Goal: Task Accomplishment & Management: Manage account settings

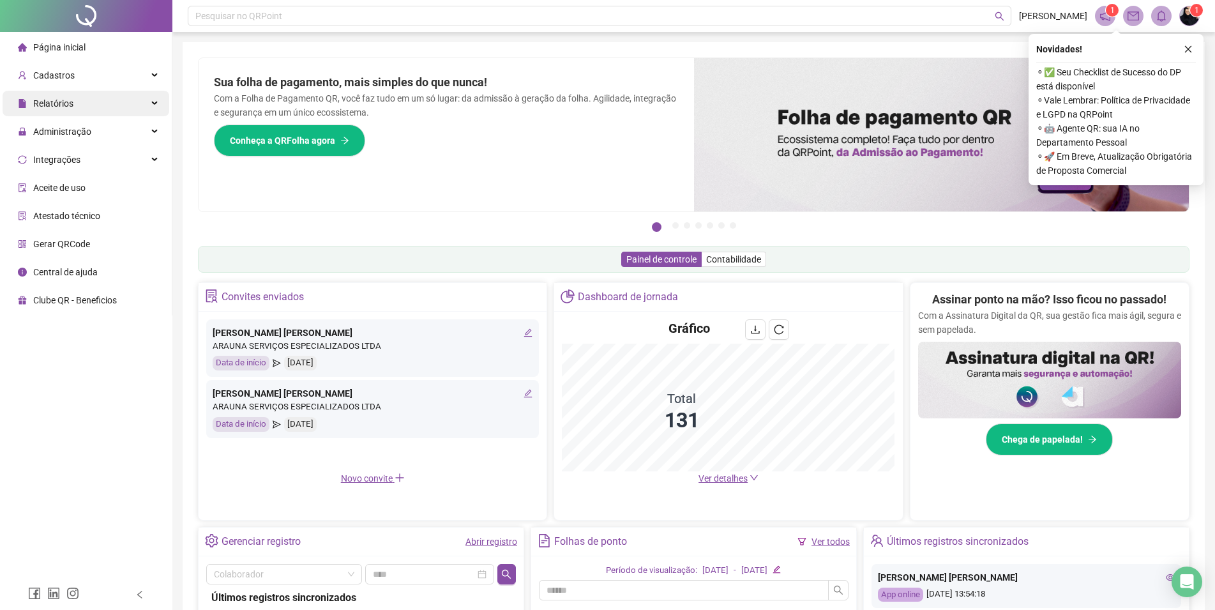
click at [76, 109] on div "Relatórios" at bounding box center [86, 104] width 167 height 26
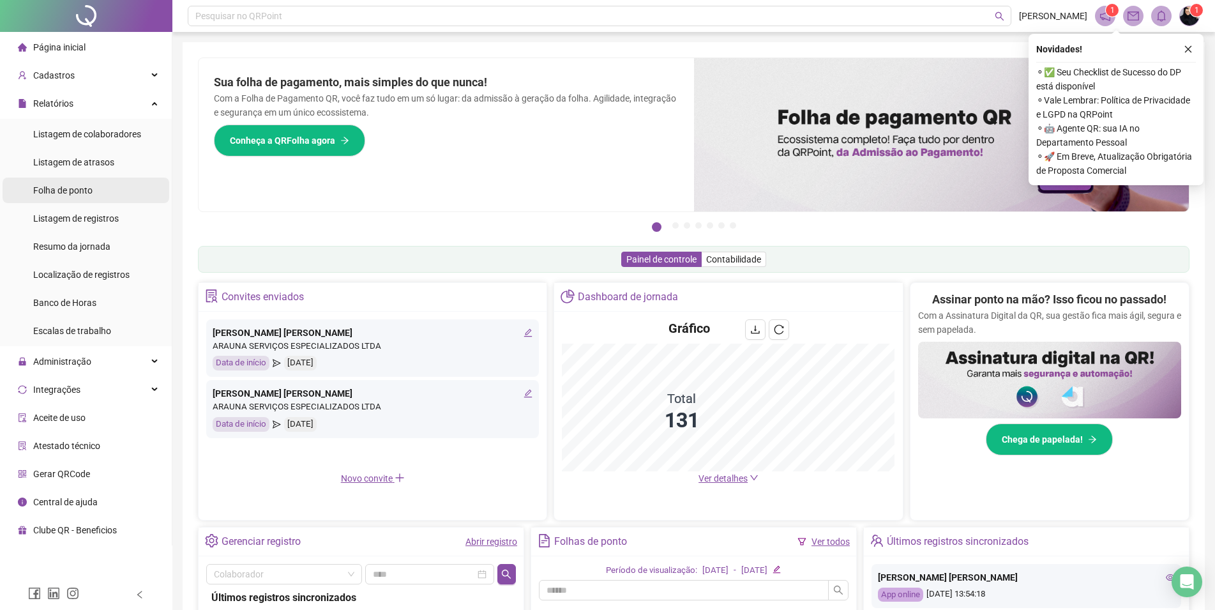
click at [66, 188] on span "Folha de ponto" at bounding box center [62, 190] width 59 height 10
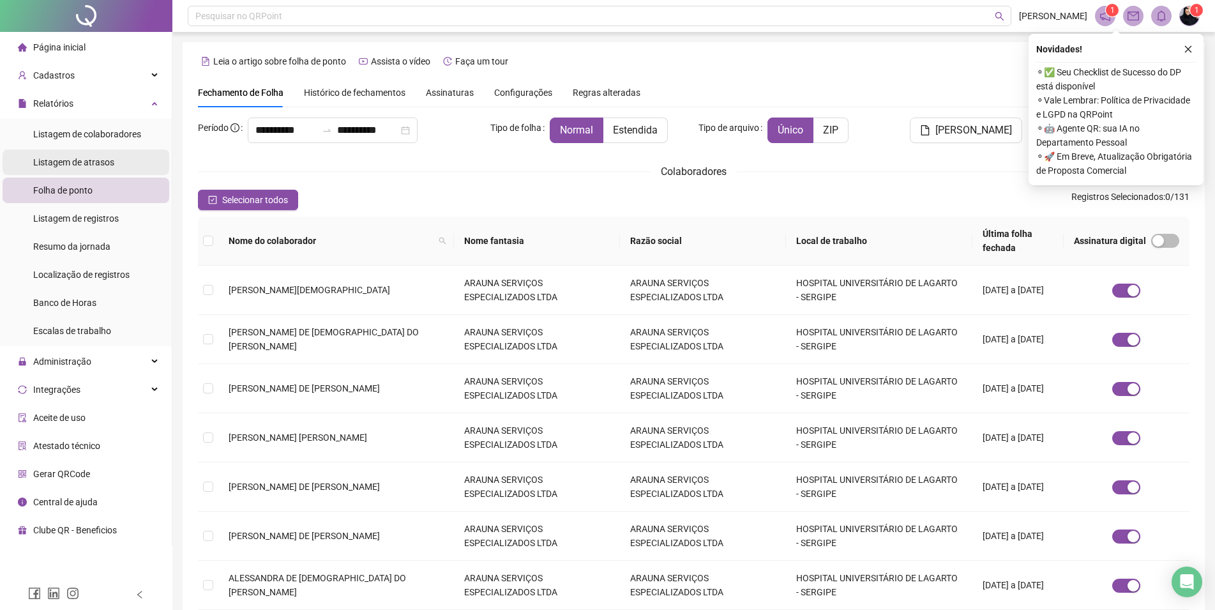
click at [80, 165] on span "Listagem de atrasos" at bounding box center [73, 162] width 81 height 10
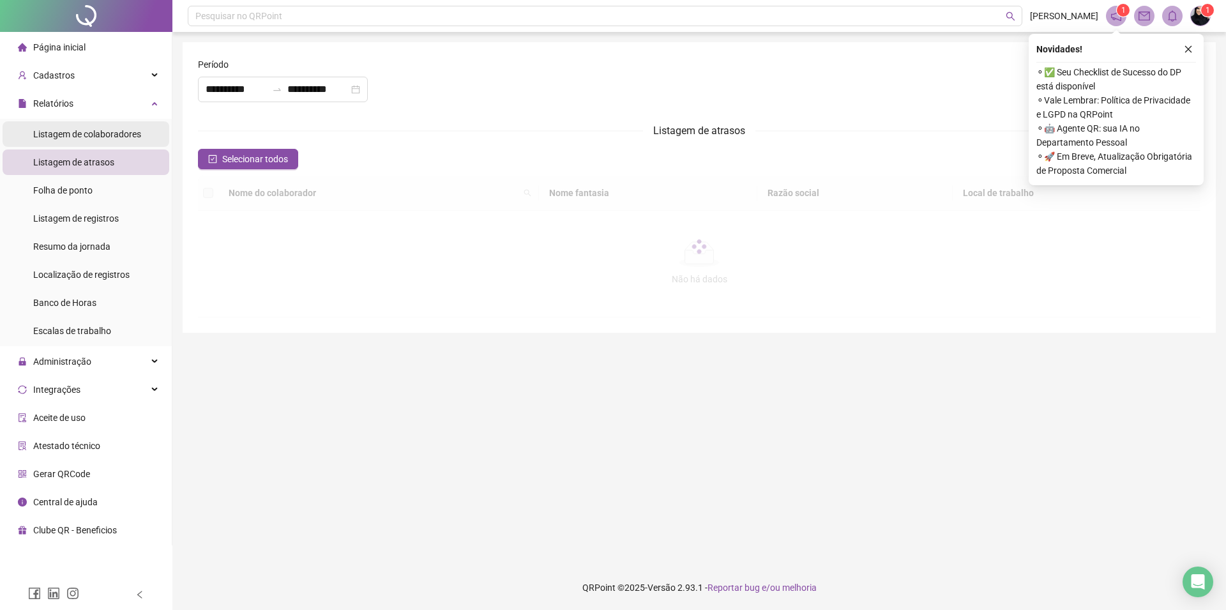
type input "**********"
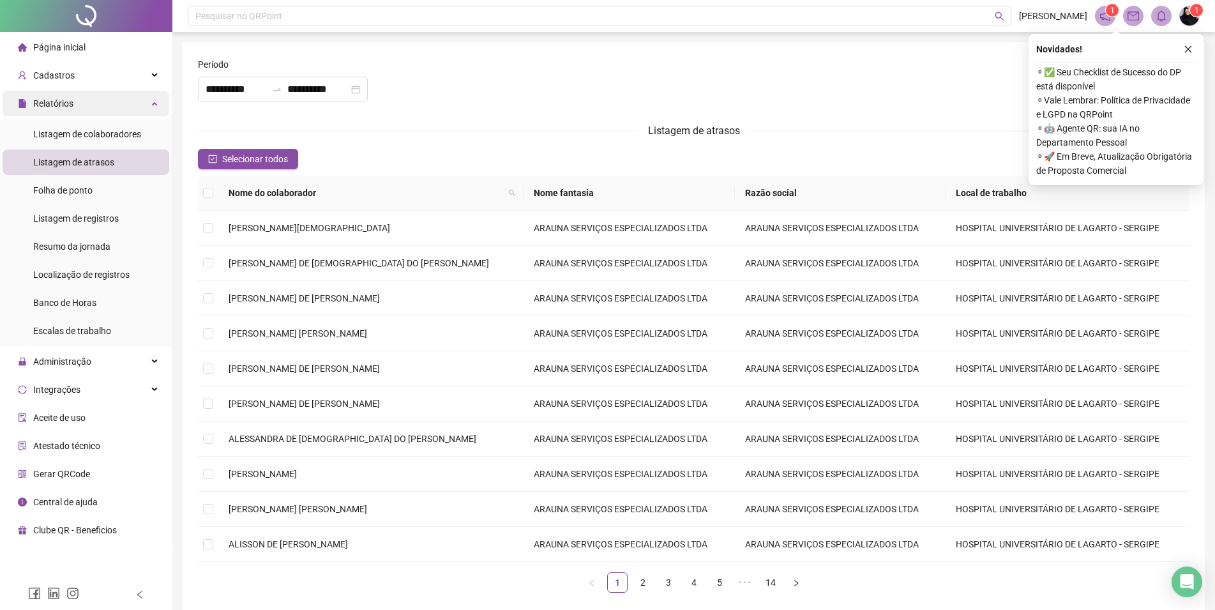
click at [87, 100] on div "Relatórios" at bounding box center [86, 104] width 167 height 26
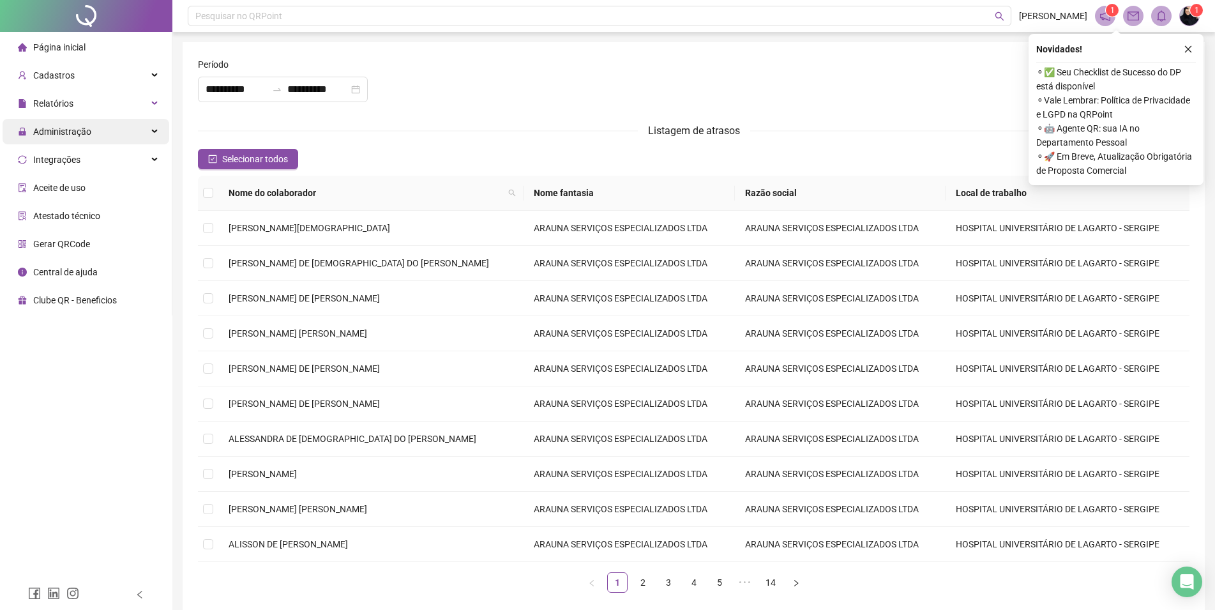
click at [68, 133] on span "Administração" at bounding box center [62, 131] width 58 height 10
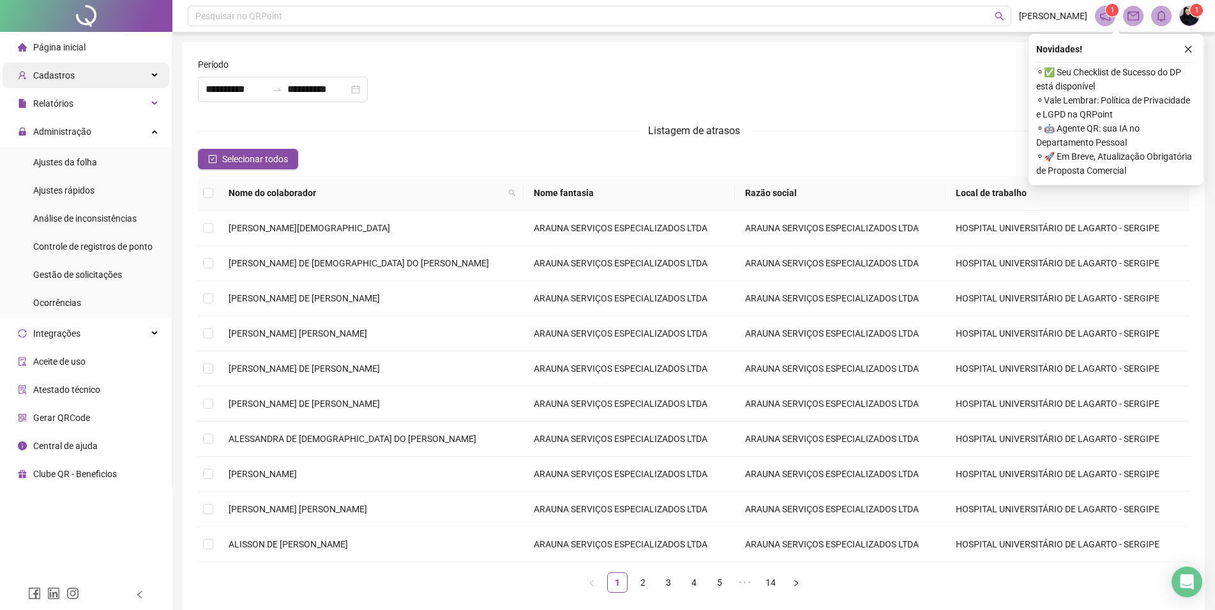
click at [122, 75] on div "Cadastros" at bounding box center [86, 76] width 167 height 26
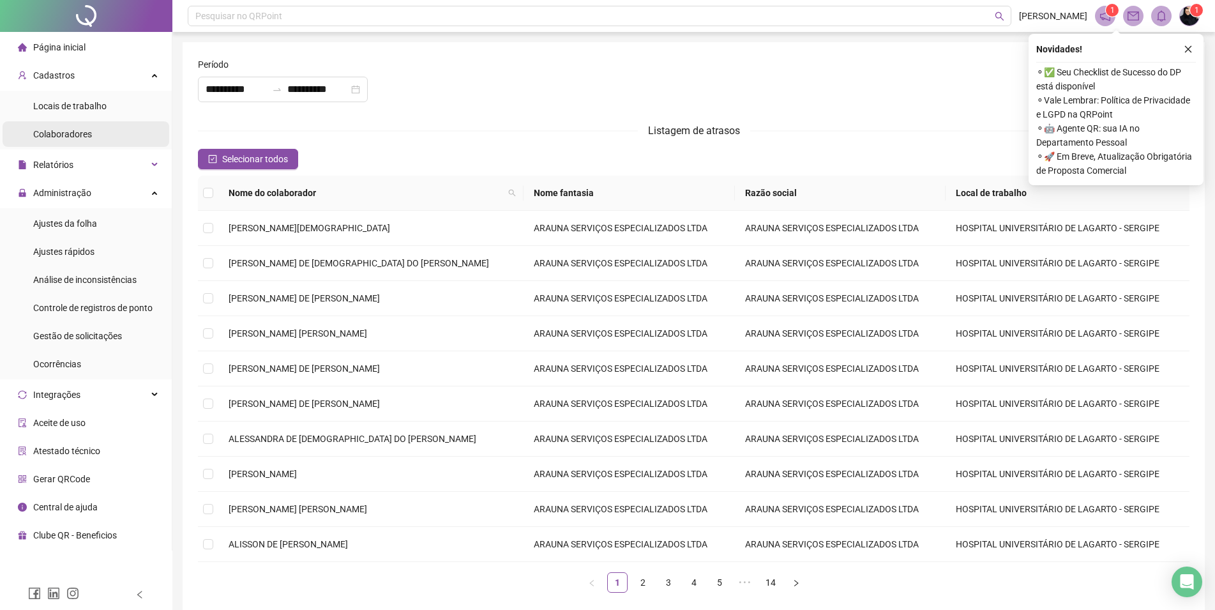
click at [66, 134] on span "Colaboradores" at bounding box center [62, 134] width 59 height 10
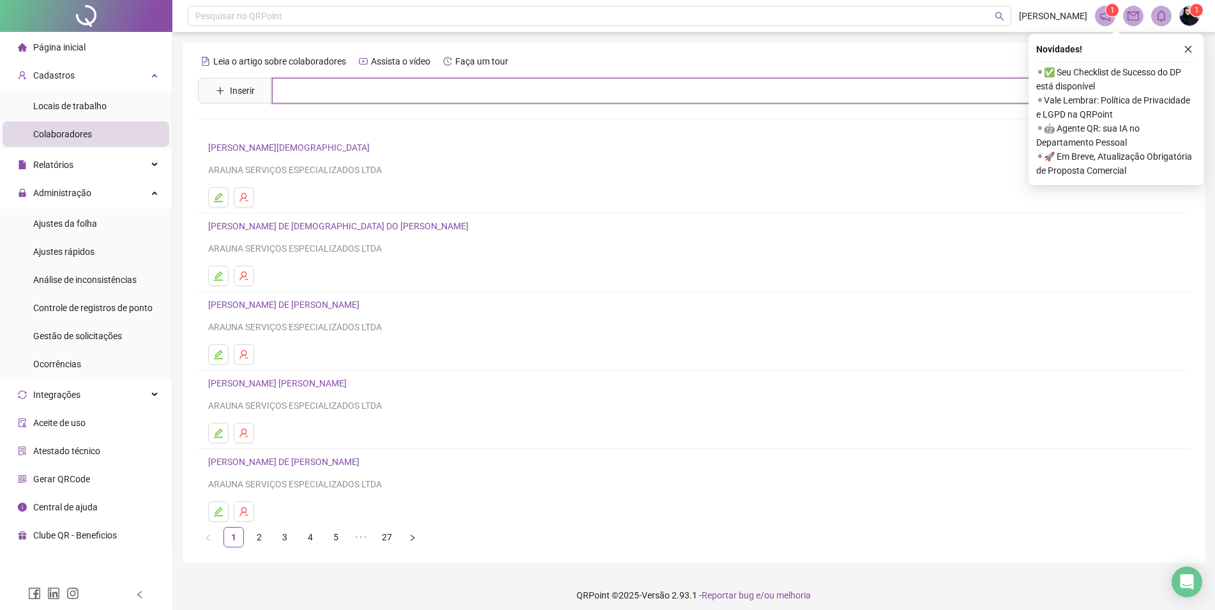
click at [328, 91] on input "text" at bounding box center [703, 91] width 862 height 26
type input "***"
click at [299, 148] on div "EDILANIA BOMFIM [PERSON_NAME] KAUANE [PERSON_NAME] [PERSON_NAME] [PERSON_NAME] …" at bounding box center [693, 170] width 991 height 135
click at [309, 102] on input "***" at bounding box center [703, 91] width 862 height 26
click at [295, 158] on link "[PERSON_NAME] KAUANE [PERSON_NAME] [PERSON_NAME]" at bounding box center [344, 156] width 245 height 10
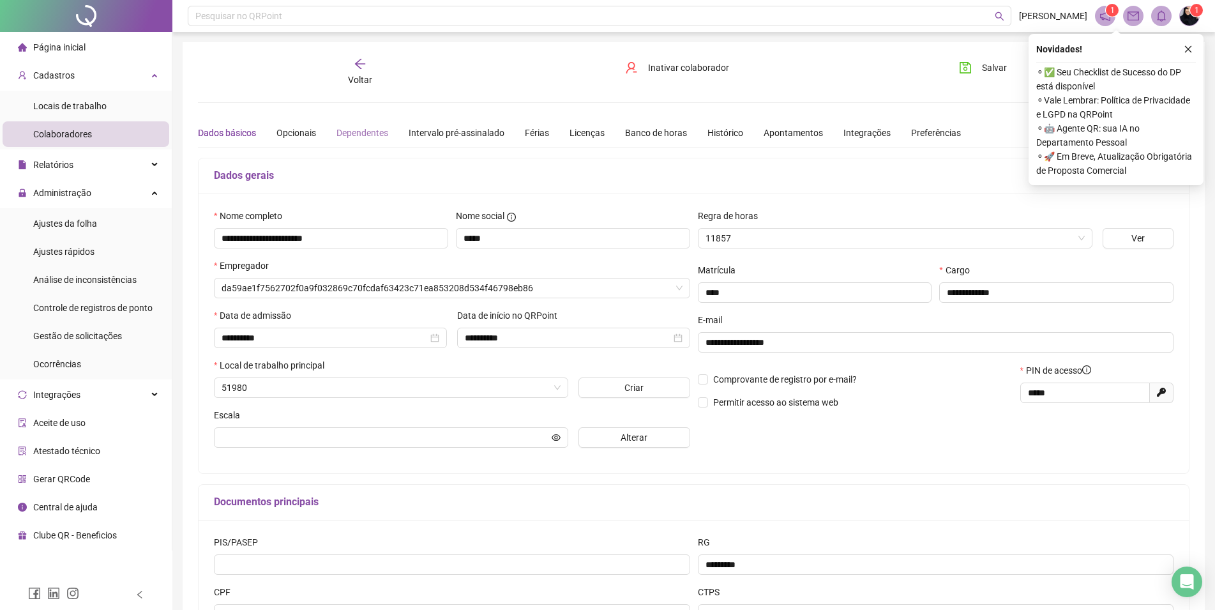
type input "**********"
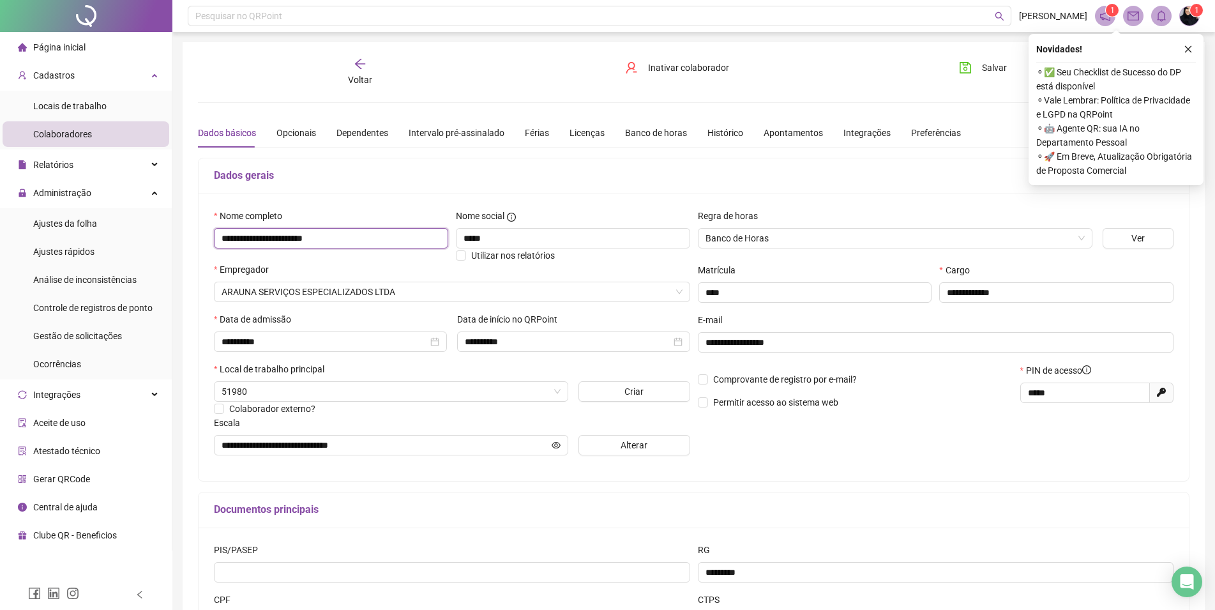
drag, startPoint x: 358, startPoint y: 239, endPoint x: 207, endPoint y: 232, distance: 150.8
click at [214, 232] on input "**********" at bounding box center [331, 238] width 234 height 20
click at [77, 43] on span "Página inicial" at bounding box center [59, 47] width 52 height 10
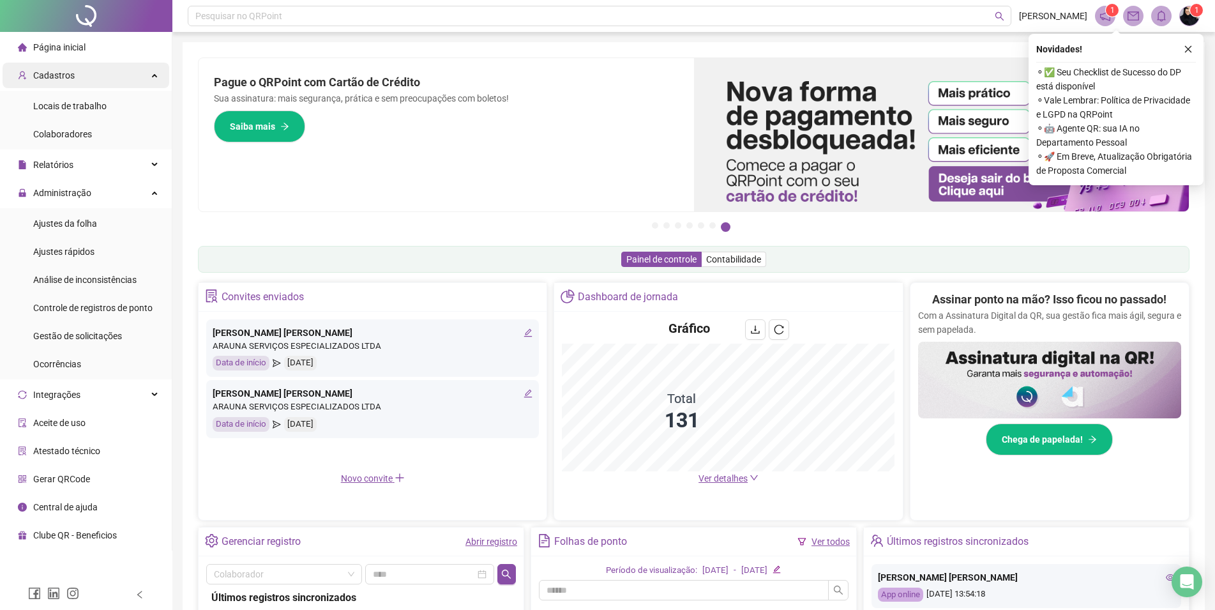
click at [40, 75] on span "Cadastros" at bounding box center [53, 75] width 41 height 10
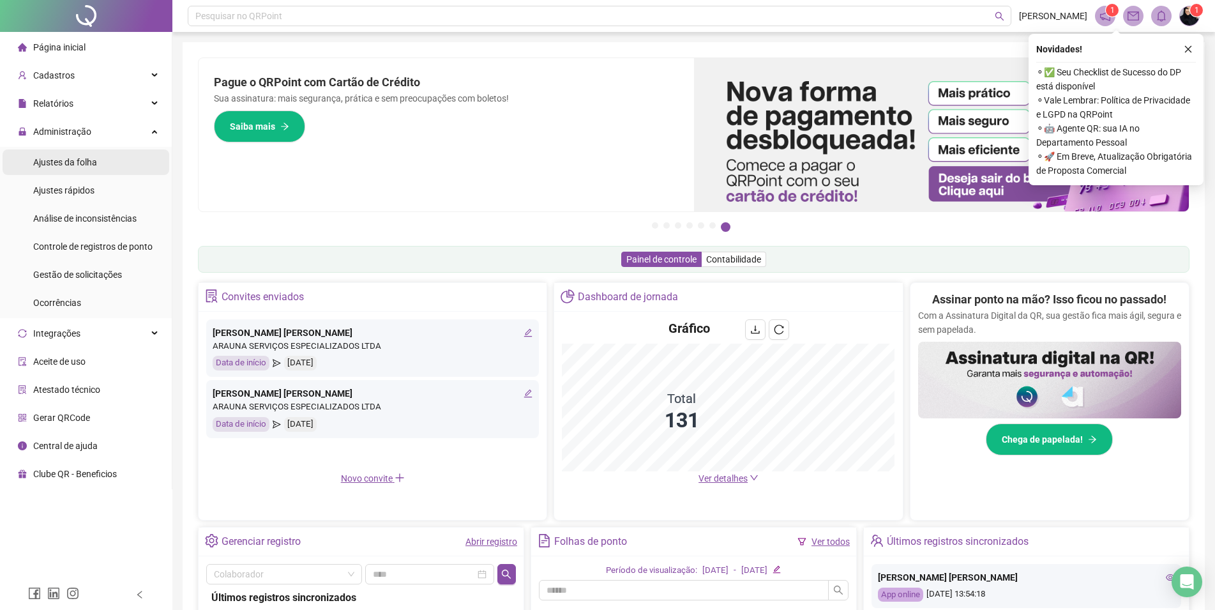
click at [89, 152] on div "Ajustes da folha" at bounding box center [65, 162] width 64 height 26
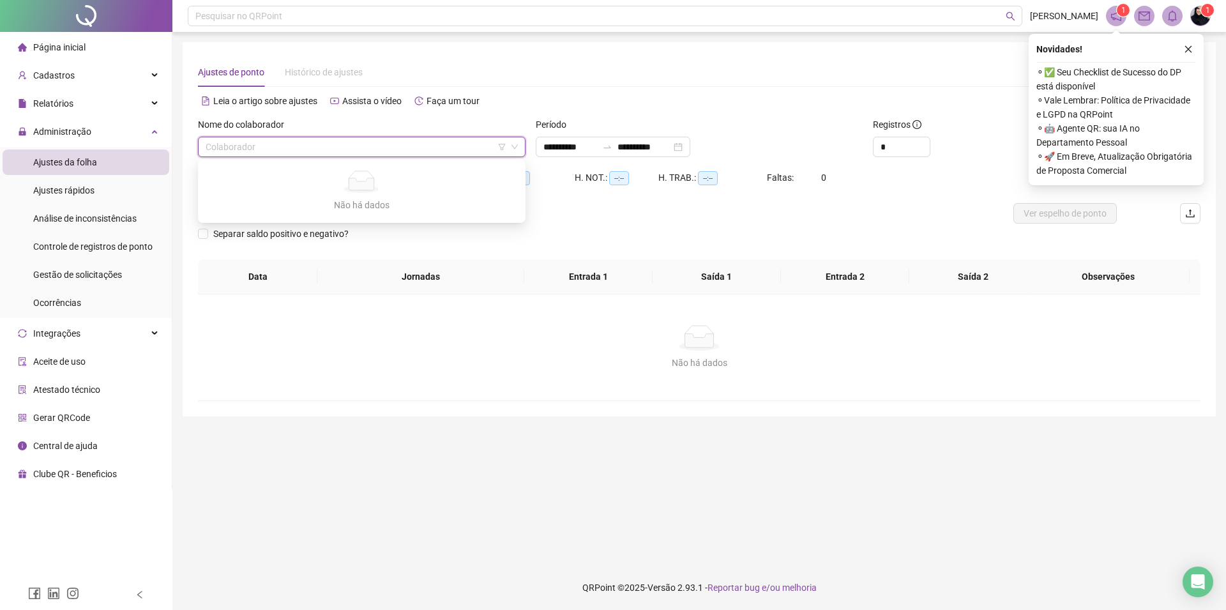
click at [260, 140] on input "search" at bounding box center [356, 146] width 301 height 19
type input "****"
type input "**********"
type input "*****"
click at [1036, 63] on div "⚬ ✅ Seu Checklist de Sucesso do DP está disponível ⚬ Vale Lembrar: Política de …" at bounding box center [1116, 120] width 160 height 116
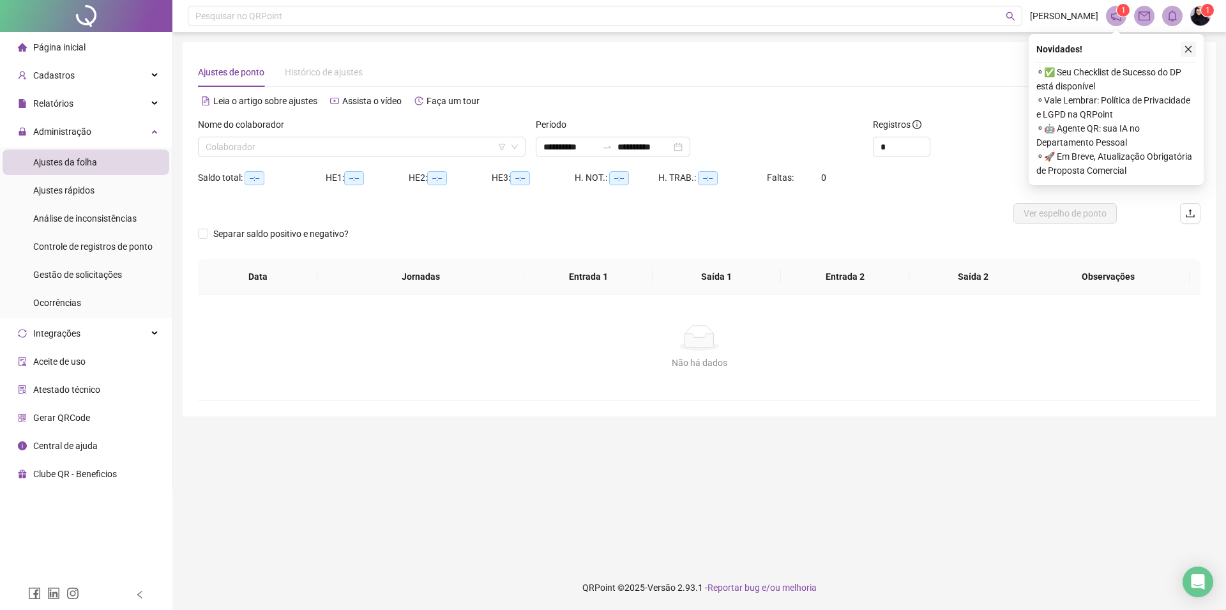
click at [1181, 52] on button "button" at bounding box center [1187, 48] width 15 height 15
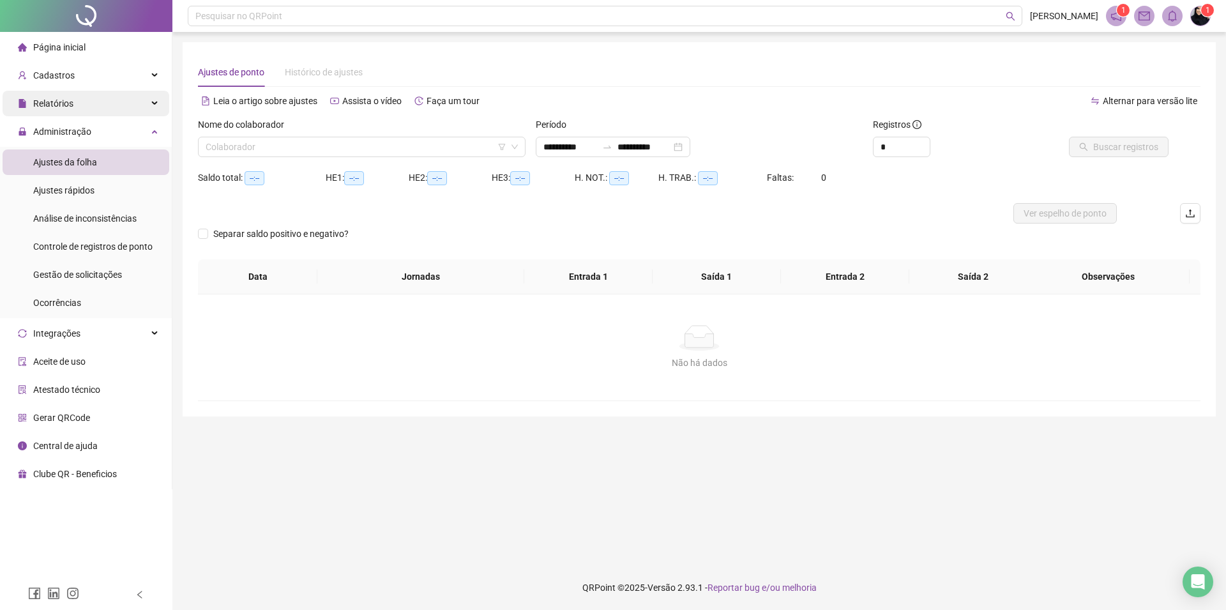
click at [87, 91] on div "Relatórios" at bounding box center [86, 104] width 167 height 26
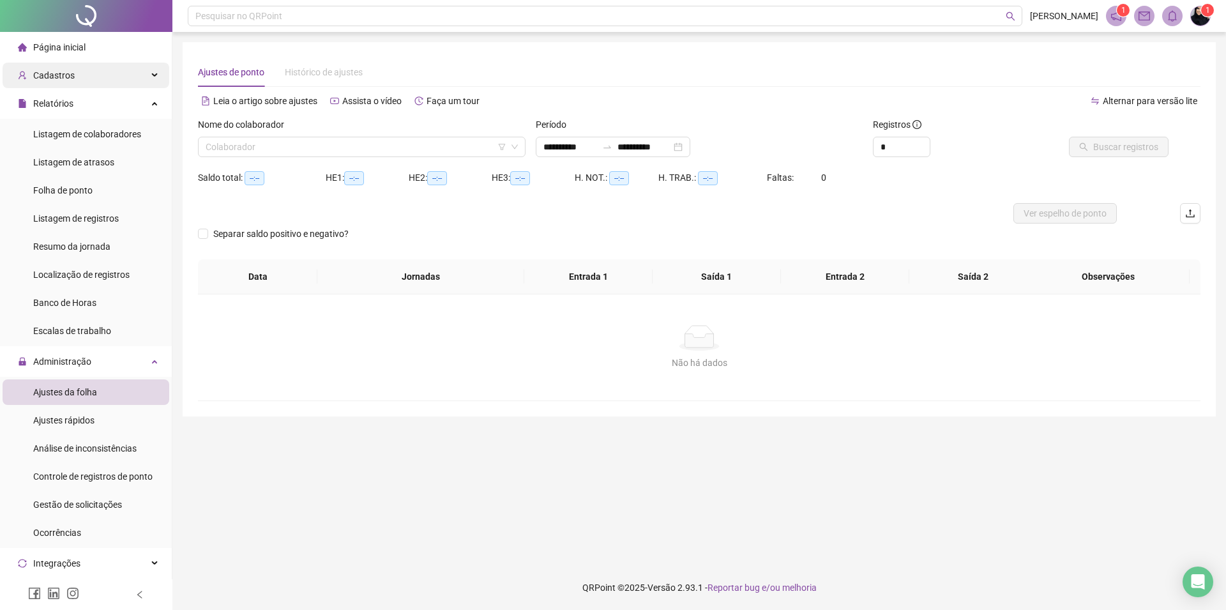
click at [86, 76] on div "Cadastros" at bounding box center [86, 76] width 167 height 26
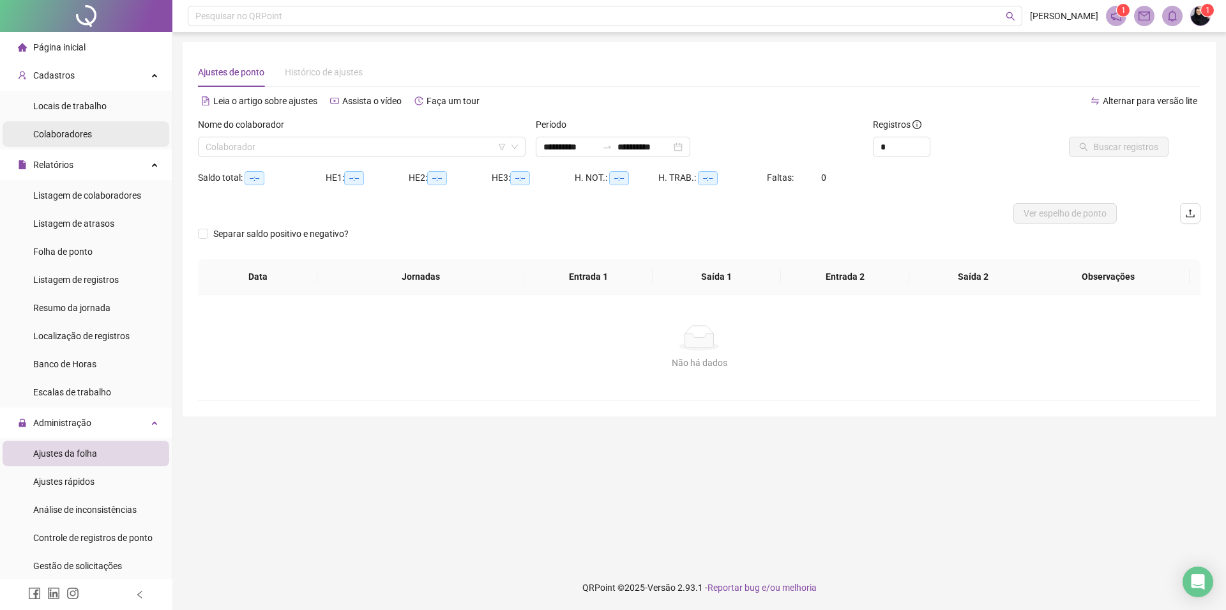
click at [86, 137] on span "Colaboradores" at bounding box center [62, 134] width 59 height 10
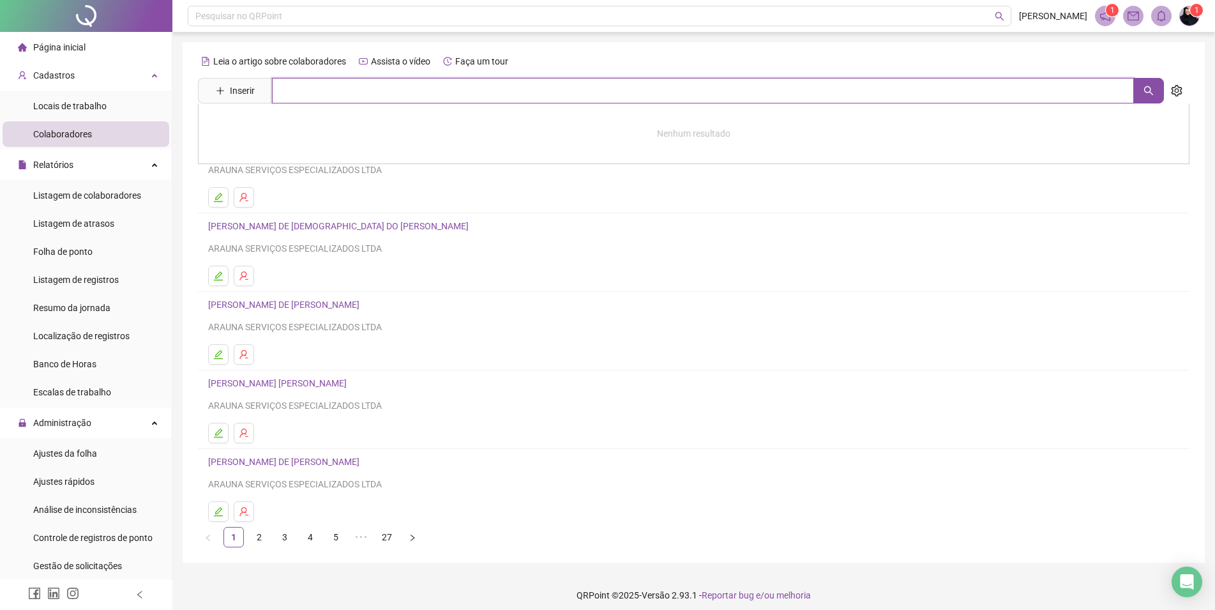
click at [277, 82] on input "text" at bounding box center [703, 91] width 862 height 26
click at [61, 75] on span "Cadastros" at bounding box center [53, 75] width 41 height 10
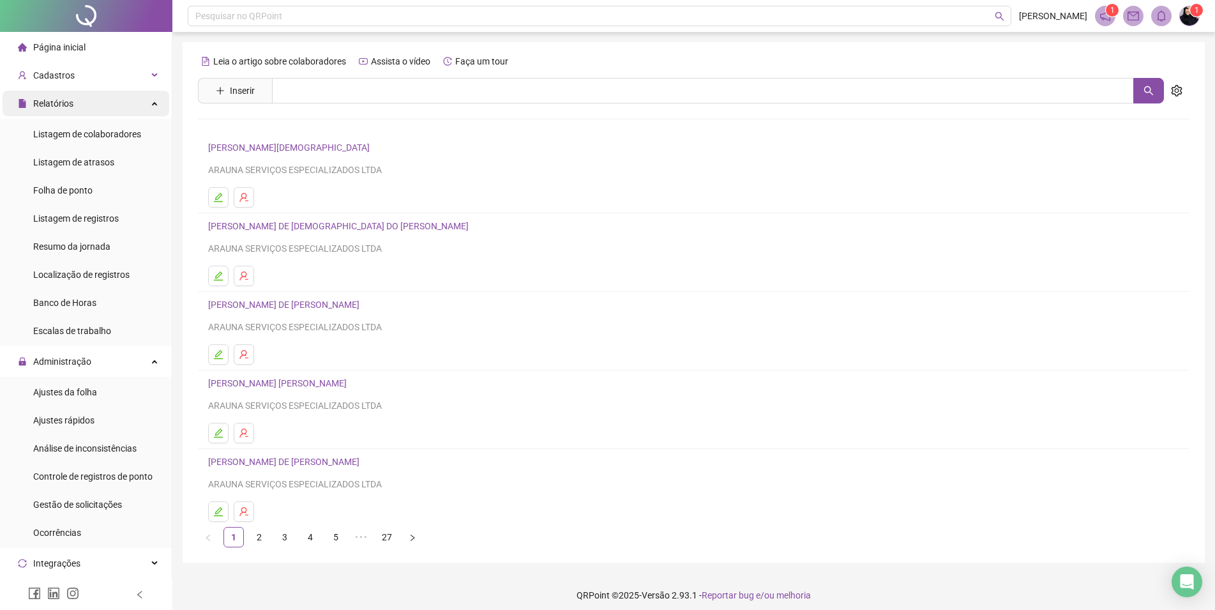
click at [66, 107] on span "Relatórios" at bounding box center [53, 103] width 40 height 10
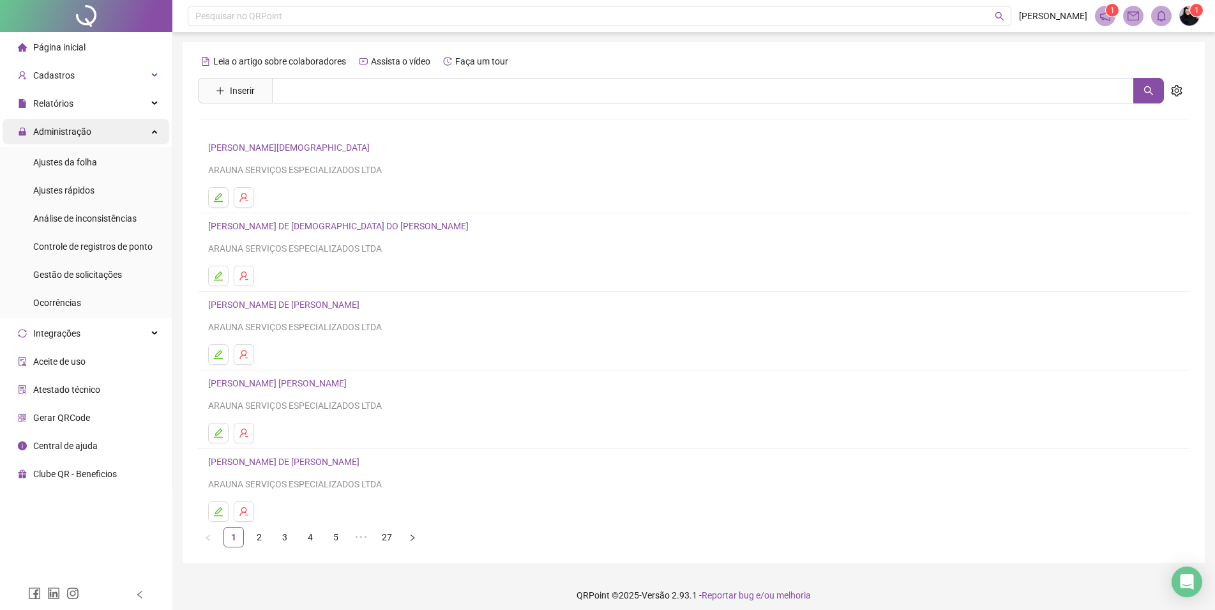
click at [80, 134] on span "Administração" at bounding box center [62, 131] width 58 height 10
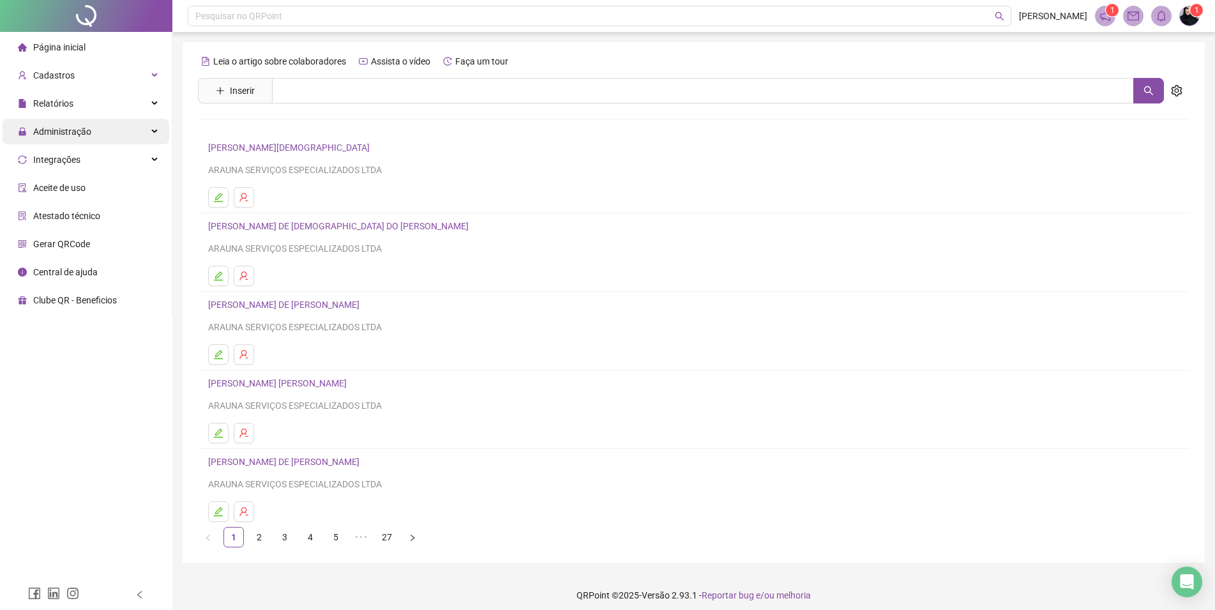
click at [80, 126] on span "Administração" at bounding box center [62, 131] width 58 height 10
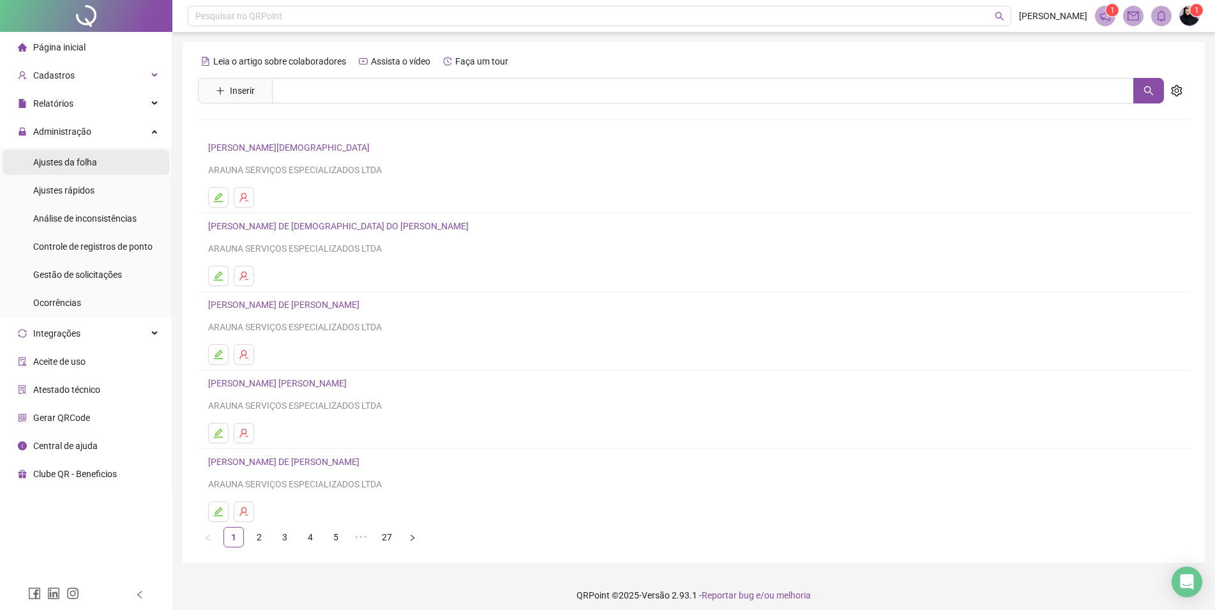
click at [82, 165] on span "Ajustes da folha" at bounding box center [65, 162] width 64 height 10
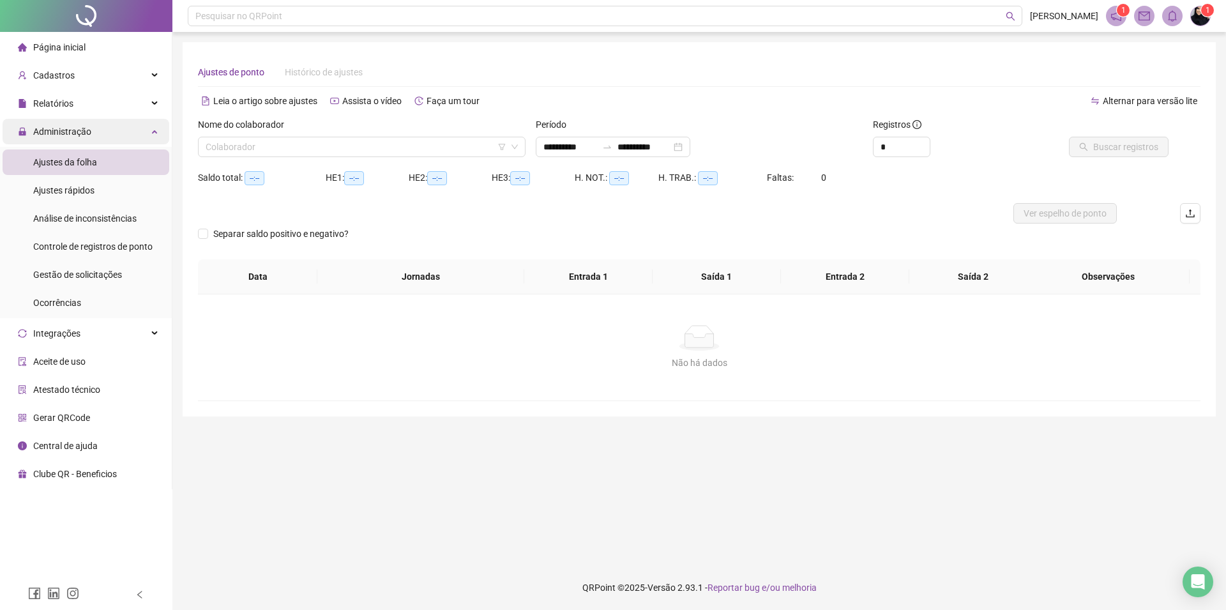
type input "**********"
click at [255, 146] on input "search" at bounding box center [356, 146] width 301 height 19
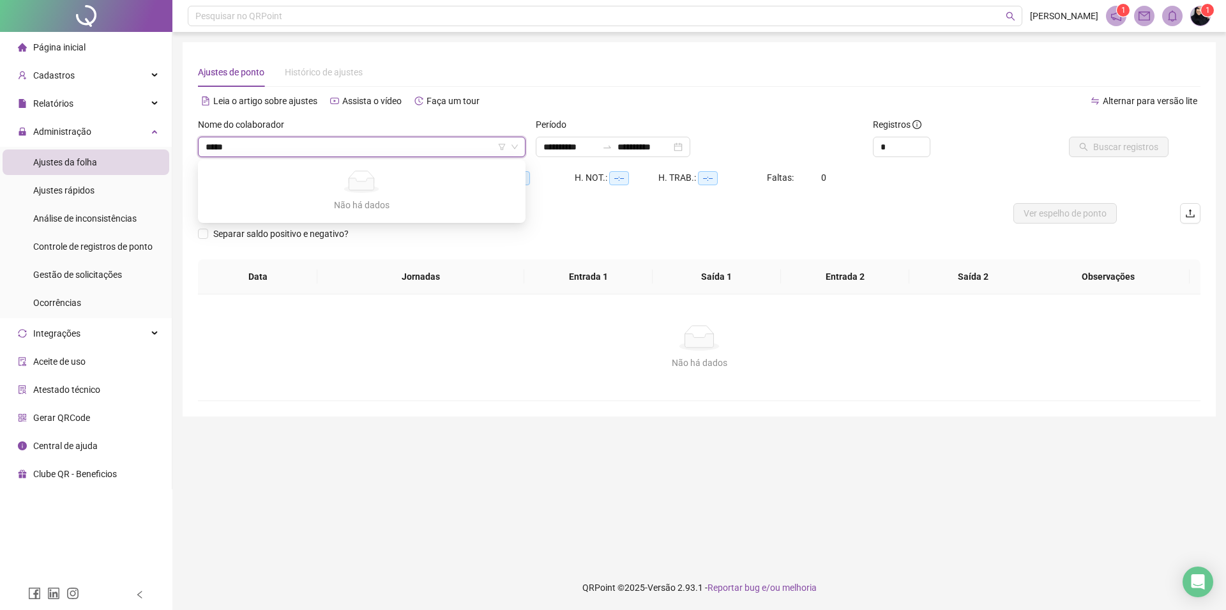
type input "****"
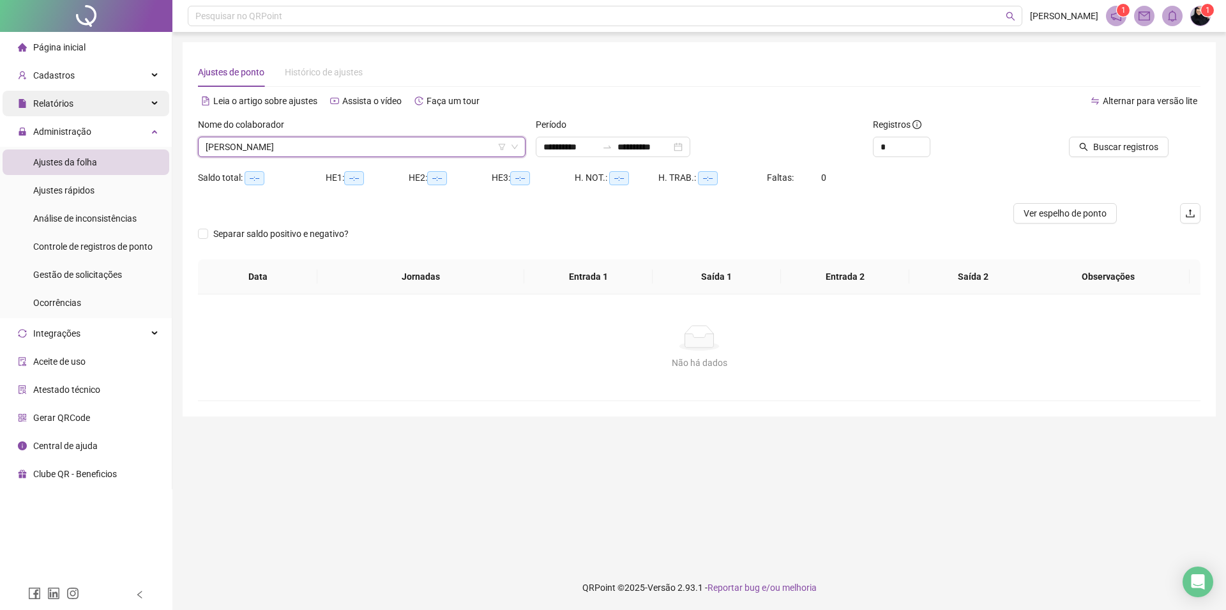
click at [75, 92] on div "Relatórios" at bounding box center [86, 104] width 167 height 26
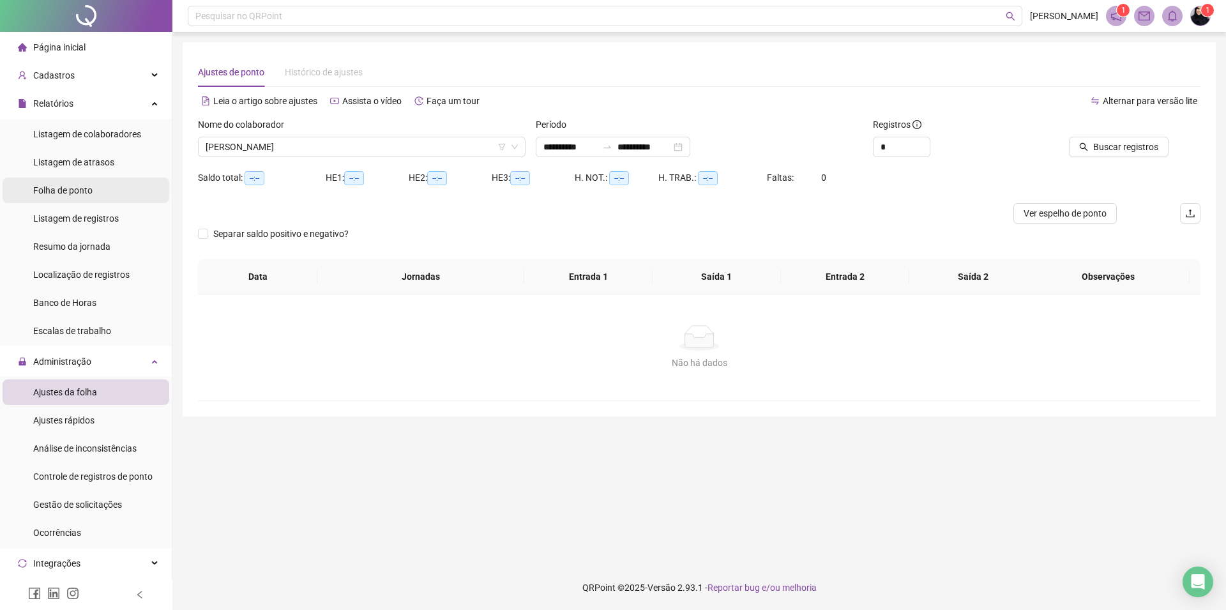
click at [69, 193] on span "Folha de ponto" at bounding box center [62, 190] width 59 height 10
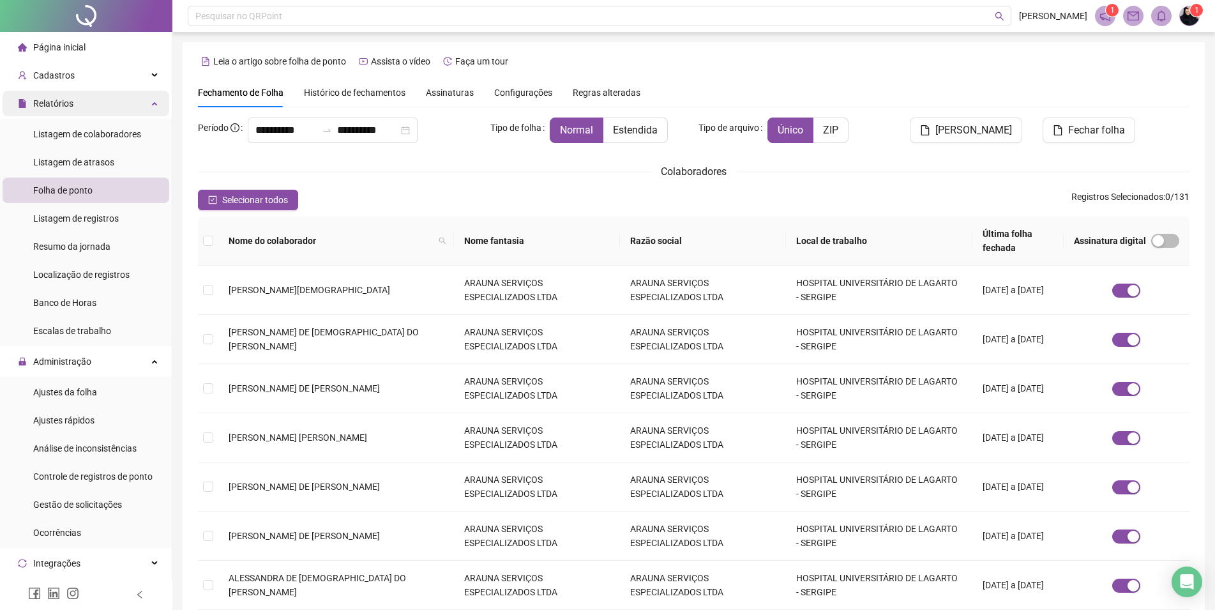
click at [49, 105] on span "Relatórios" at bounding box center [53, 103] width 40 height 10
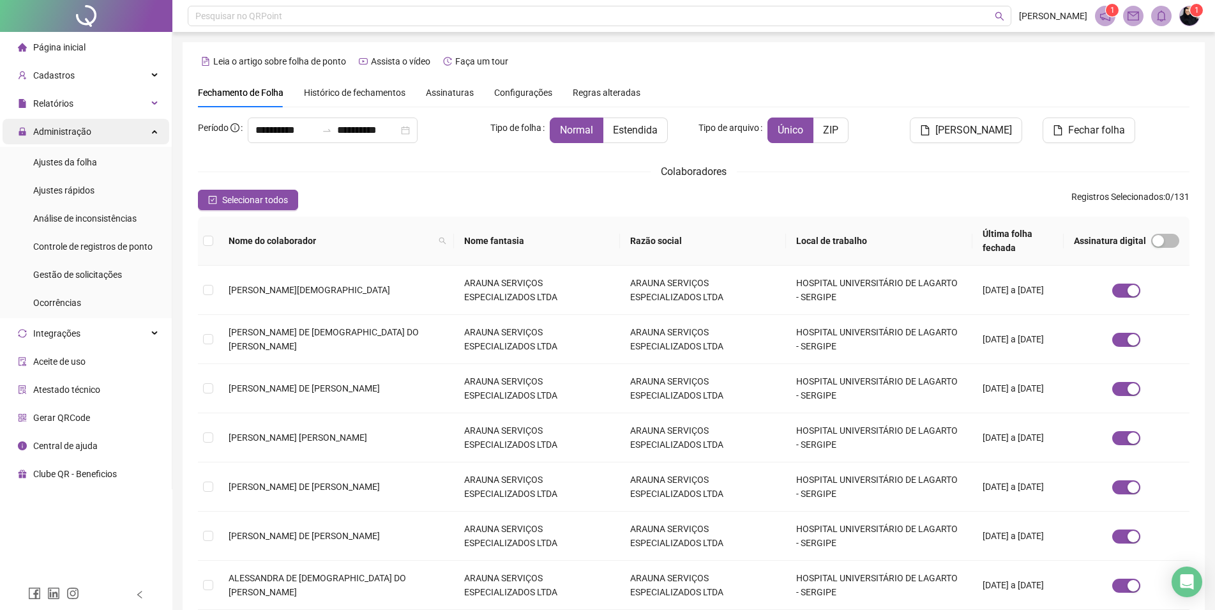
click at [89, 129] on span "Administração" at bounding box center [62, 131] width 58 height 10
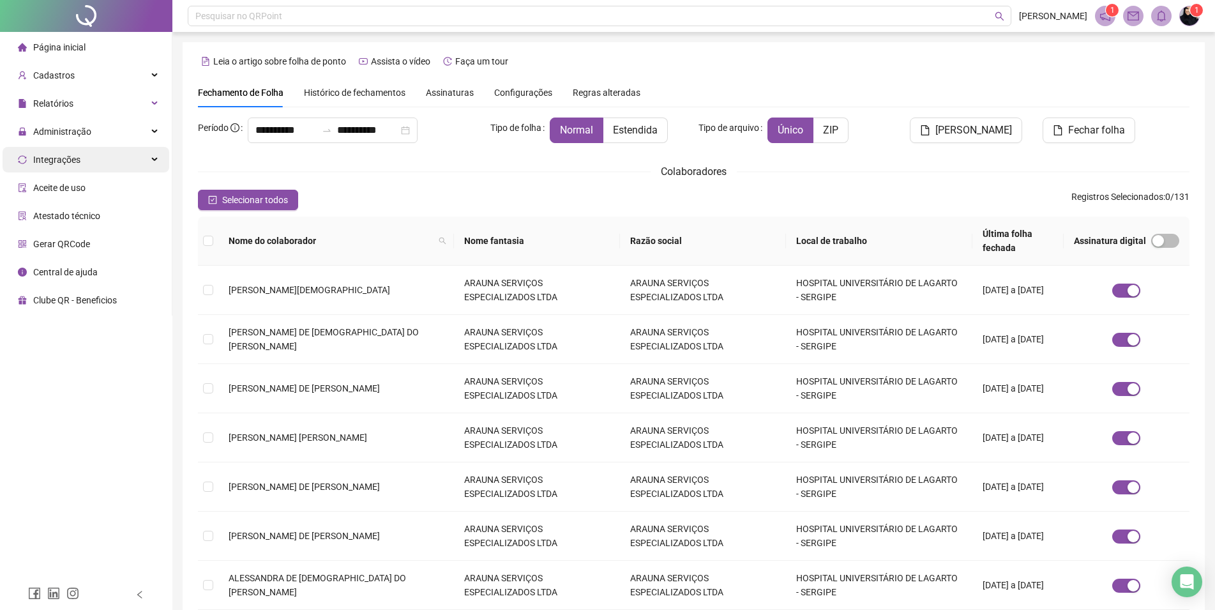
click at [81, 158] on div "Integrações" at bounding box center [86, 160] width 167 height 26
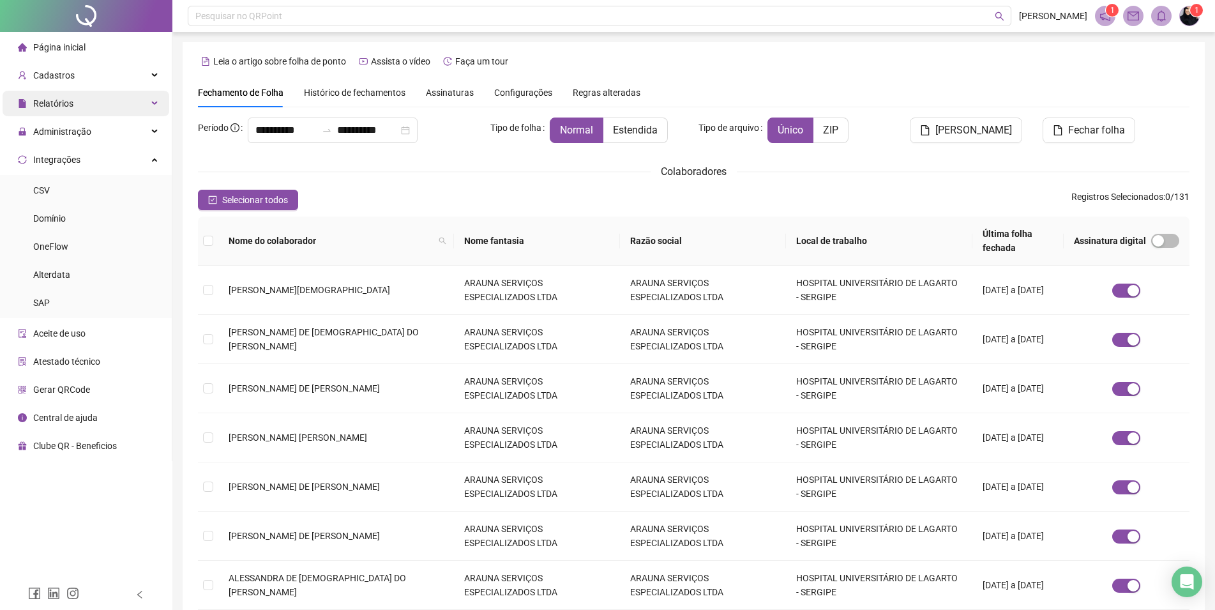
click at [81, 110] on div "Relatórios" at bounding box center [86, 104] width 167 height 26
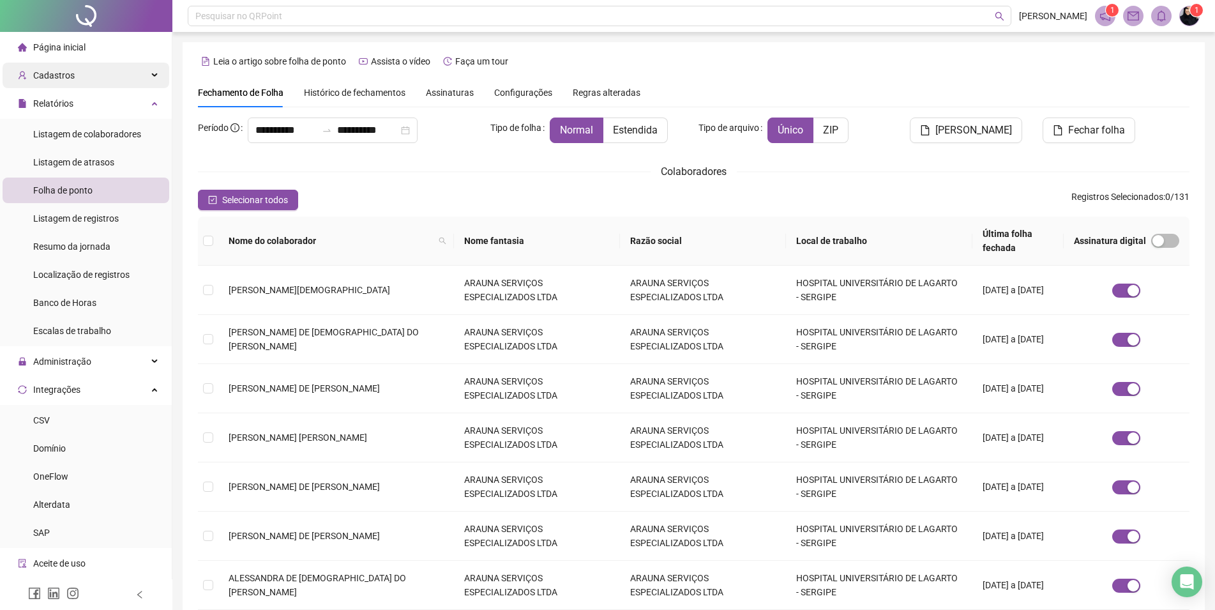
click at [92, 79] on div "Cadastros" at bounding box center [86, 76] width 167 height 26
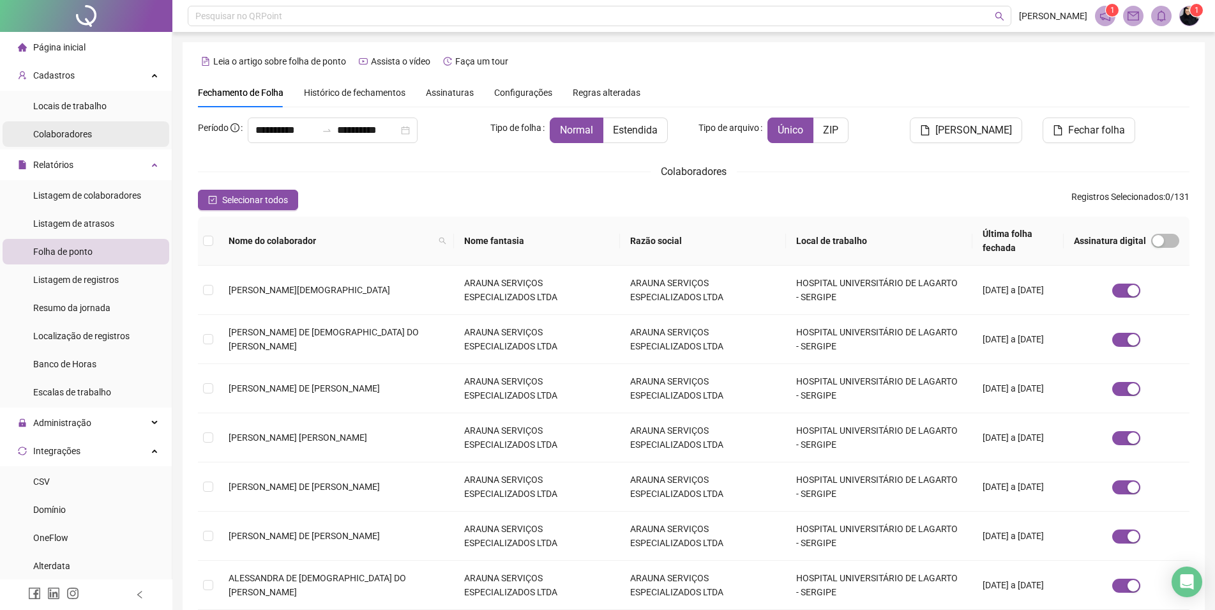
click at [71, 135] on span "Colaboradores" at bounding box center [62, 134] width 59 height 10
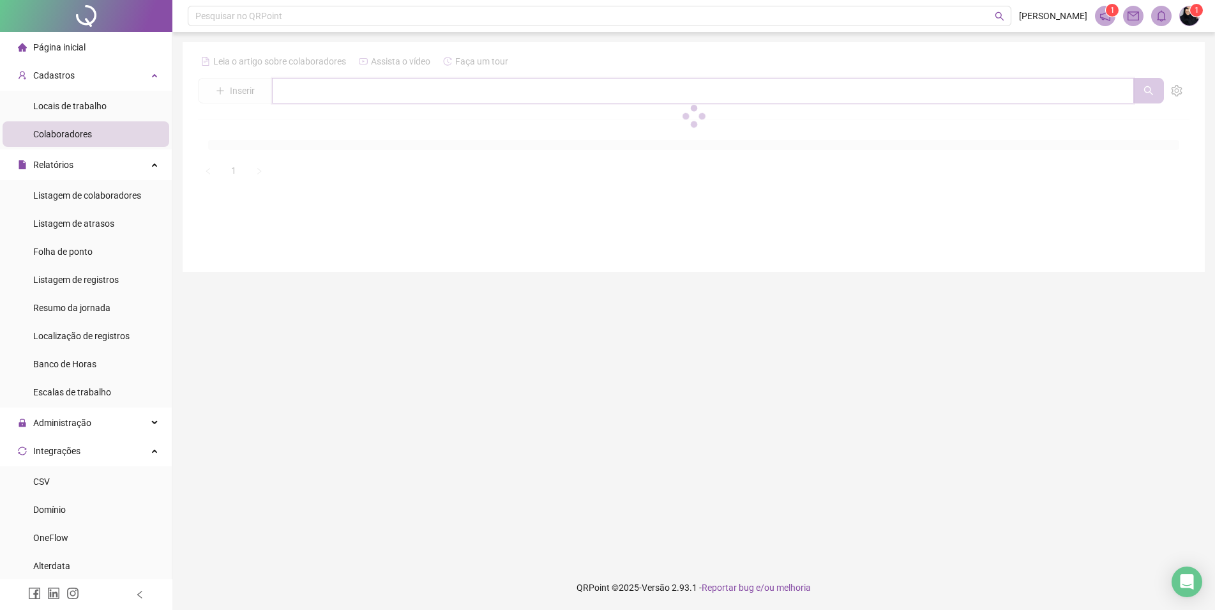
click at [330, 89] on input "text" at bounding box center [703, 91] width 862 height 26
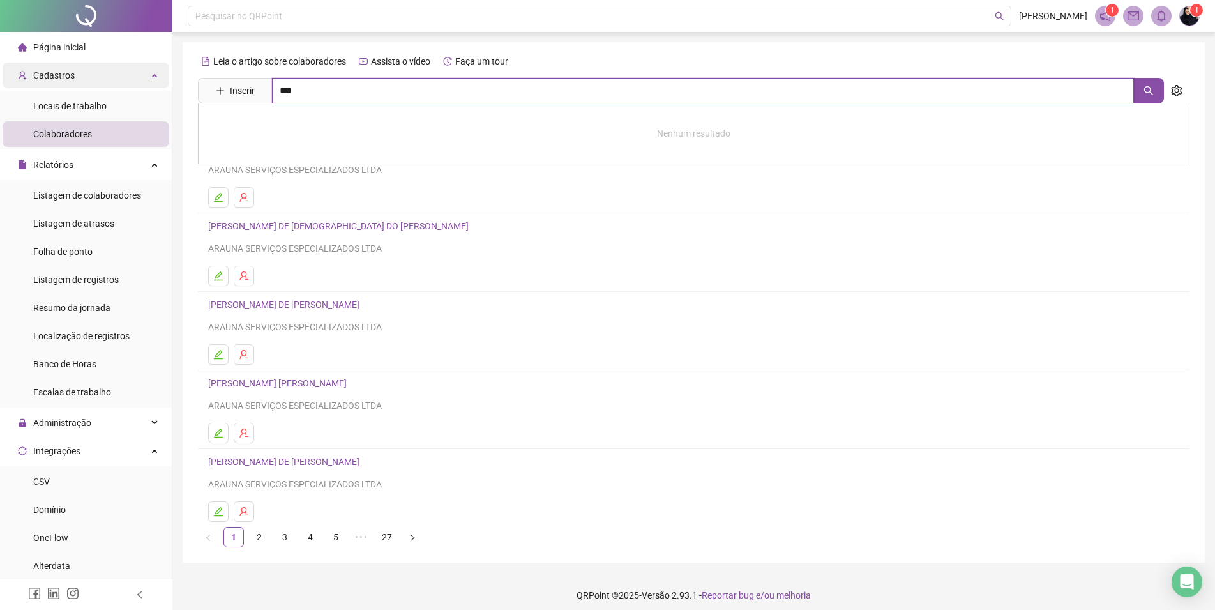
type input "***"
click at [81, 70] on div "Cadastros" at bounding box center [86, 76] width 167 height 26
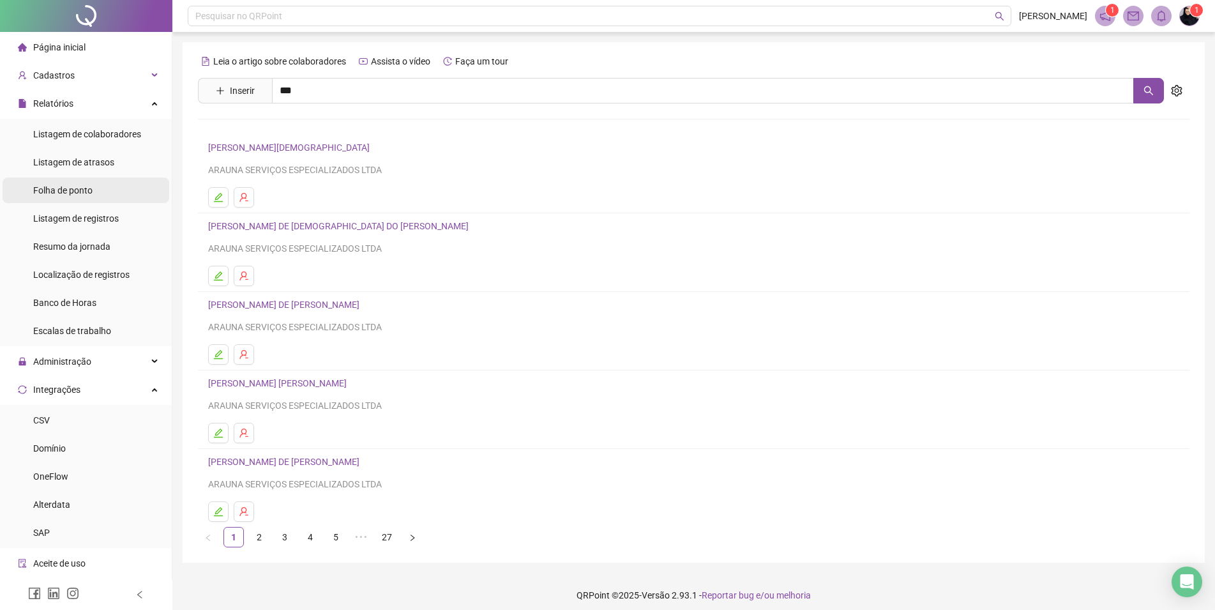
click at [71, 191] on span "Folha de ponto" at bounding box center [62, 190] width 59 height 10
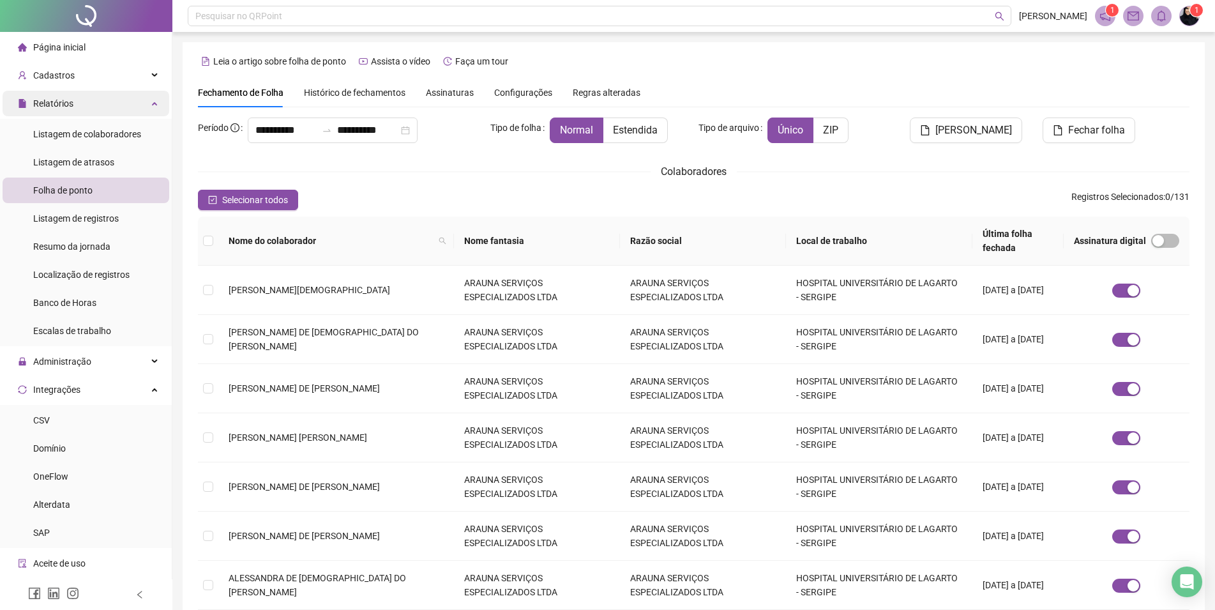
click at [62, 104] on span "Relatórios" at bounding box center [53, 103] width 40 height 10
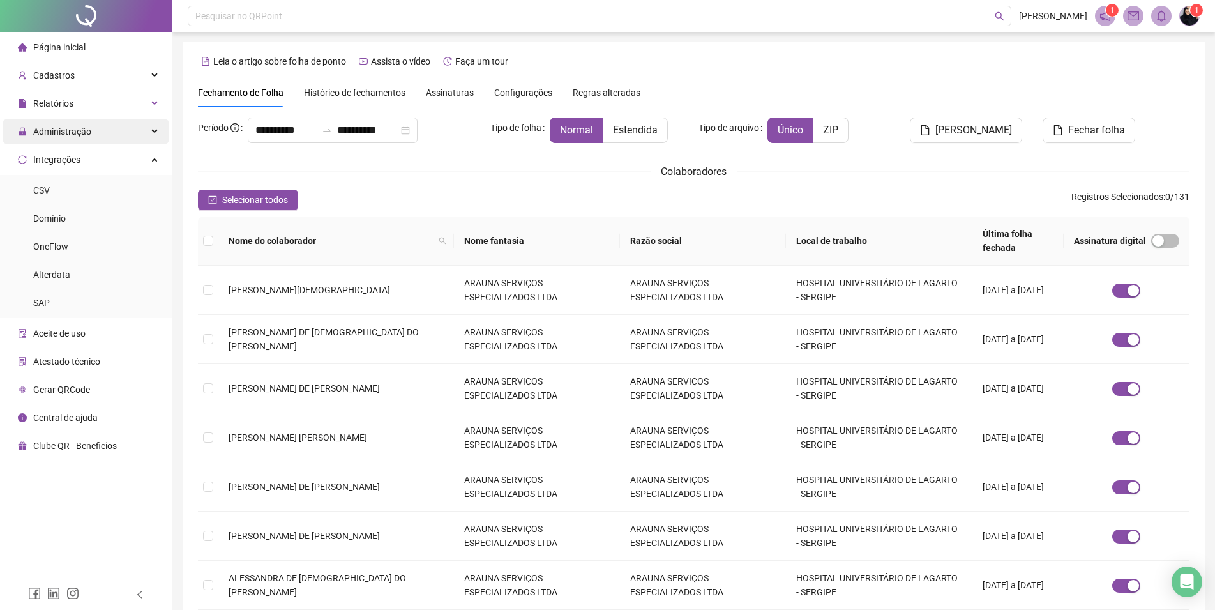
click at [68, 138] on span "Administração" at bounding box center [54, 132] width 73 height 26
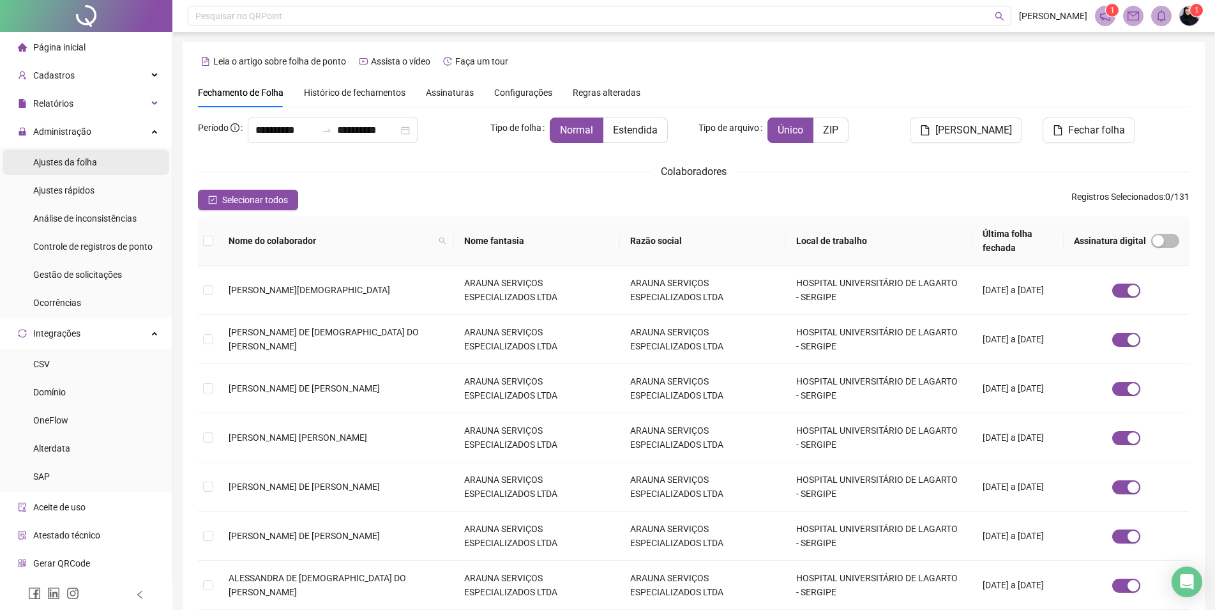
click at [74, 165] on span "Ajustes da folha" at bounding box center [65, 162] width 64 height 10
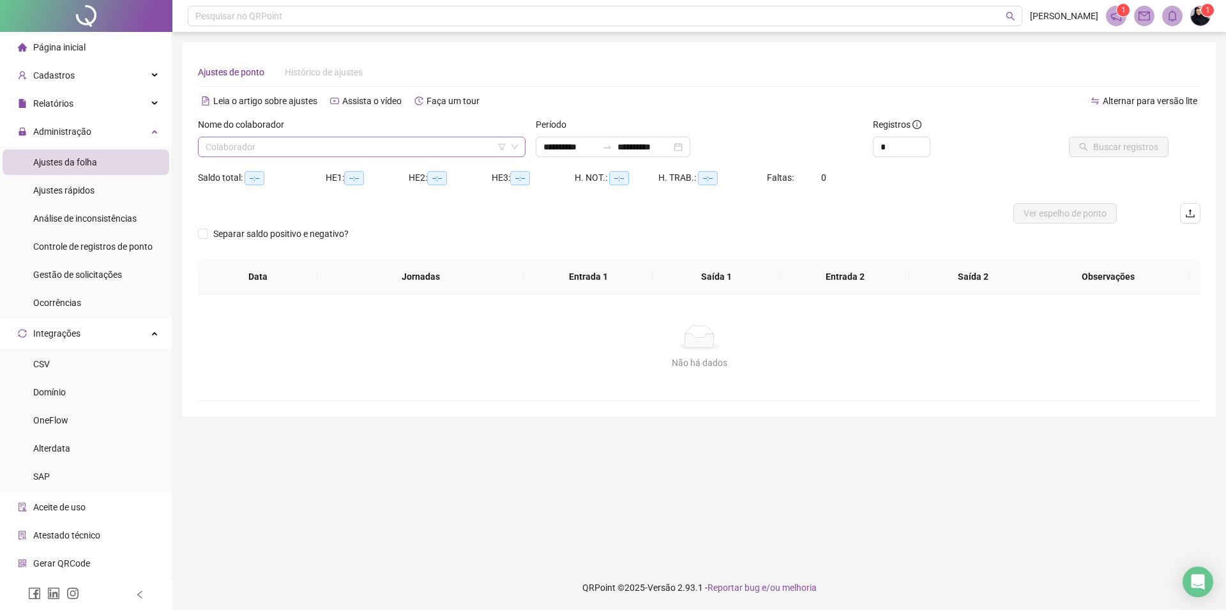
type input "**********"
click at [291, 146] on input "search" at bounding box center [356, 146] width 301 height 19
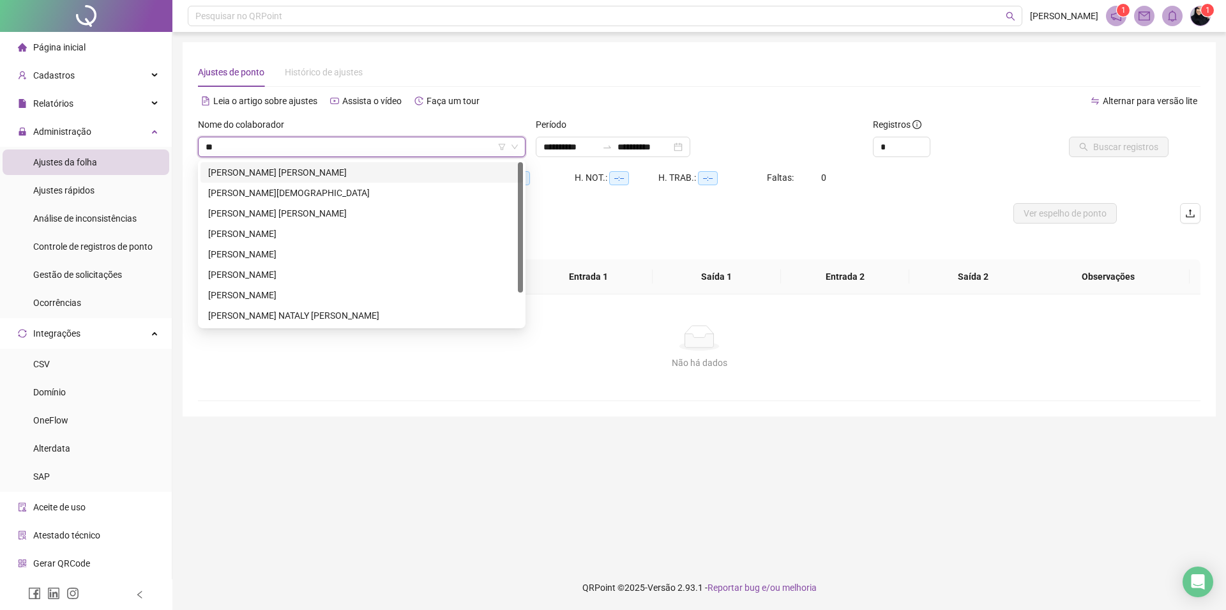
type input "*"
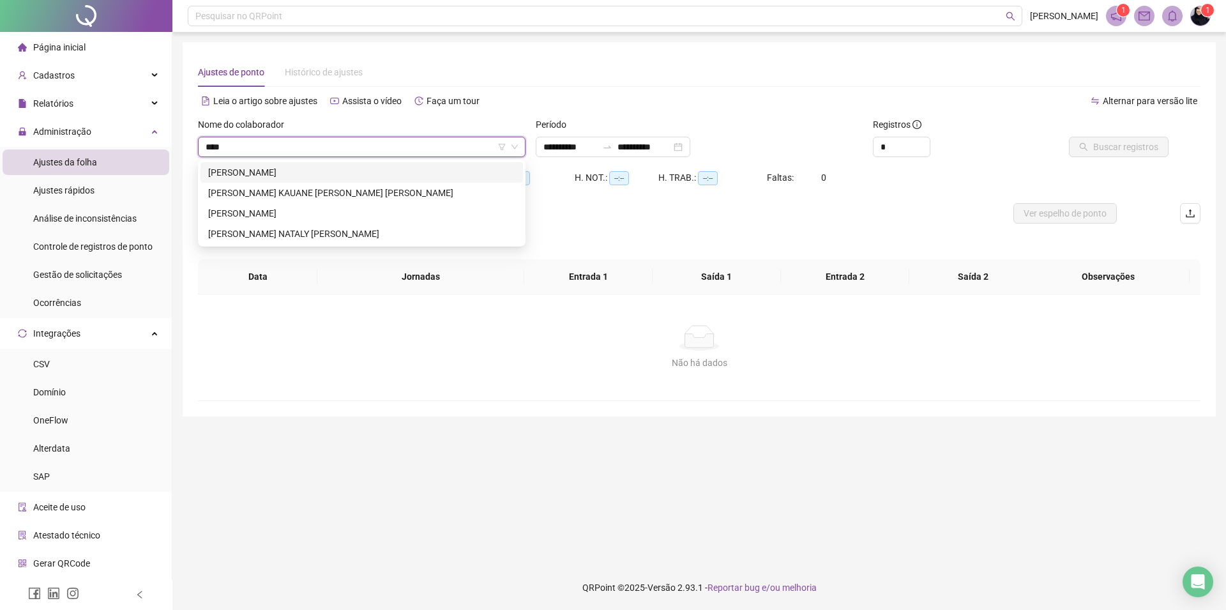
type input "*****"
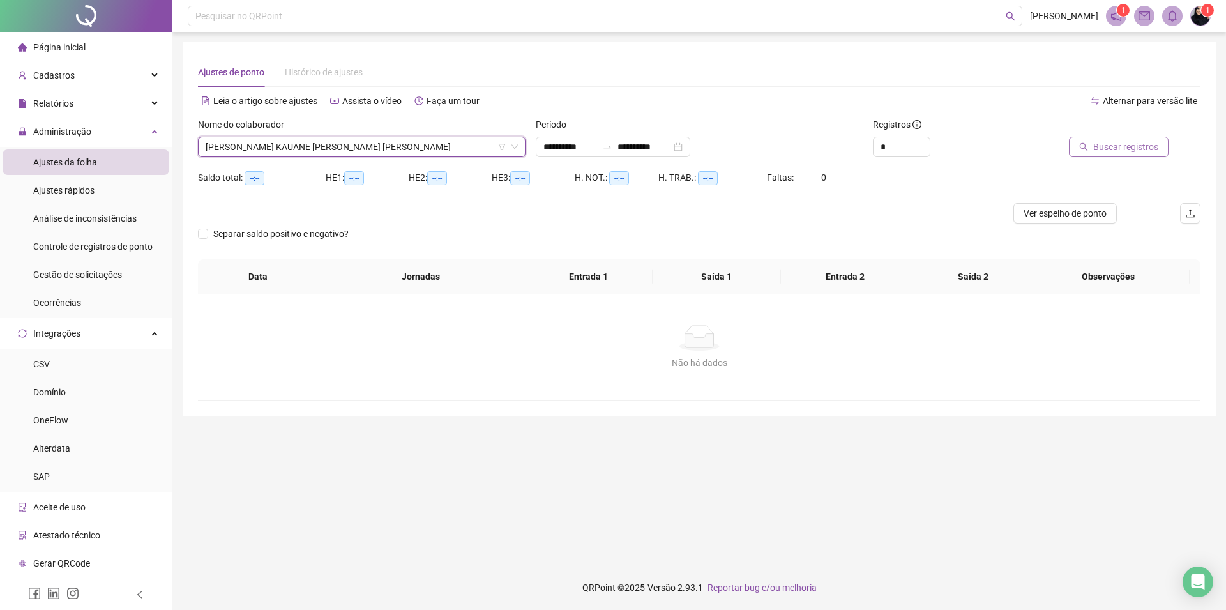
click at [1081, 140] on button "Buscar registros" at bounding box center [1119, 147] width 100 height 20
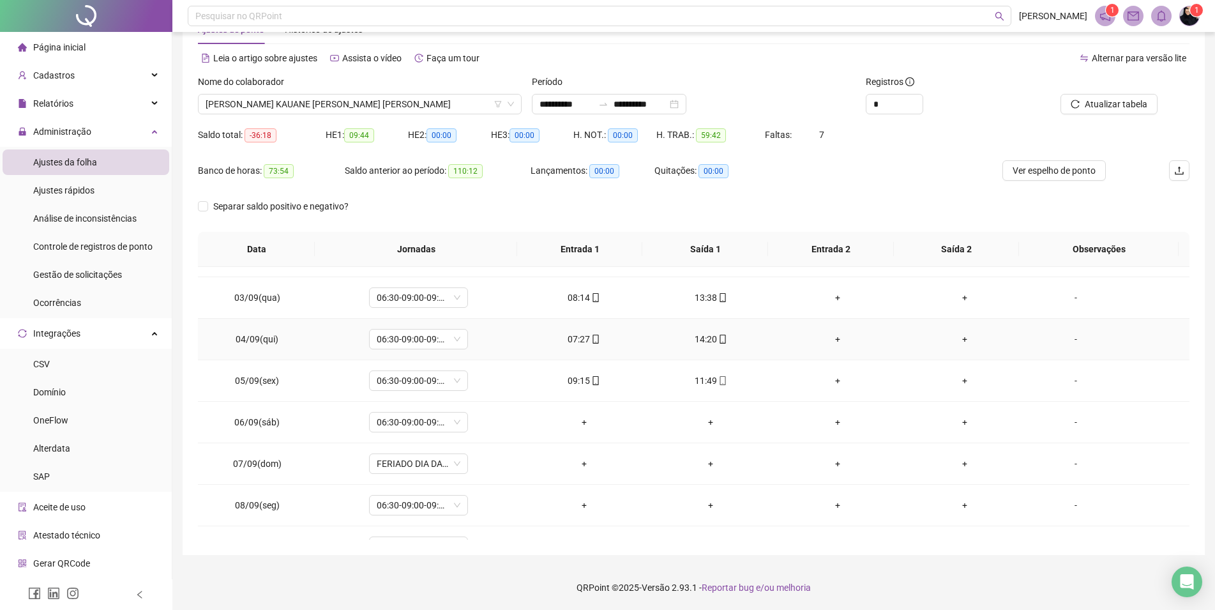
scroll to position [146, 0]
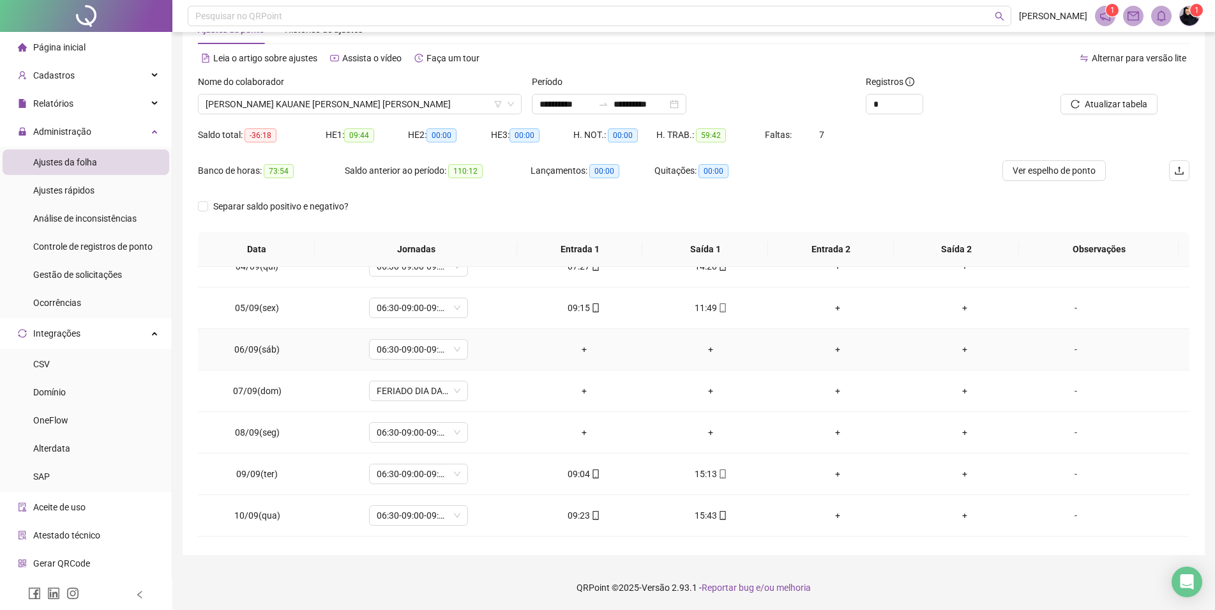
click at [1061, 344] on div "-" at bounding box center [1075, 349] width 75 height 14
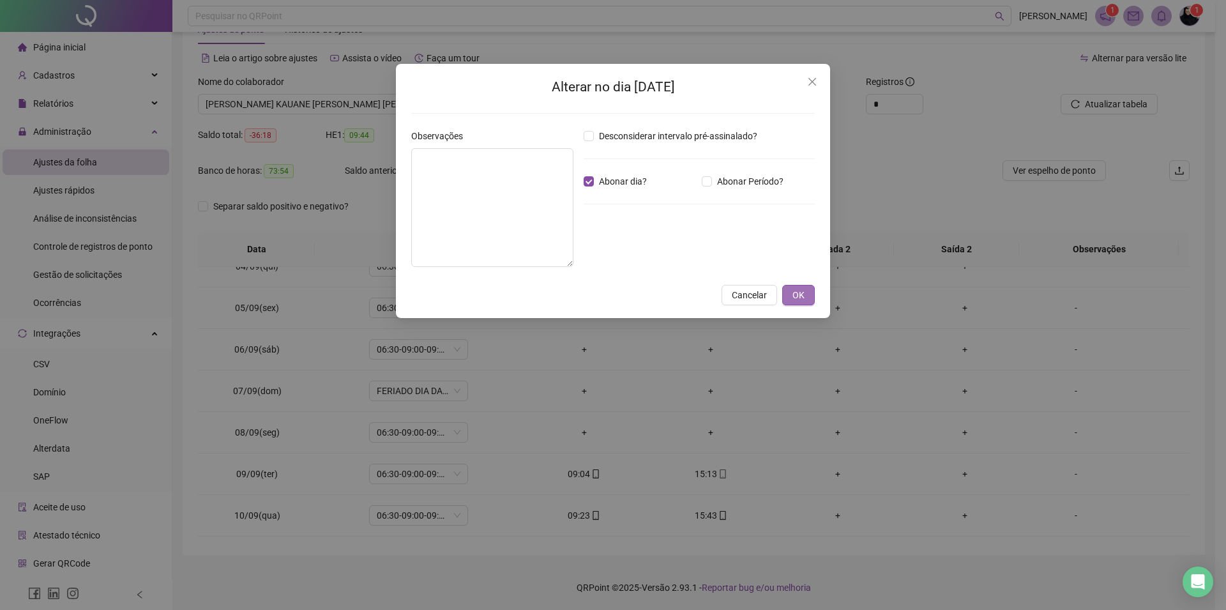
click at [799, 286] on button "OK" at bounding box center [798, 295] width 33 height 20
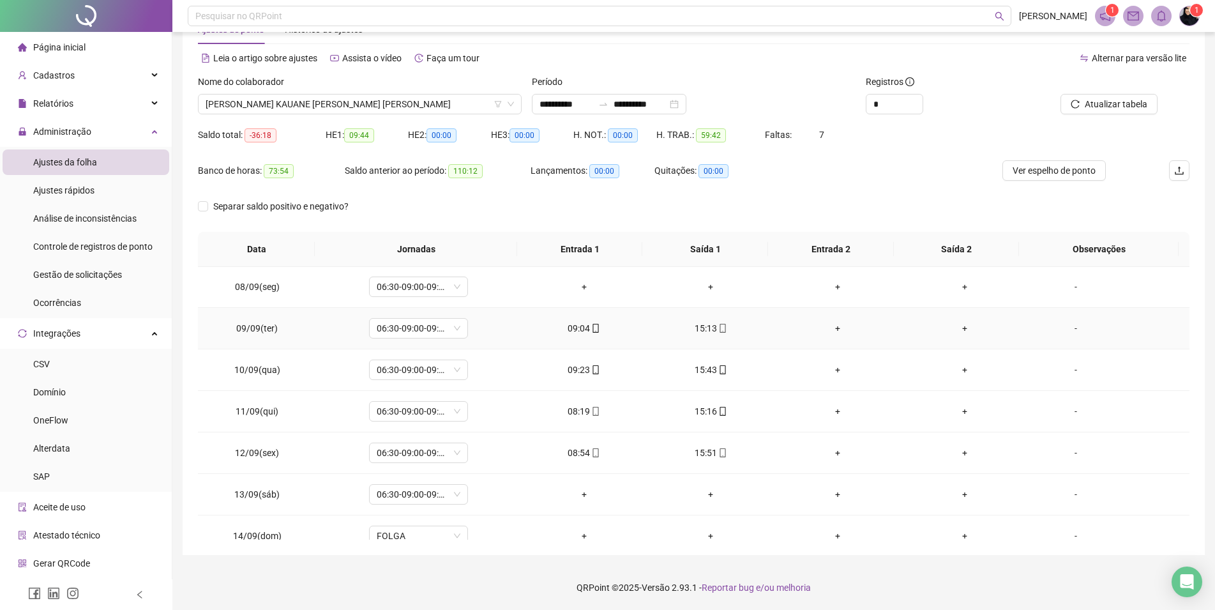
scroll to position [218, 0]
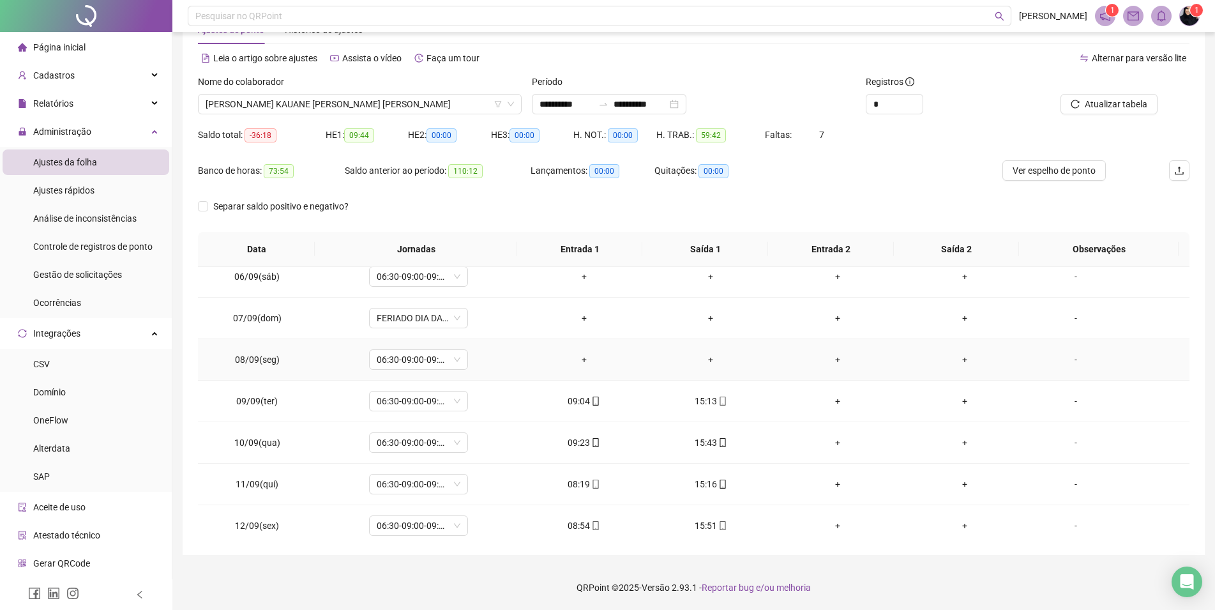
click at [584, 355] on div "+" at bounding box center [584, 359] width 107 height 14
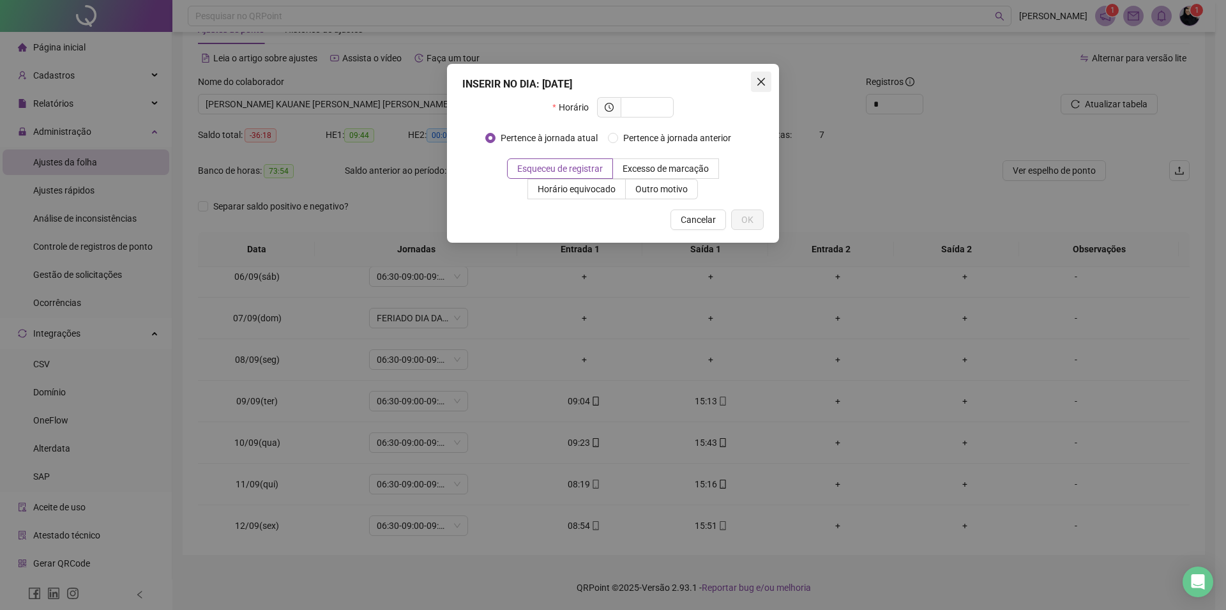
click at [757, 77] on icon "close" at bounding box center [761, 82] width 10 height 10
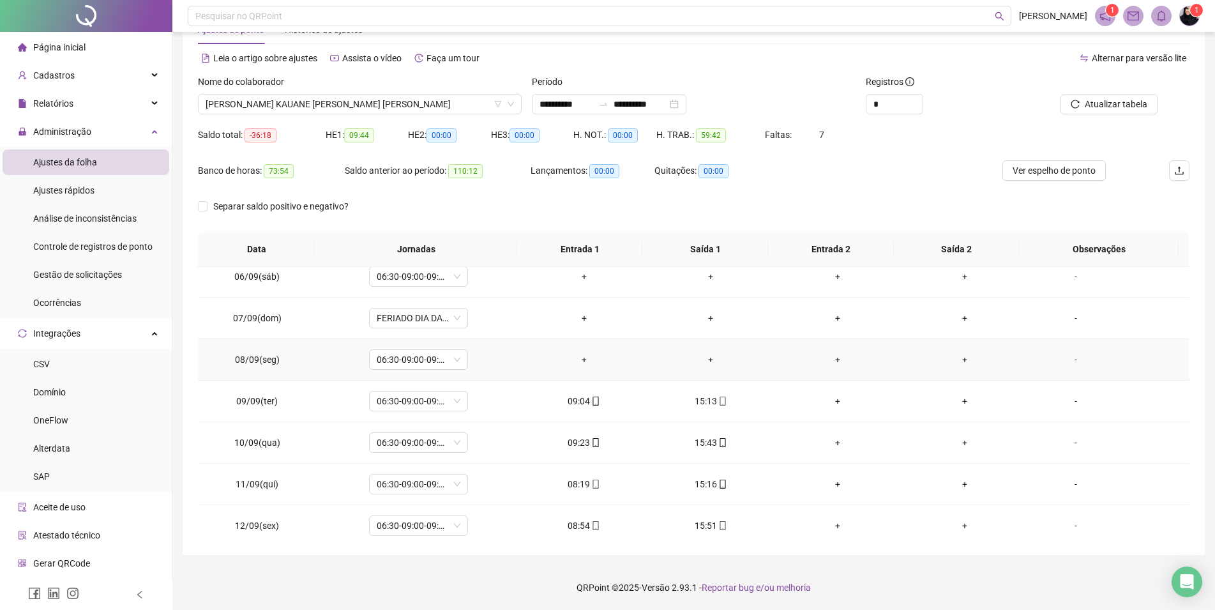
click at [1064, 355] on div "-" at bounding box center [1075, 359] width 75 height 14
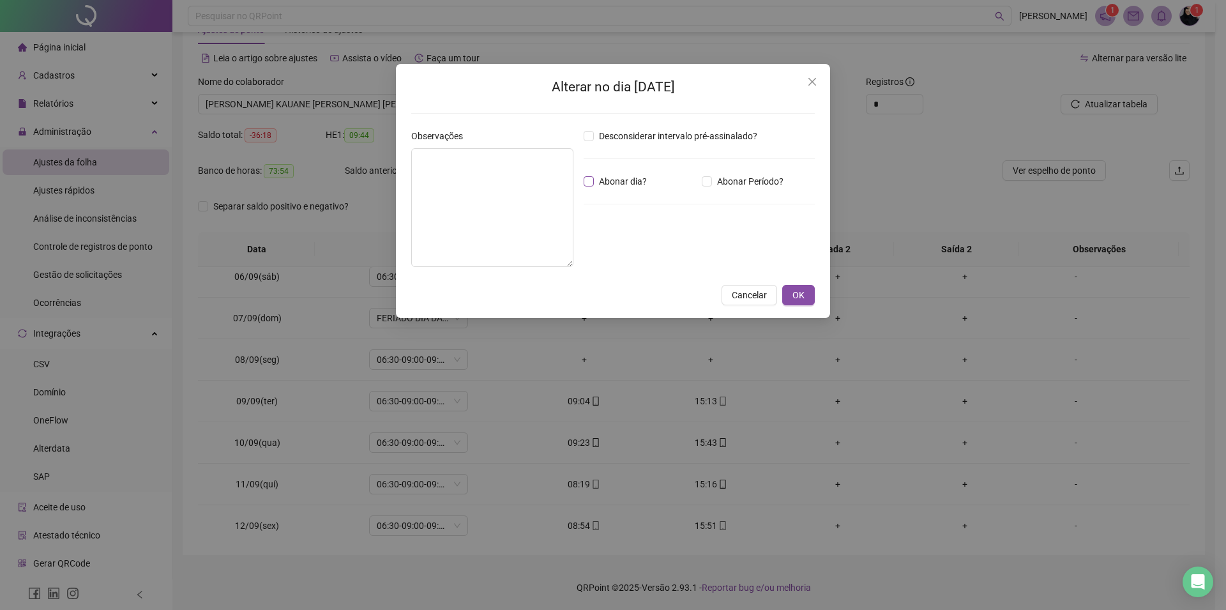
click at [621, 179] on span "Abonar dia?" at bounding box center [623, 181] width 58 height 14
click at [811, 297] on button "OK" at bounding box center [798, 295] width 33 height 20
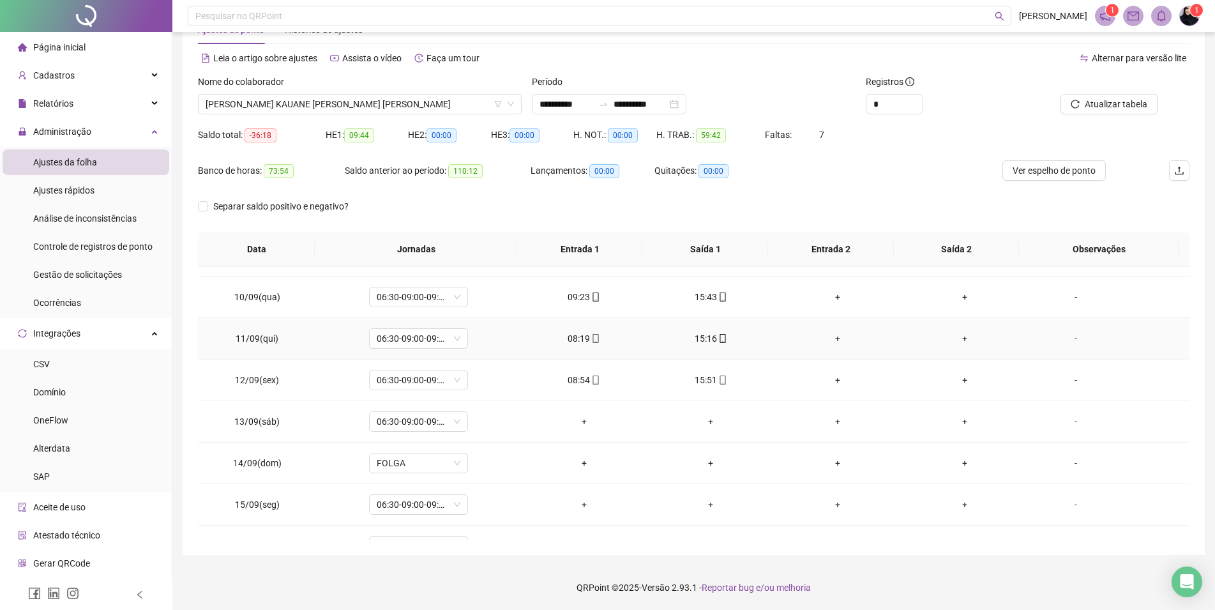
scroll to position [437, 0]
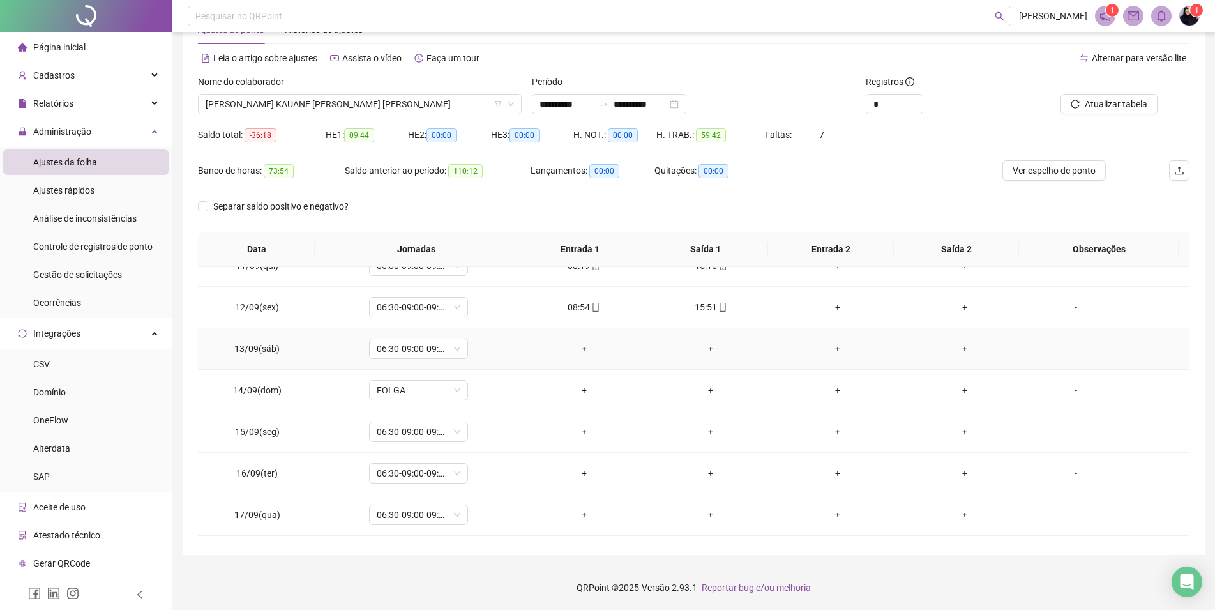
click at [1074, 351] on div "-" at bounding box center [1075, 349] width 75 height 14
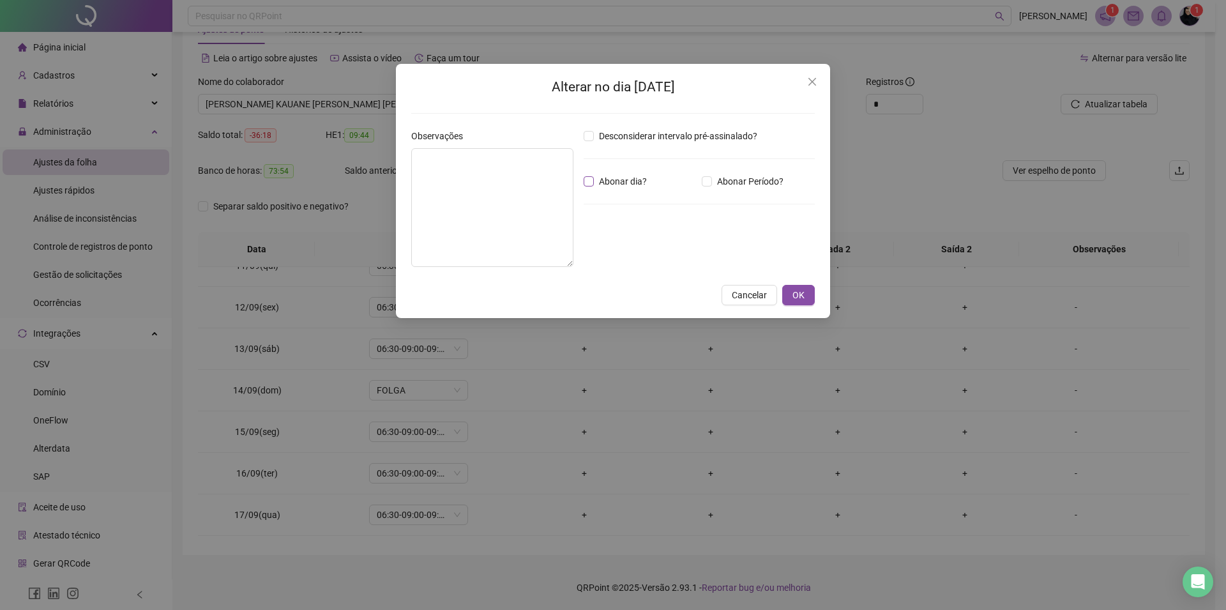
click at [610, 186] on span "Abonar dia?" at bounding box center [623, 181] width 58 height 14
click at [805, 292] on button "OK" at bounding box center [798, 295] width 33 height 20
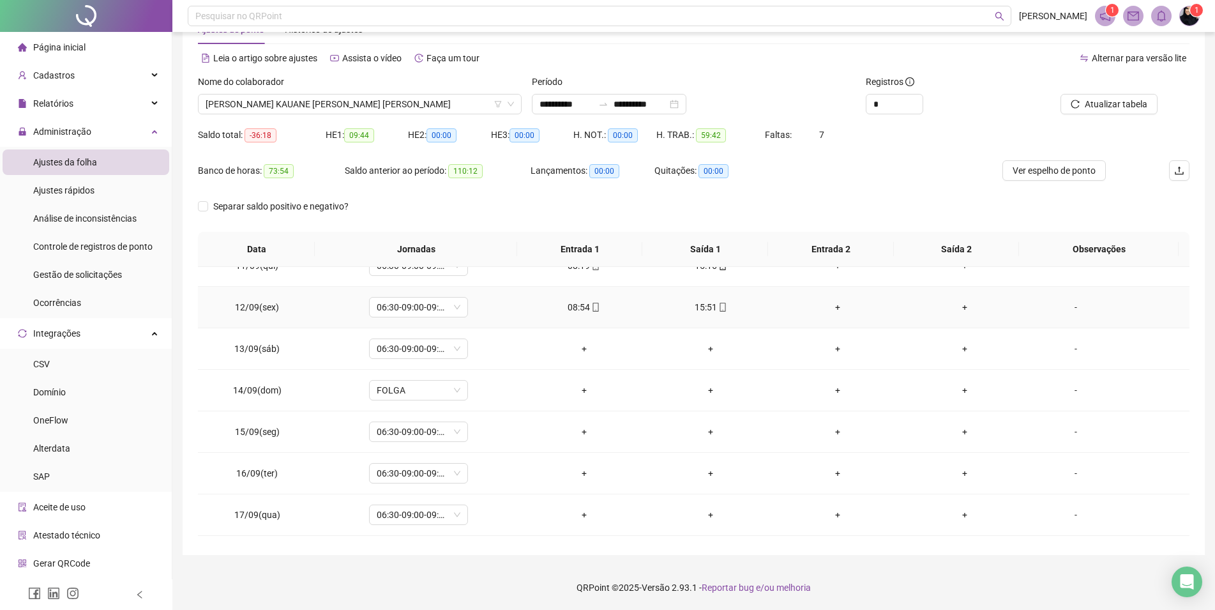
scroll to position [474, 0]
click at [1071, 314] on div "-" at bounding box center [1075, 311] width 75 height 14
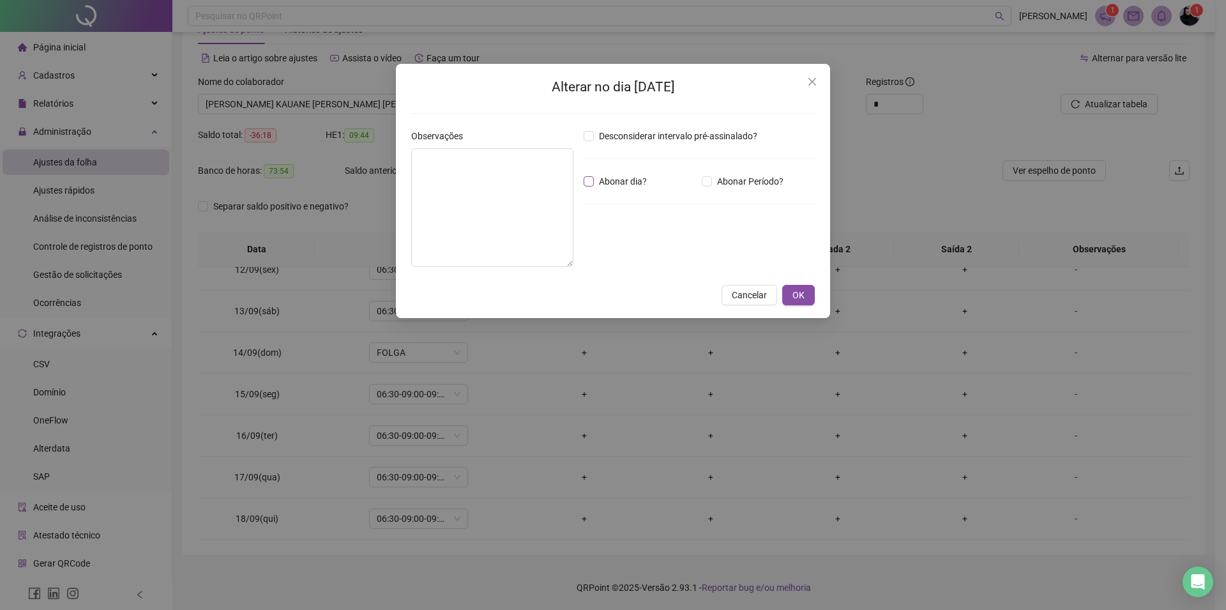
click at [640, 179] on span "Abonar dia?" at bounding box center [623, 181] width 58 height 14
click at [806, 298] on button "OK" at bounding box center [798, 295] width 33 height 20
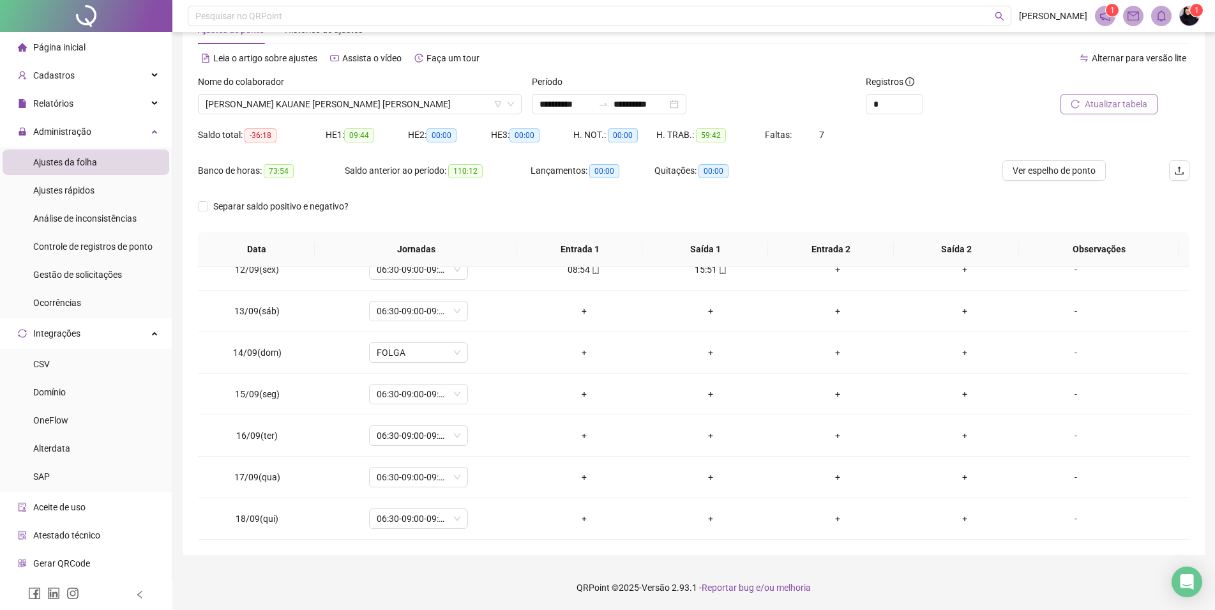
click at [1142, 104] on span "Atualizar tabela" at bounding box center [1116, 104] width 63 height 14
click at [578, 396] on div "+" at bounding box center [584, 394] width 107 height 14
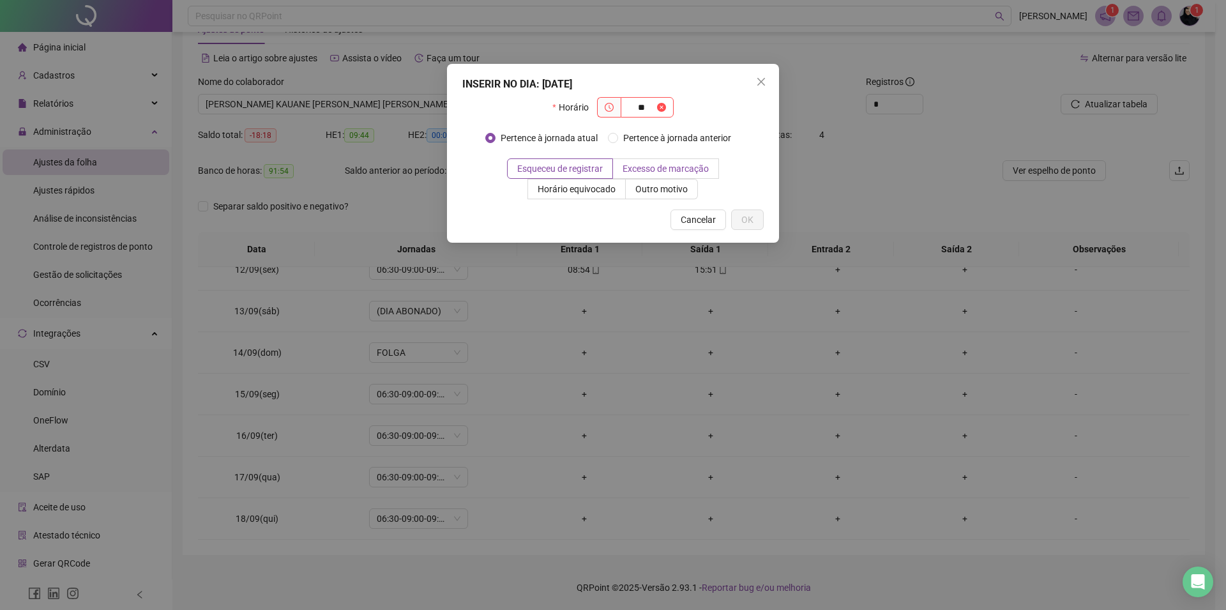
type input "*"
type input "*****"
click at [682, 188] on span "Outro motivo" at bounding box center [661, 189] width 52 height 10
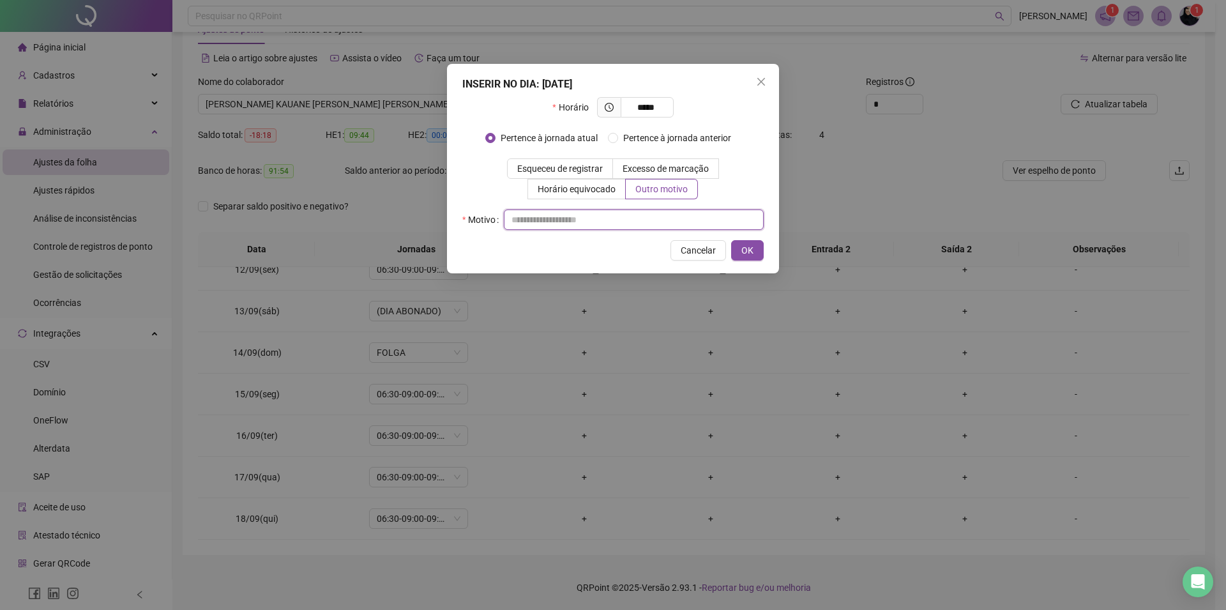
click at [679, 216] on input "text" at bounding box center [634, 219] width 260 height 20
type input "*"
click at [746, 252] on span "OK" at bounding box center [747, 250] width 12 height 14
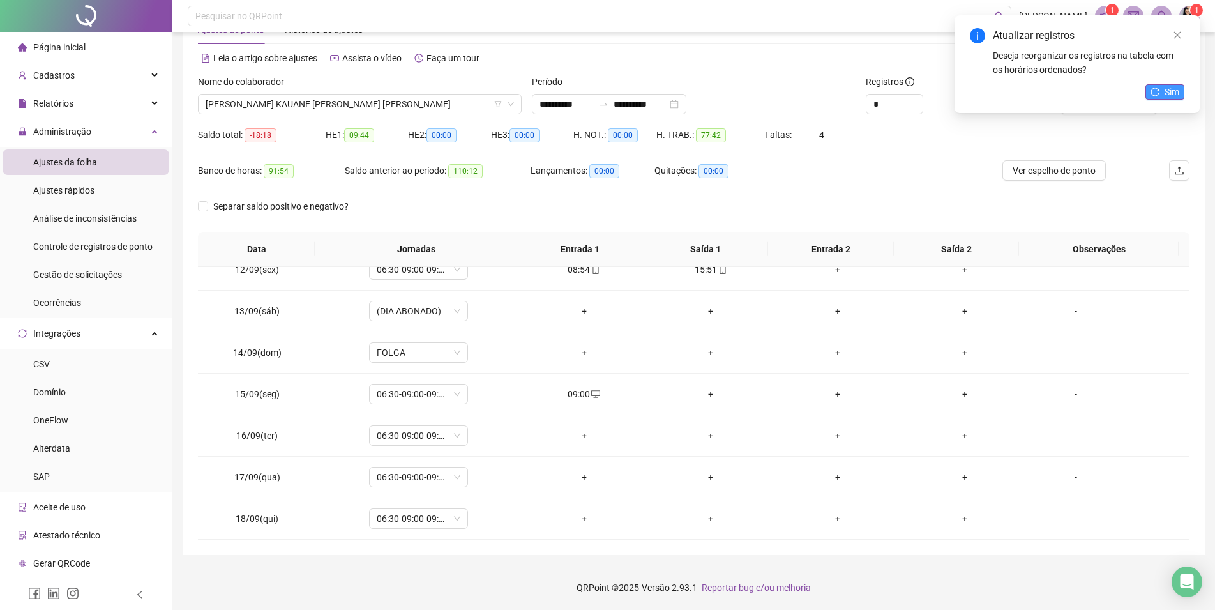
click at [1162, 91] on button "Sim" at bounding box center [1164, 91] width 39 height 15
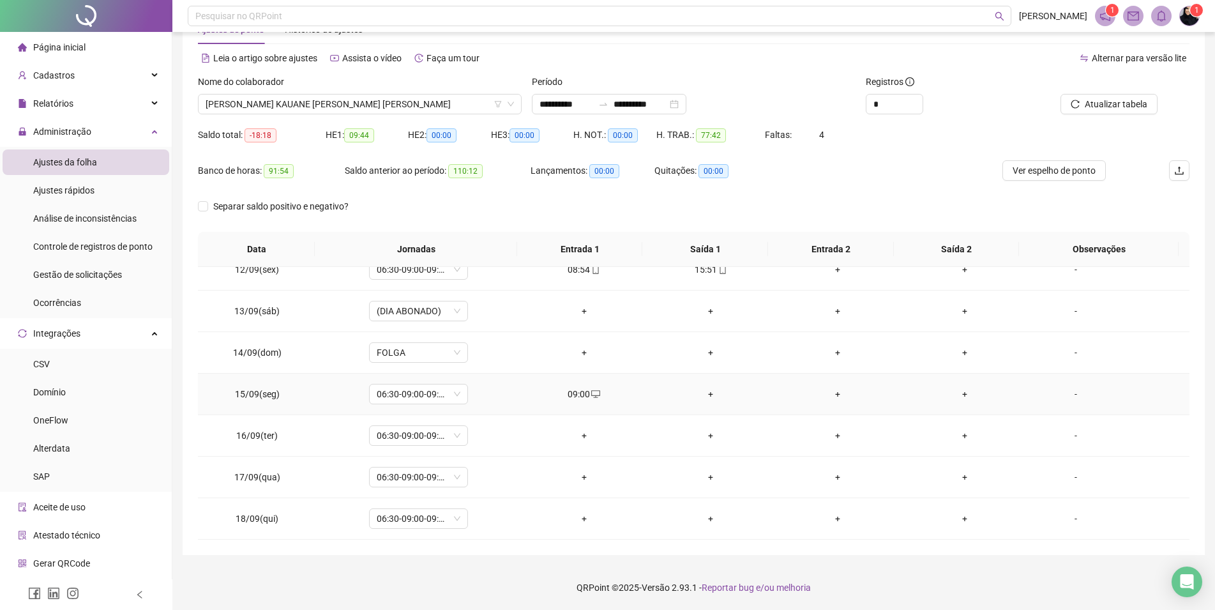
click at [702, 395] on div "+" at bounding box center [711, 394] width 107 height 14
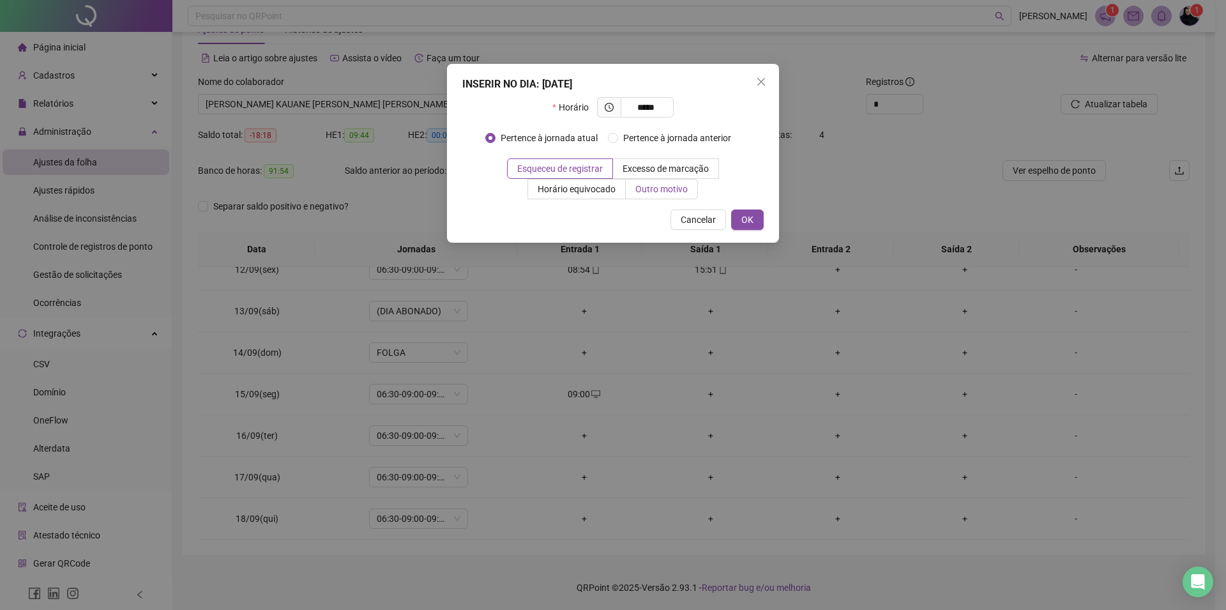
type input "*****"
click at [686, 186] on span "Outro motivo" at bounding box center [661, 189] width 52 height 10
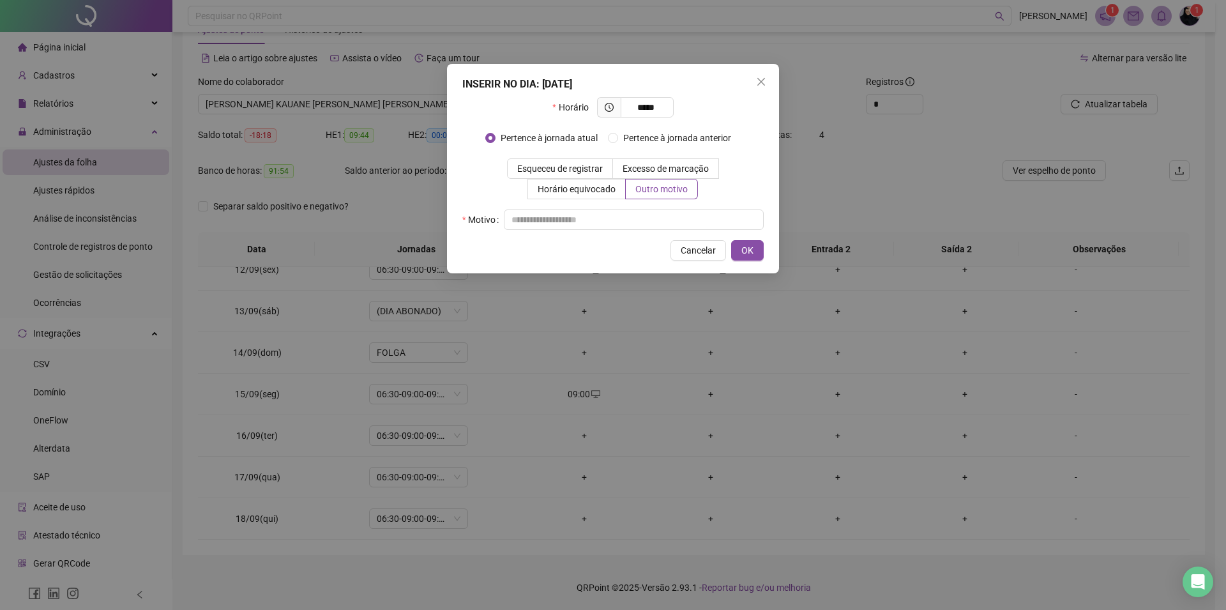
click at [680, 209] on div "Motivo" at bounding box center [612, 219] width 301 height 20
click at [682, 223] on input "text" at bounding box center [634, 219] width 260 height 20
type input "*"
click at [748, 249] on span "OK" at bounding box center [747, 250] width 12 height 14
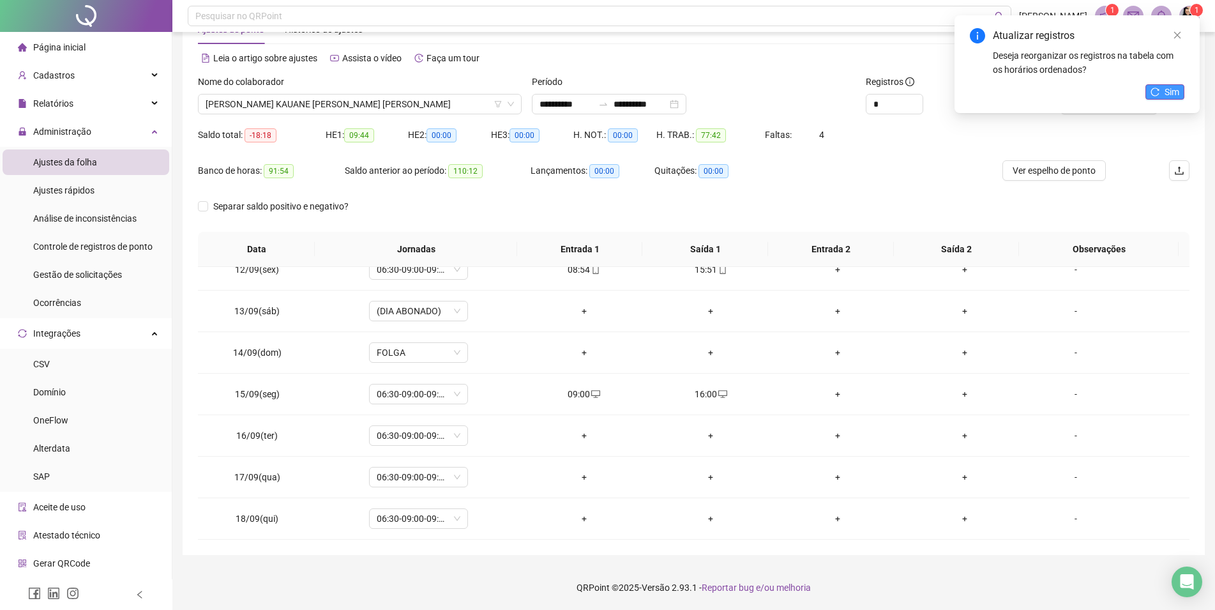
click at [1157, 89] on icon "reload" at bounding box center [1154, 91] width 9 height 9
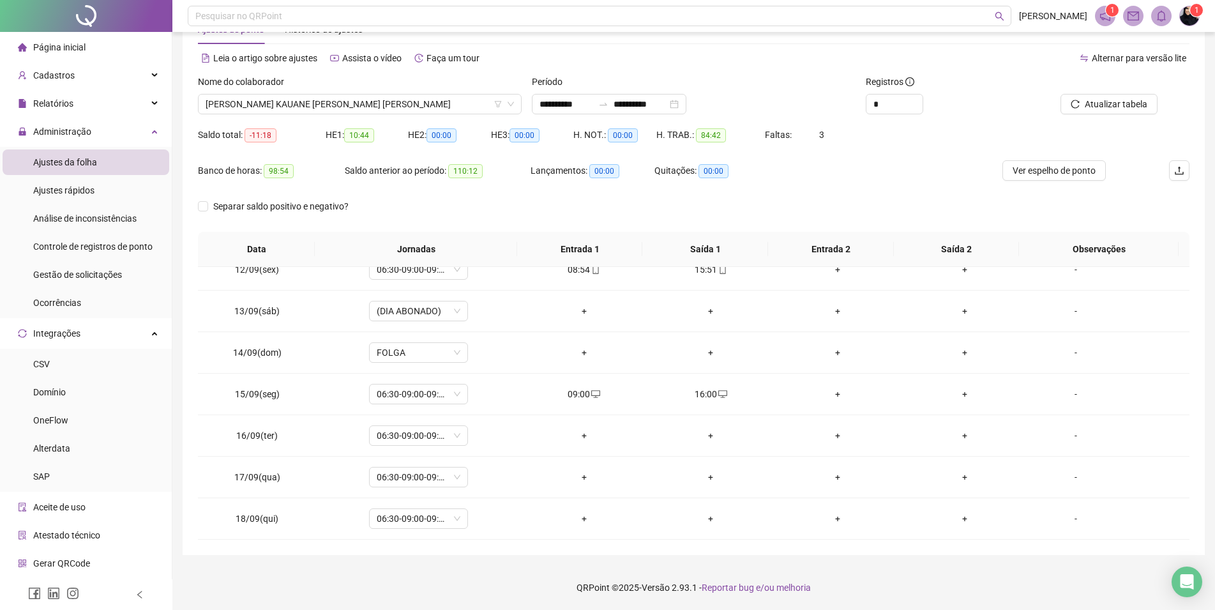
click at [1131, 102] on span "Atualizar tabela" at bounding box center [1116, 104] width 63 height 14
click at [582, 433] on div "+" at bounding box center [584, 435] width 107 height 14
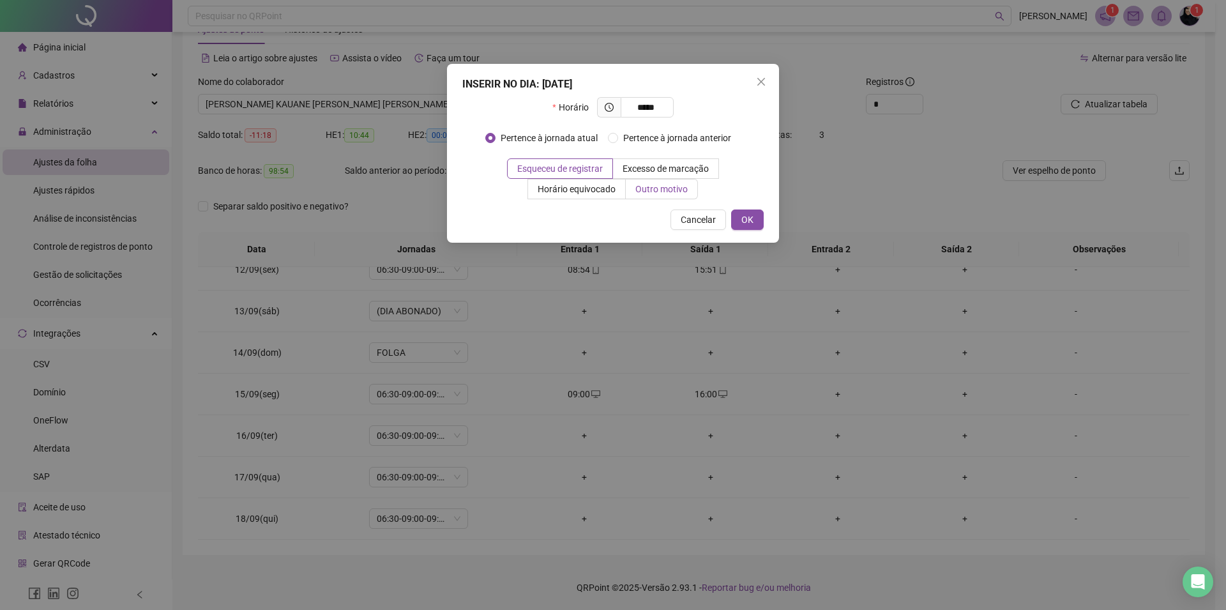
type input "*****"
click at [649, 186] on span "Outro motivo" at bounding box center [661, 189] width 52 height 10
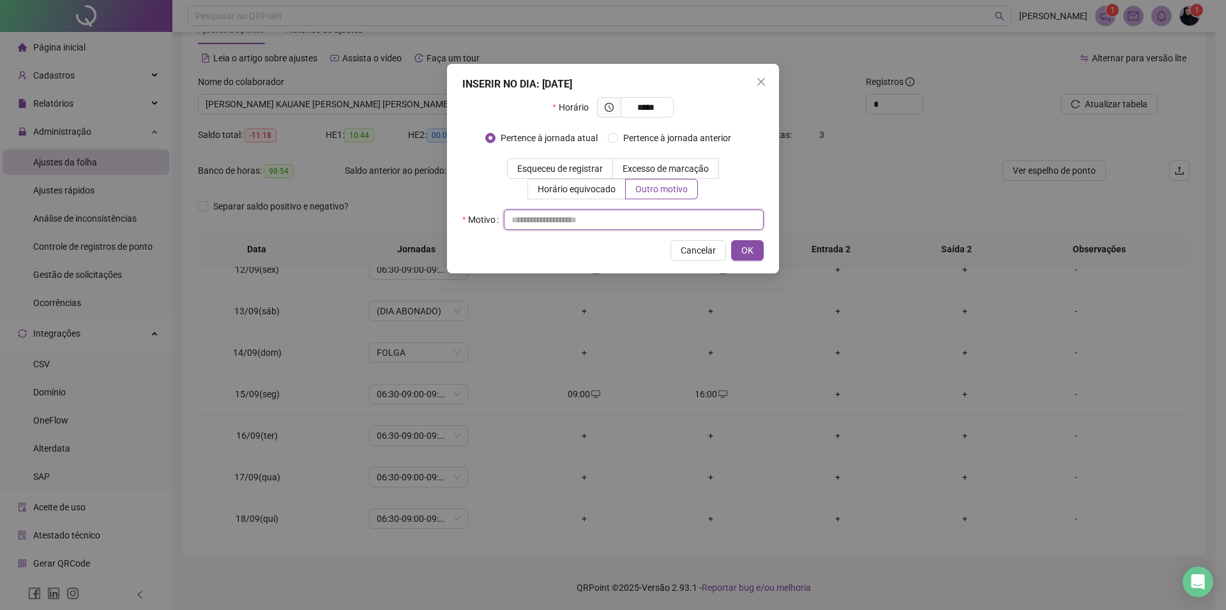
click at [676, 216] on input "text" at bounding box center [634, 219] width 260 height 20
type input "*"
click at [754, 247] on button "OK" at bounding box center [747, 250] width 33 height 20
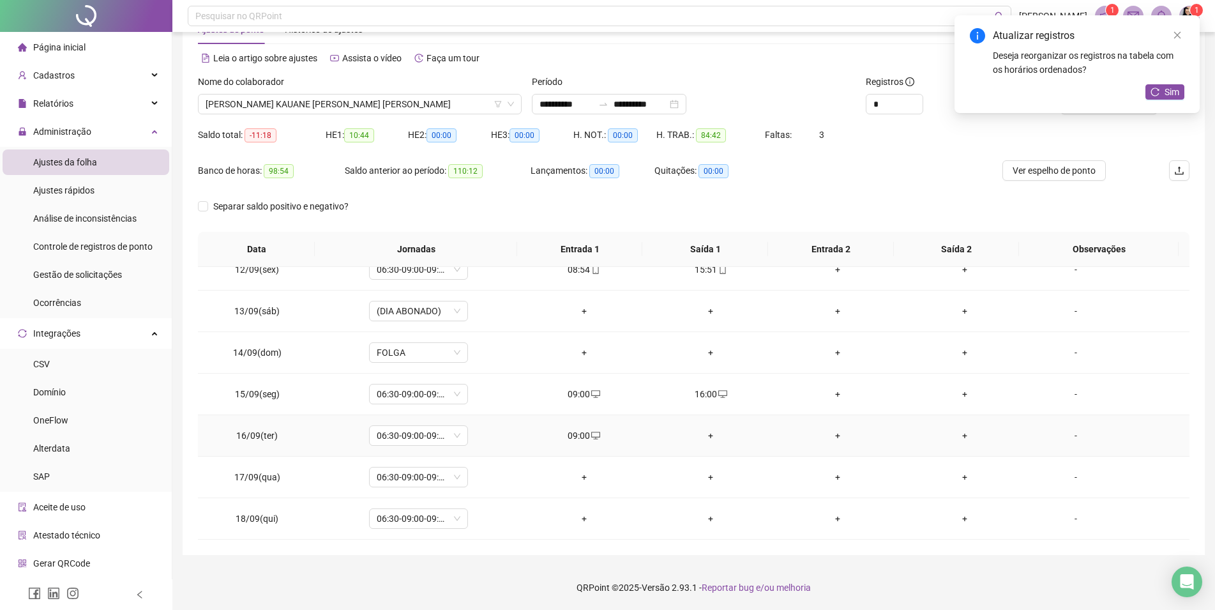
click at [711, 439] on div "+" at bounding box center [711, 435] width 107 height 14
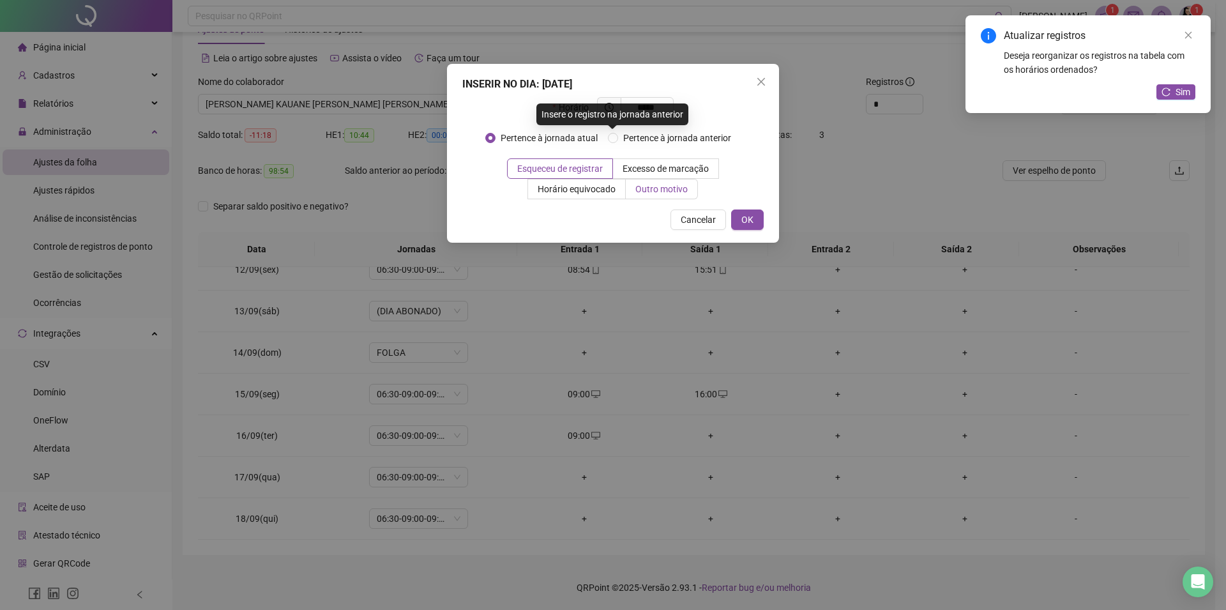
type input "*****"
click at [649, 184] on span "Outro motivo" at bounding box center [661, 189] width 52 height 10
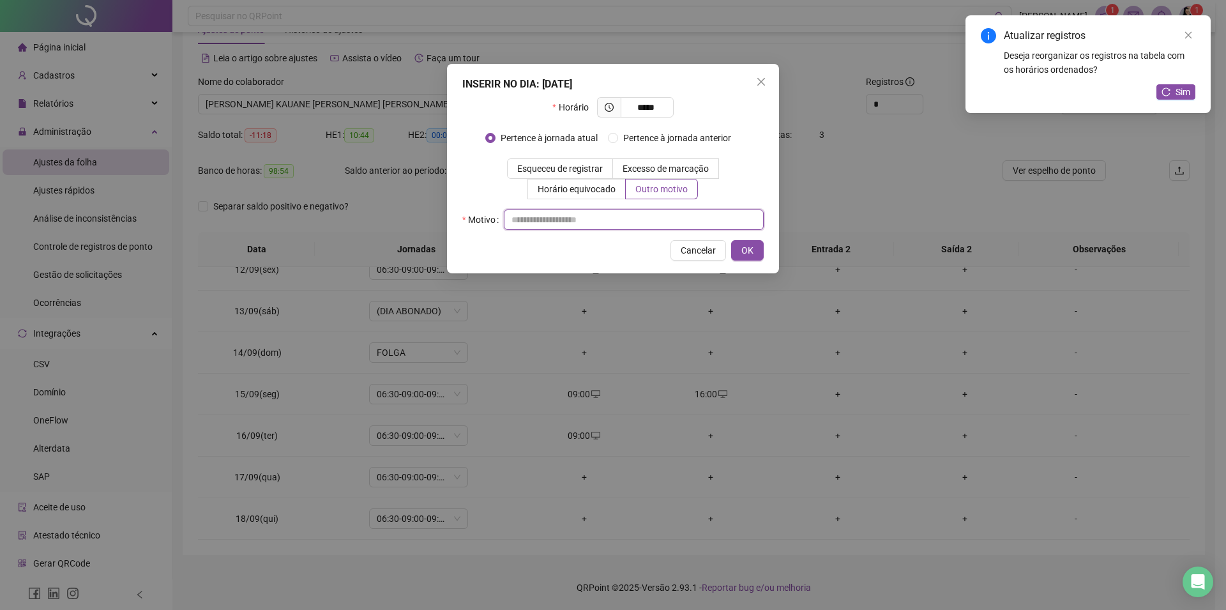
click at [615, 213] on input "text" at bounding box center [634, 219] width 260 height 20
type input "*"
click at [730, 247] on div "Cancelar OK" at bounding box center [612, 250] width 301 height 20
click at [731, 247] on div "Cancelar OK" at bounding box center [612, 250] width 301 height 20
click at [743, 248] on span "OK" at bounding box center [747, 250] width 12 height 14
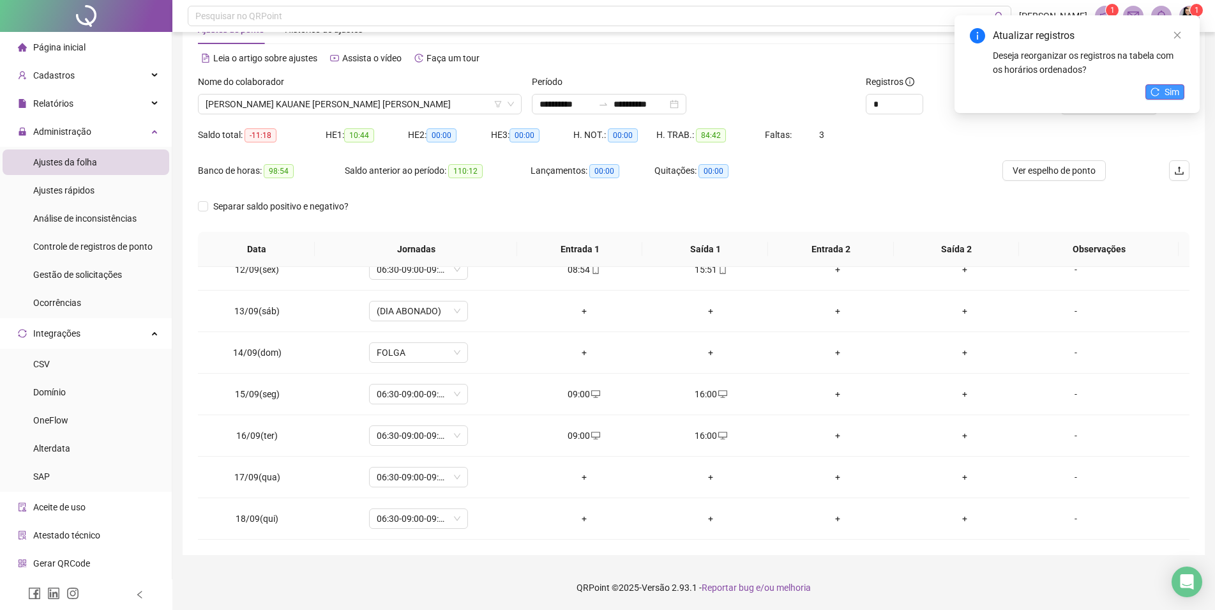
click at [1163, 87] on button "Sim" at bounding box center [1164, 91] width 39 height 15
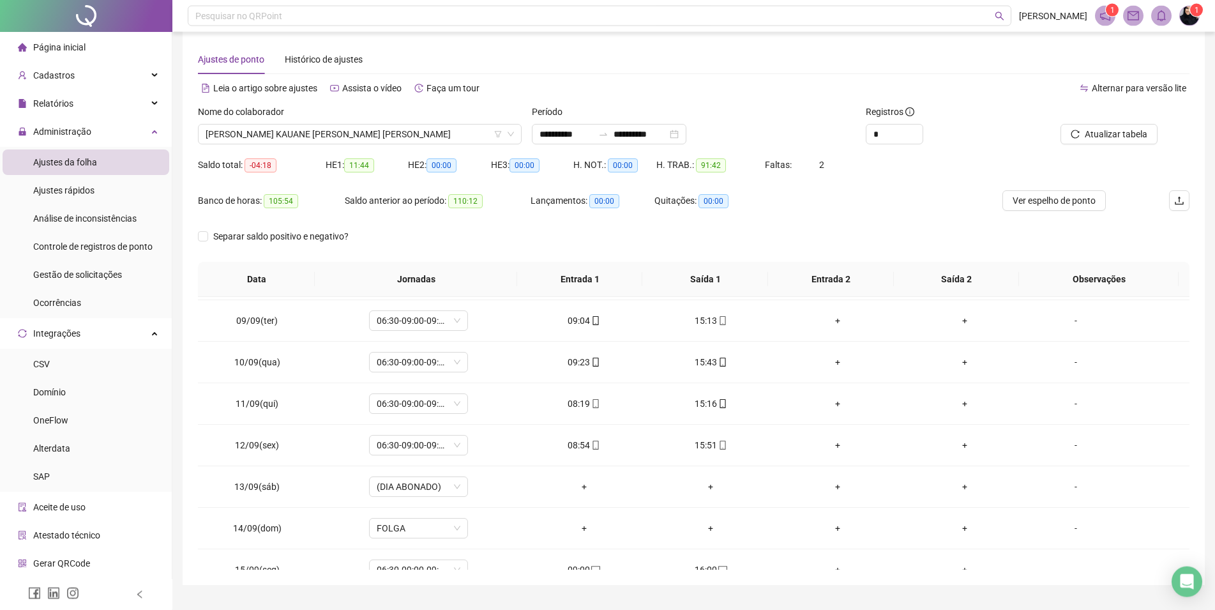
scroll to position [0, 0]
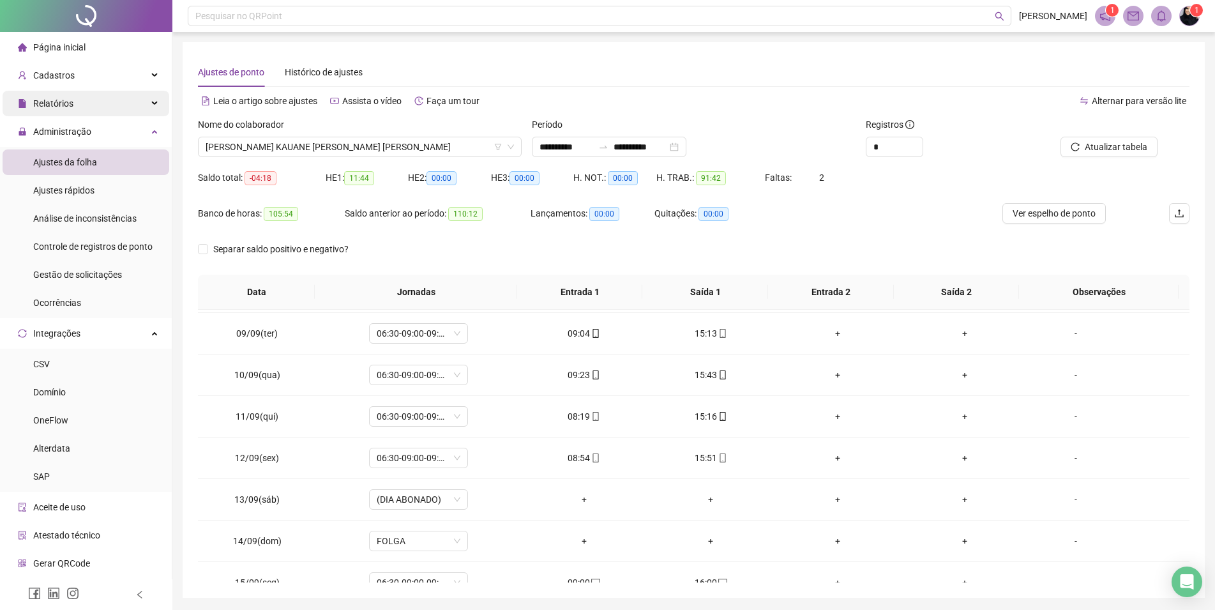
click at [37, 102] on span "Relatórios" at bounding box center [53, 103] width 40 height 10
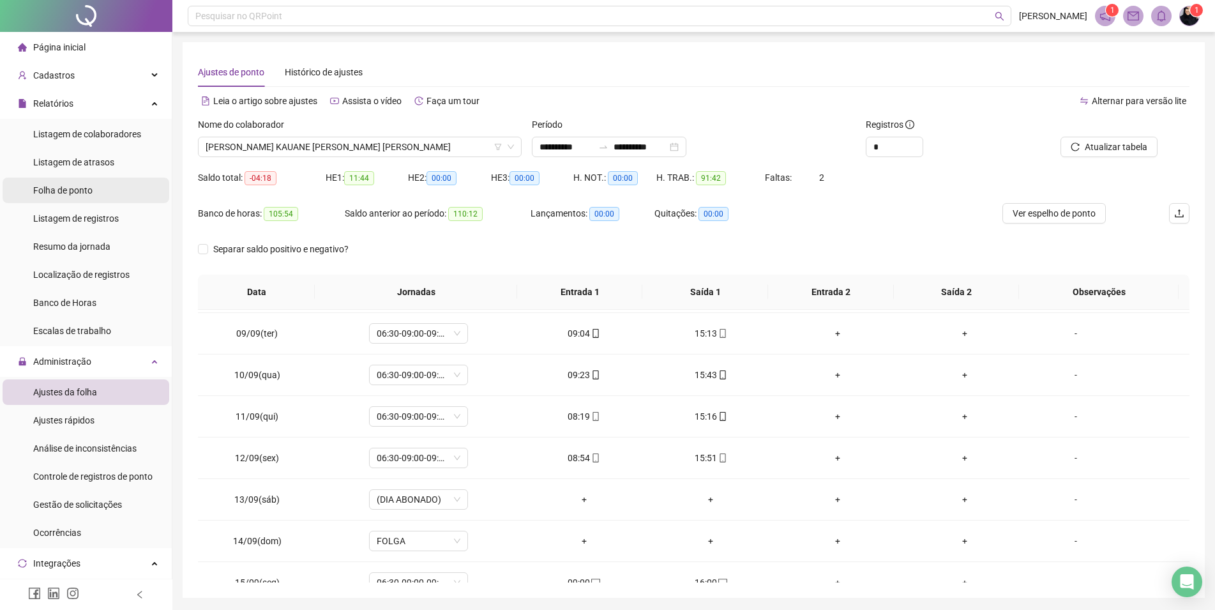
click at [72, 190] on span "Folha de ponto" at bounding box center [62, 190] width 59 height 10
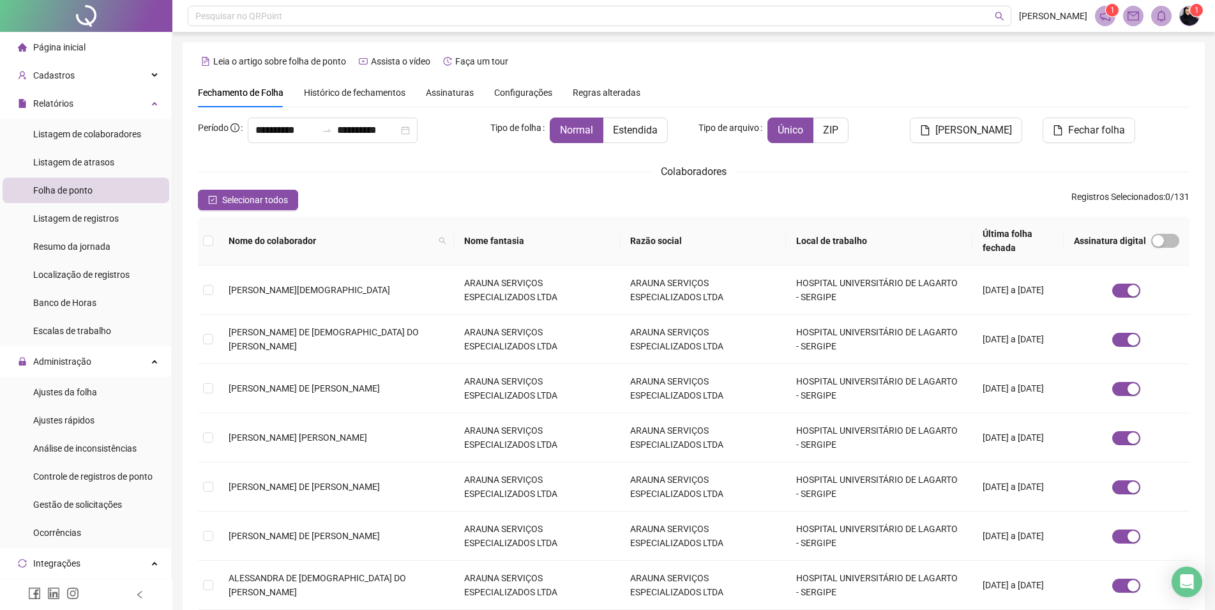
click at [332, 102] on div "Histórico de fechamentos" at bounding box center [355, 92] width 102 height 29
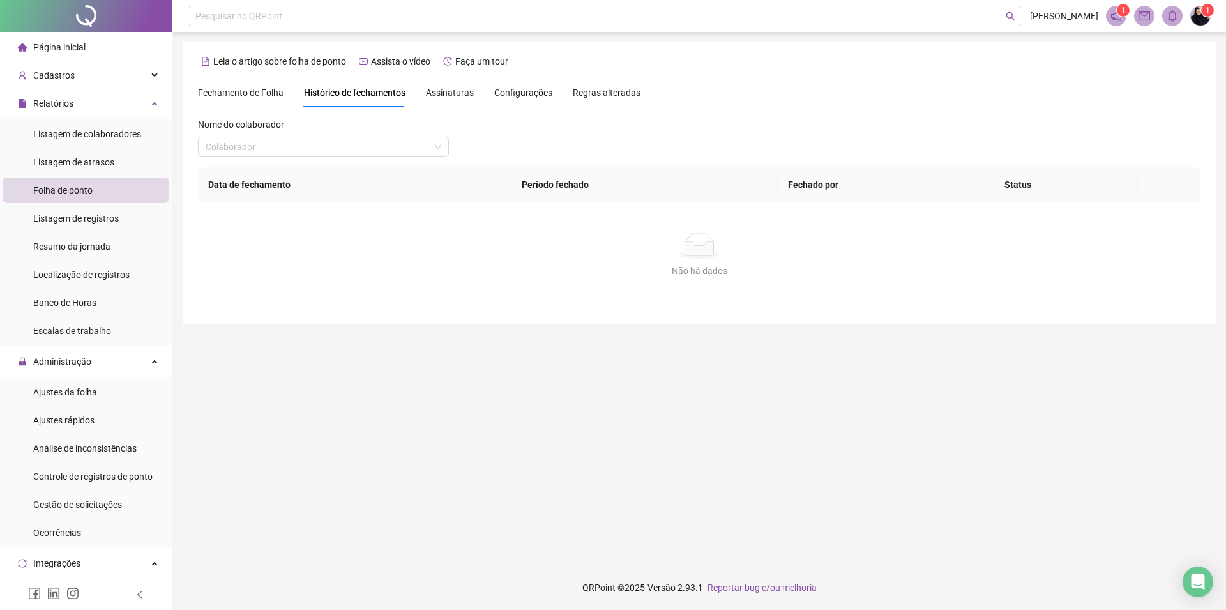
click at [240, 87] on span "Fechamento de Folha" at bounding box center [241, 92] width 86 height 10
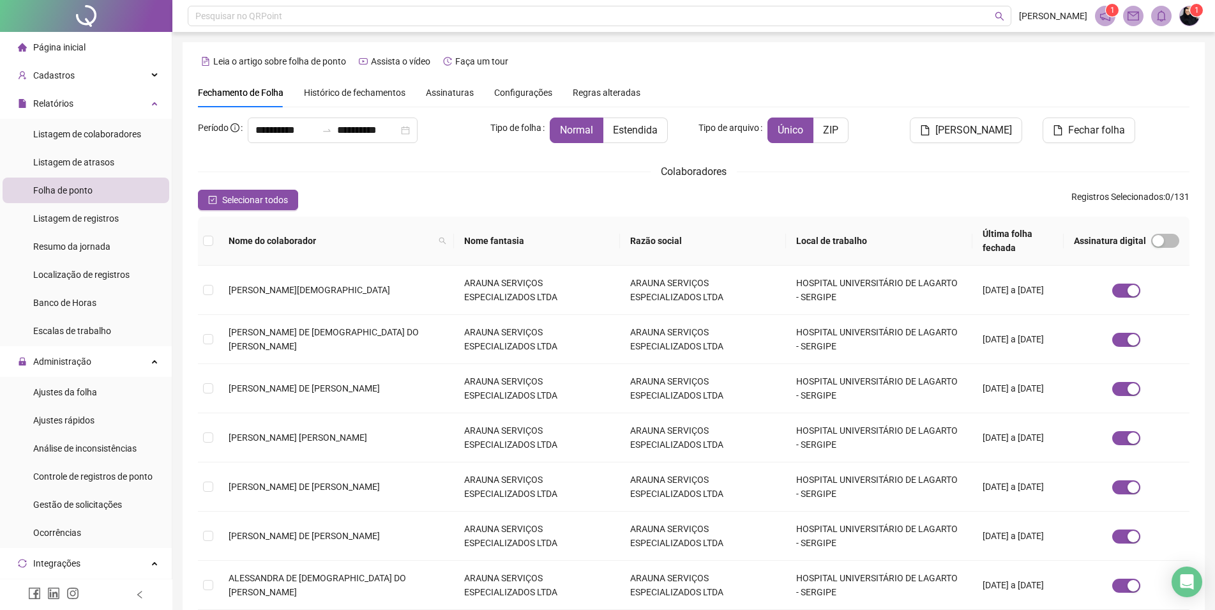
scroll to position [245, 0]
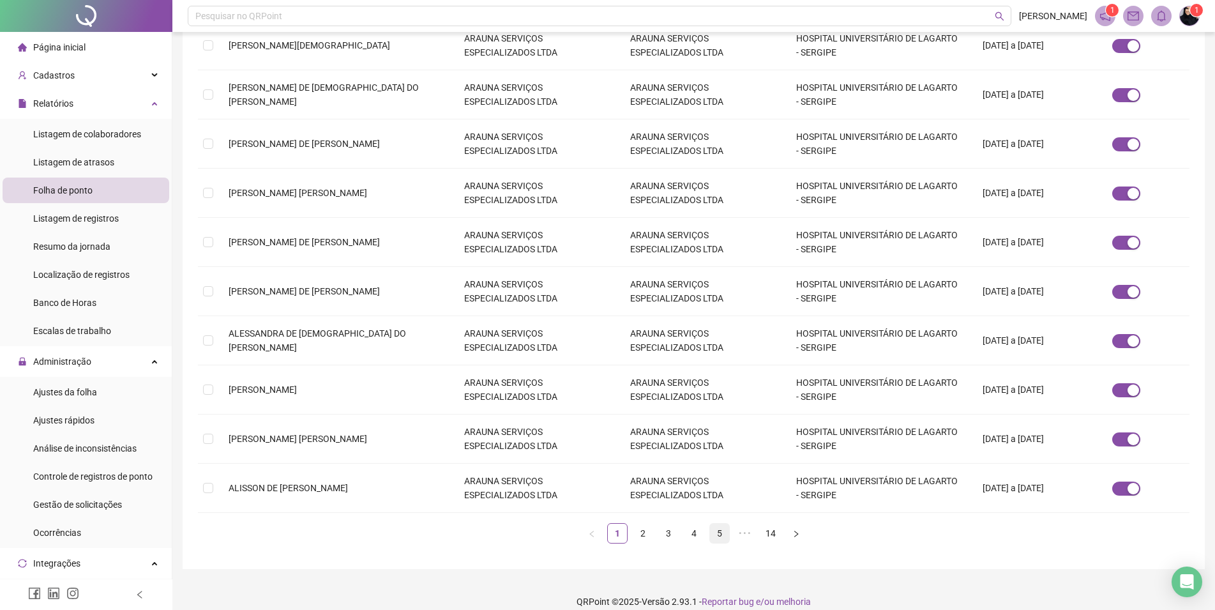
click at [713, 524] on link "5" at bounding box center [719, 533] width 19 height 19
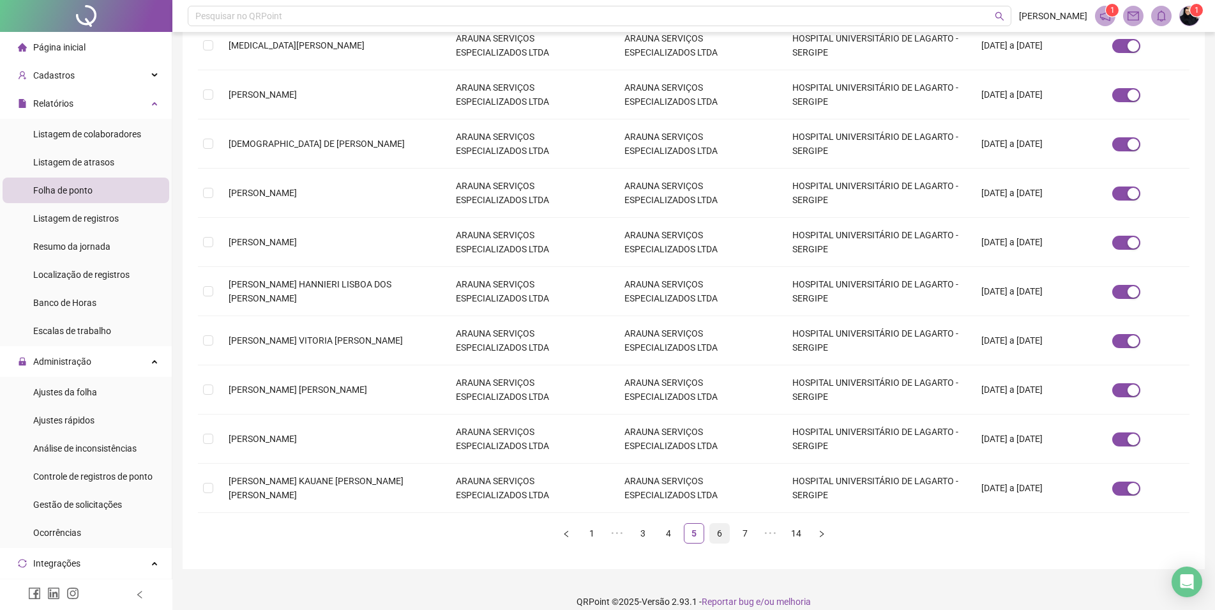
click at [727, 524] on link "6" at bounding box center [719, 533] width 19 height 19
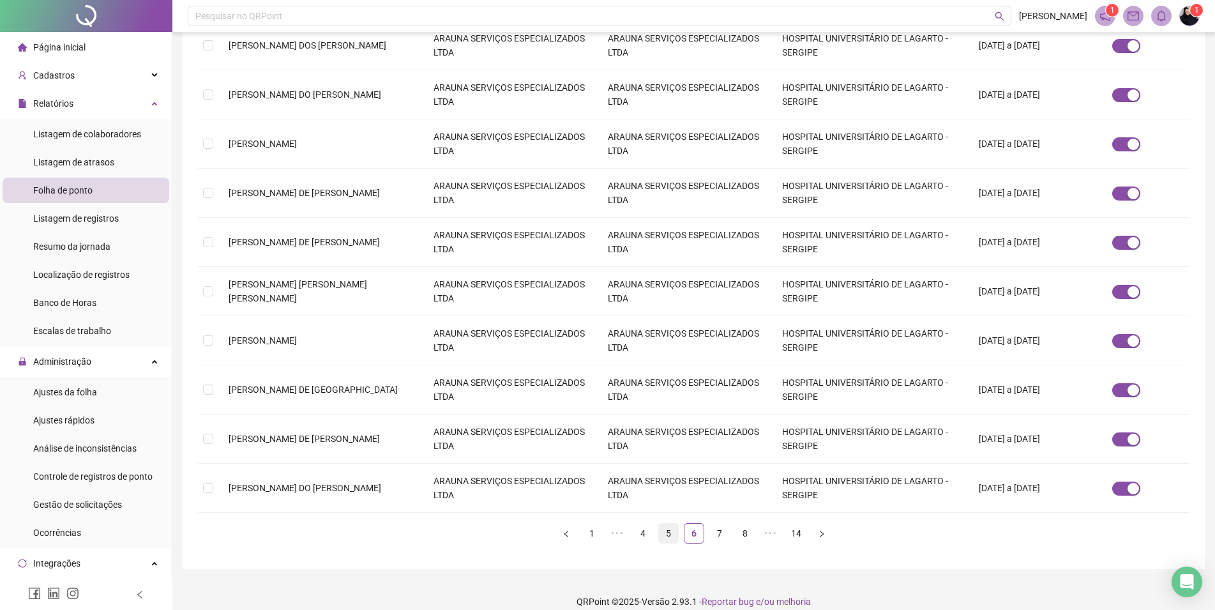
click at [676, 524] on link "5" at bounding box center [668, 533] width 19 height 19
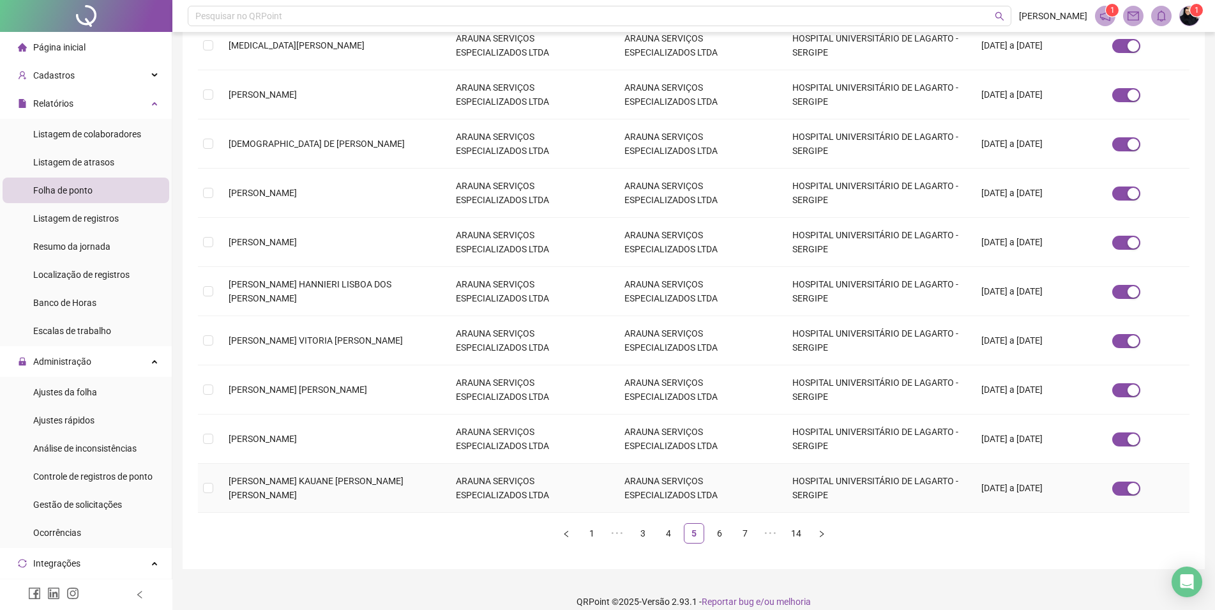
click at [614, 471] on td "ARAUNA SERVIÇOS ESPECIALIZADOS LTDA" at bounding box center [698, 488] width 169 height 49
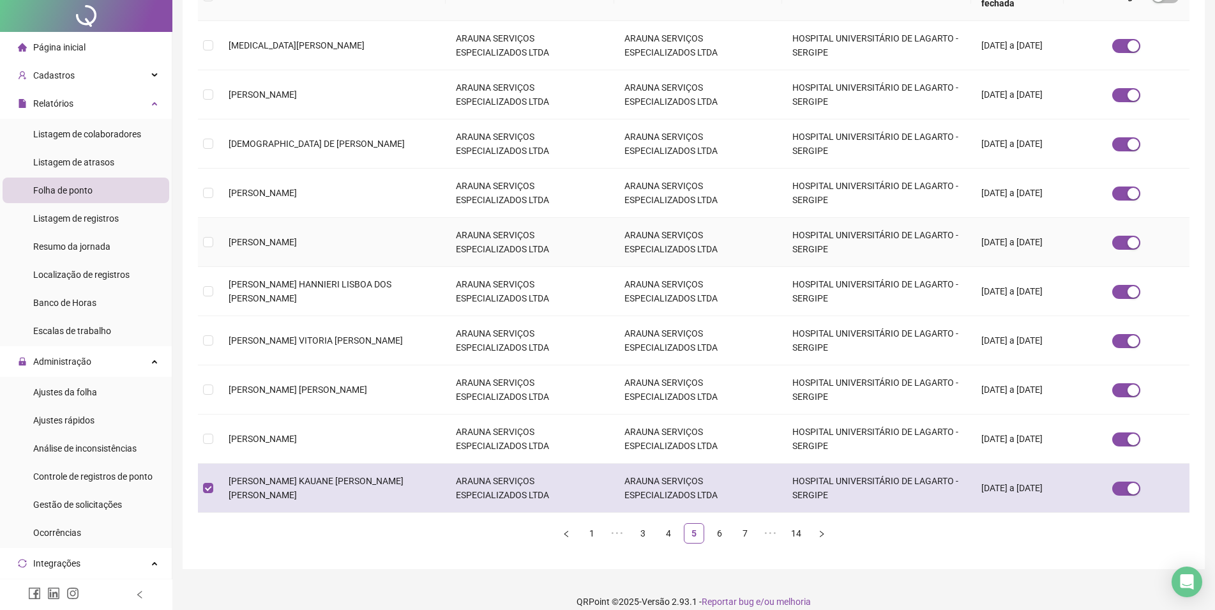
scroll to position [0, 0]
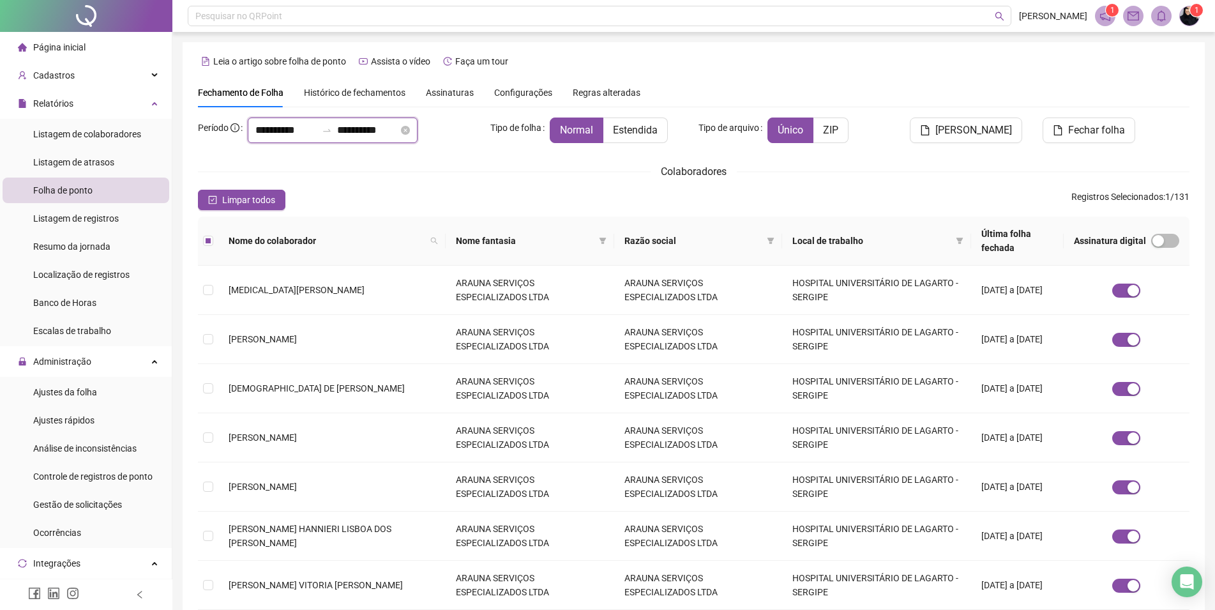
click at [365, 136] on input "**********" at bounding box center [367, 130] width 61 height 15
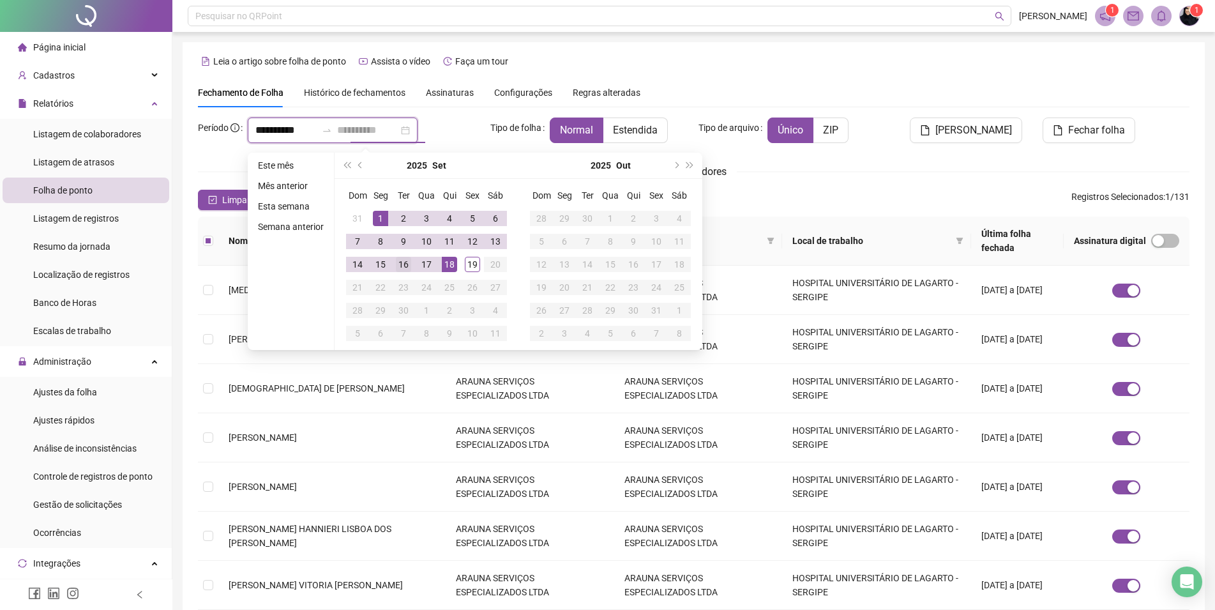
type input "**********"
click at [400, 259] on div "16" at bounding box center [403, 264] width 15 height 15
type input "**********"
click at [909, 168] on div "Colaboradores" at bounding box center [693, 171] width 991 height 16
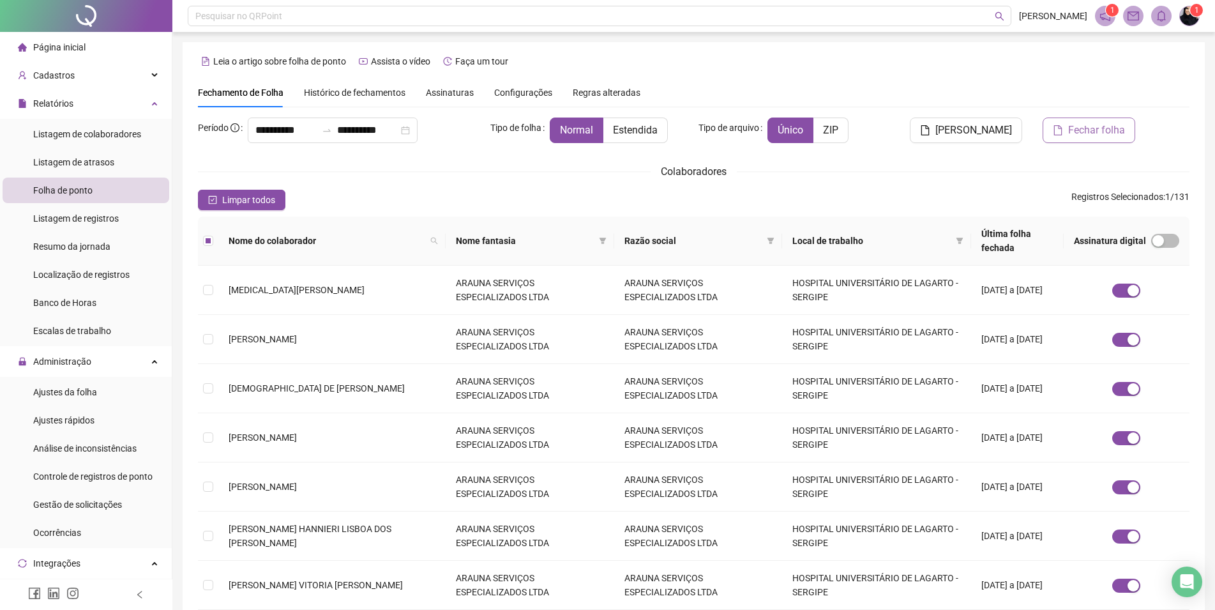
click at [1060, 123] on button "Fechar folha" at bounding box center [1089, 130] width 93 height 26
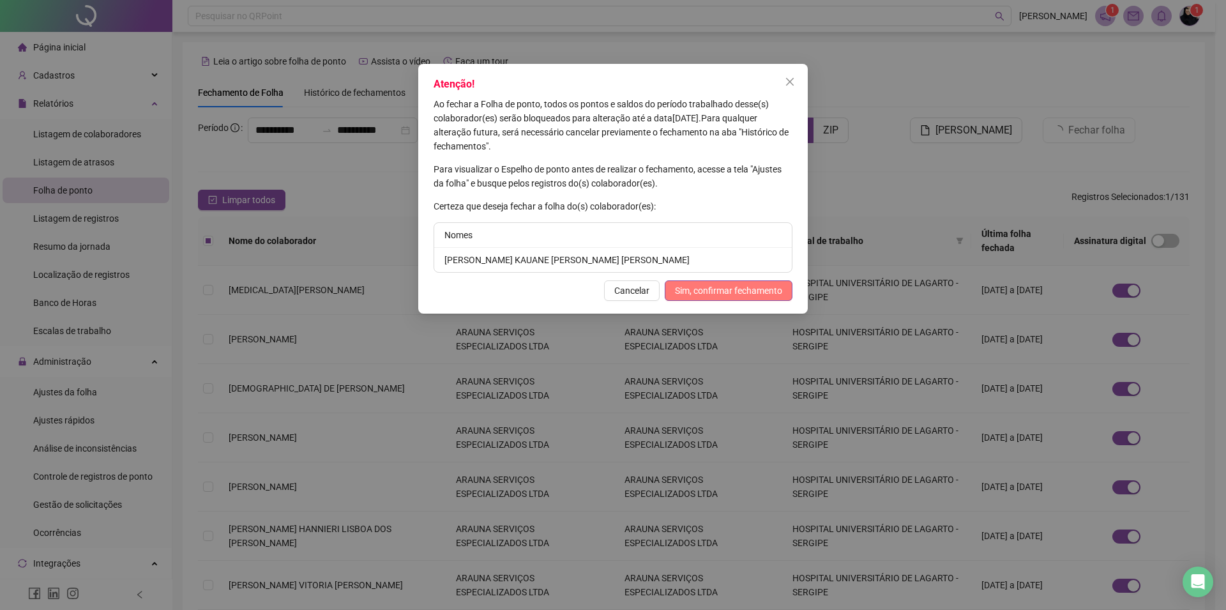
click at [730, 287] on span "Sim, confirmar fechamento" at bounding box center [728, 290] width 107 height 14
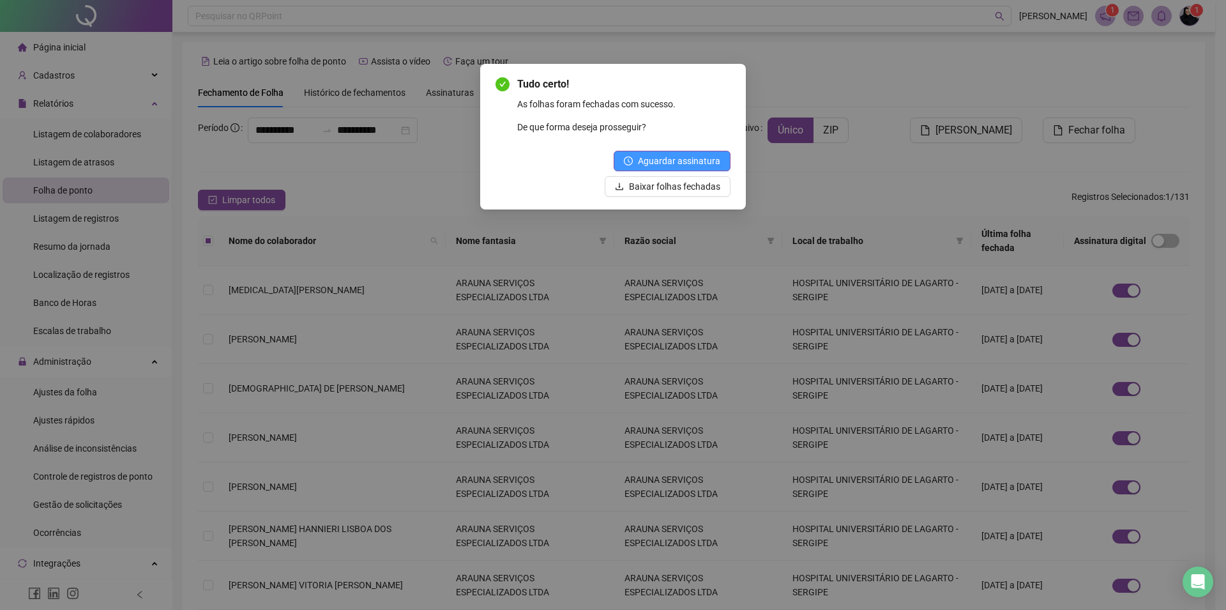
click at [667, 159] on span "Aguardar assinatura" at bounding box center [679, 161] width 82 height 14
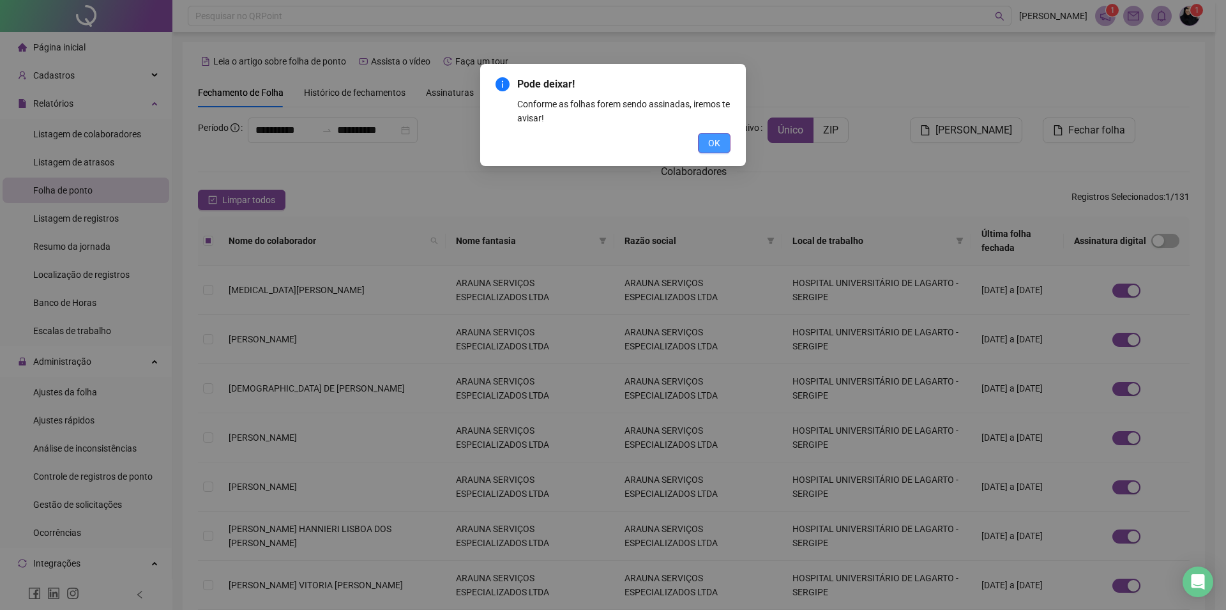
click at [709, 140] on span "OK" at bounding box center [714, 143] width 12 height 14
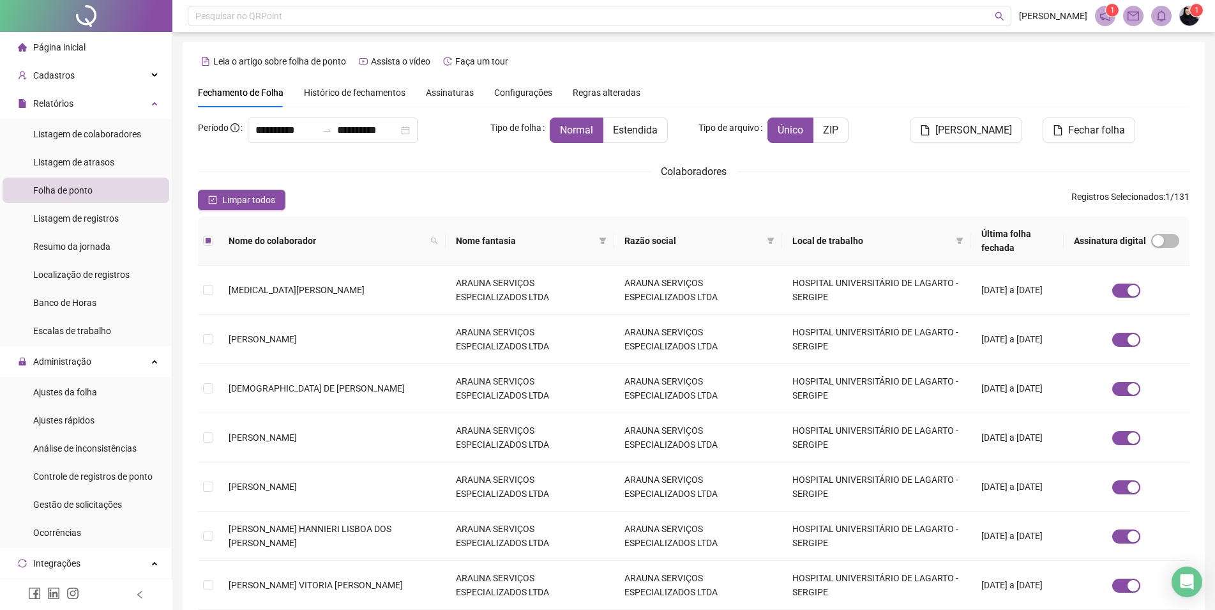
click at [1107, 15] on icon "notification" at bounding box center [1104, 15] width 11 height 11
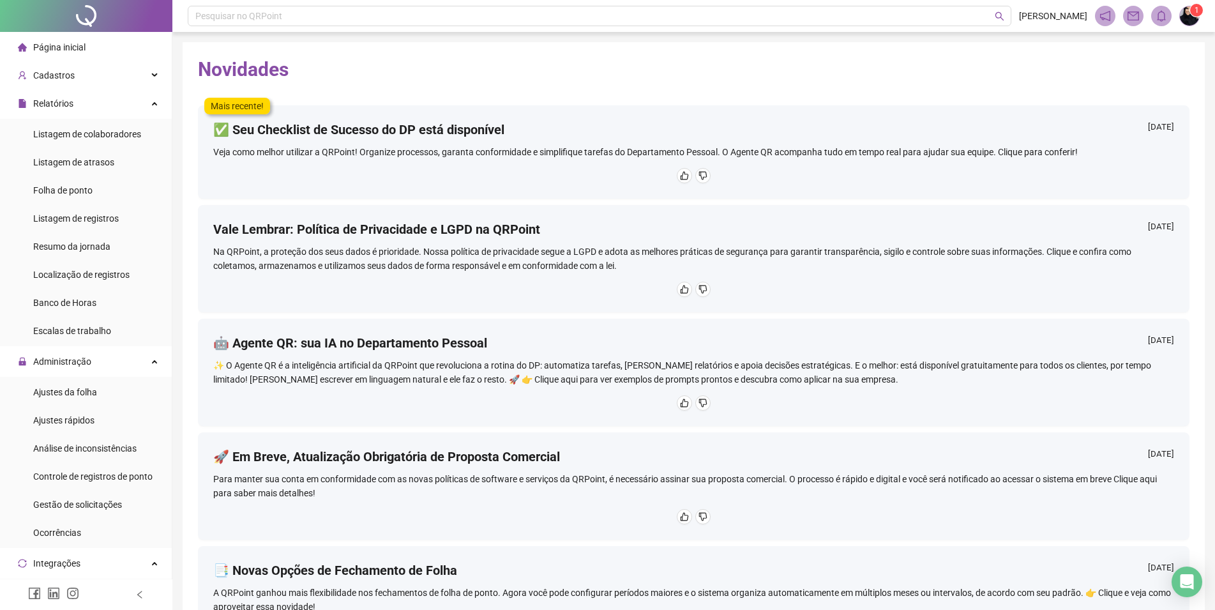
click at [59, 55] on div "Página inicial" at bounding box center [52, 47] width 68 height 26
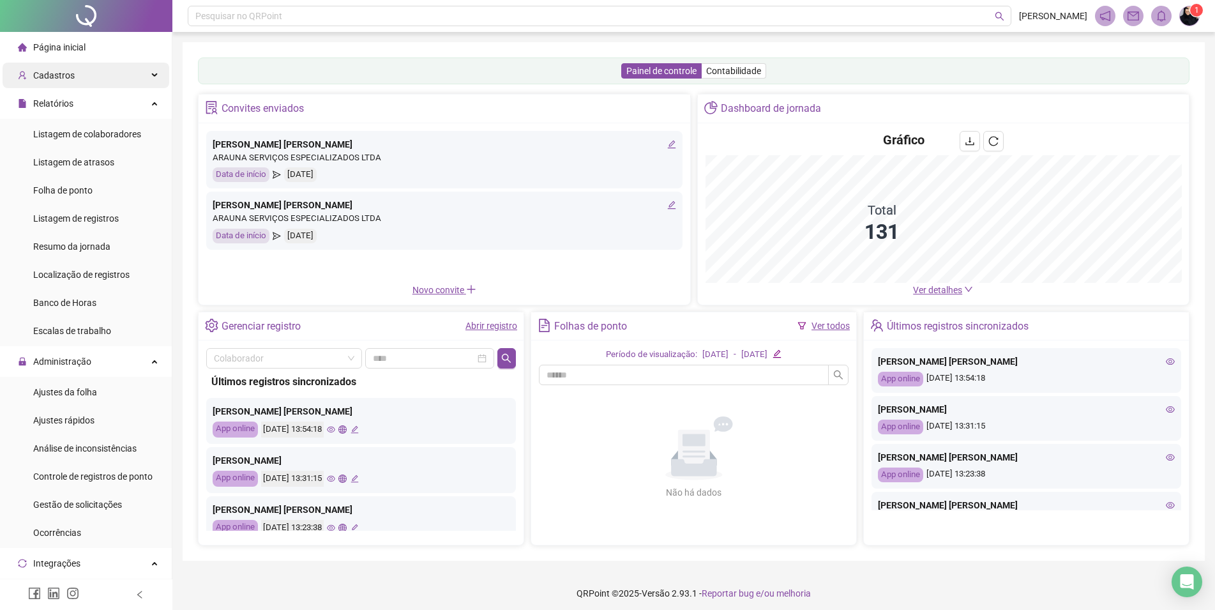
click at [26, 78] on icon "user-add" at bounding box center [22, 75] width 9 height 9
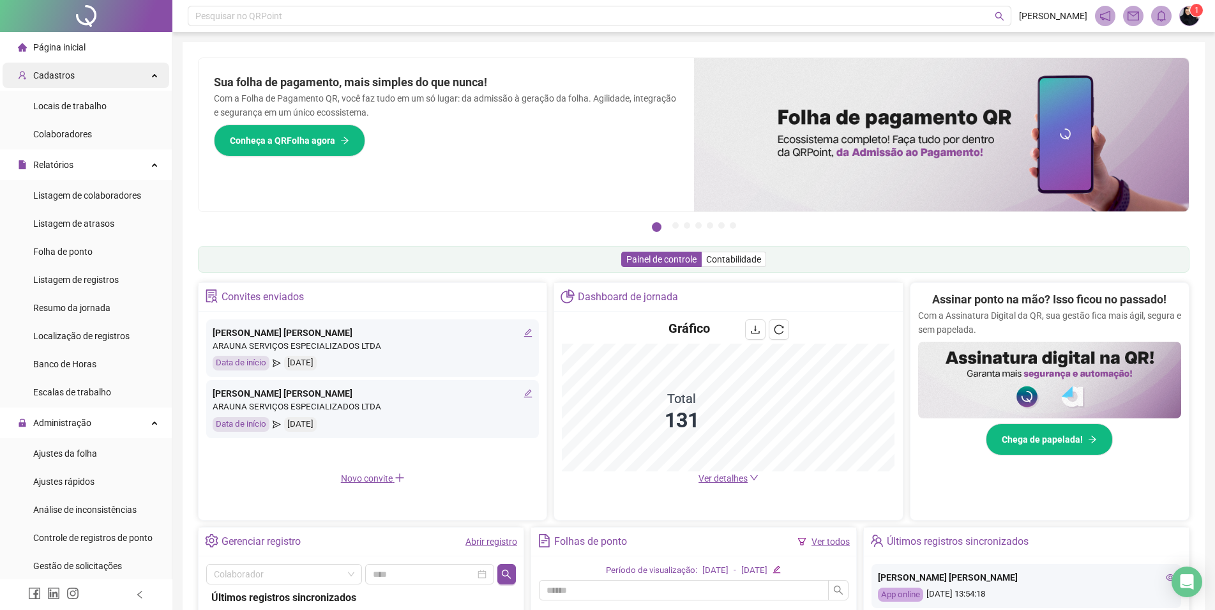
click at [73, 49] on span "Página inicial" at bounding box center [59, 47] width 52 height 10
